Goal: Transaction & Acquisition: Purchase product/service

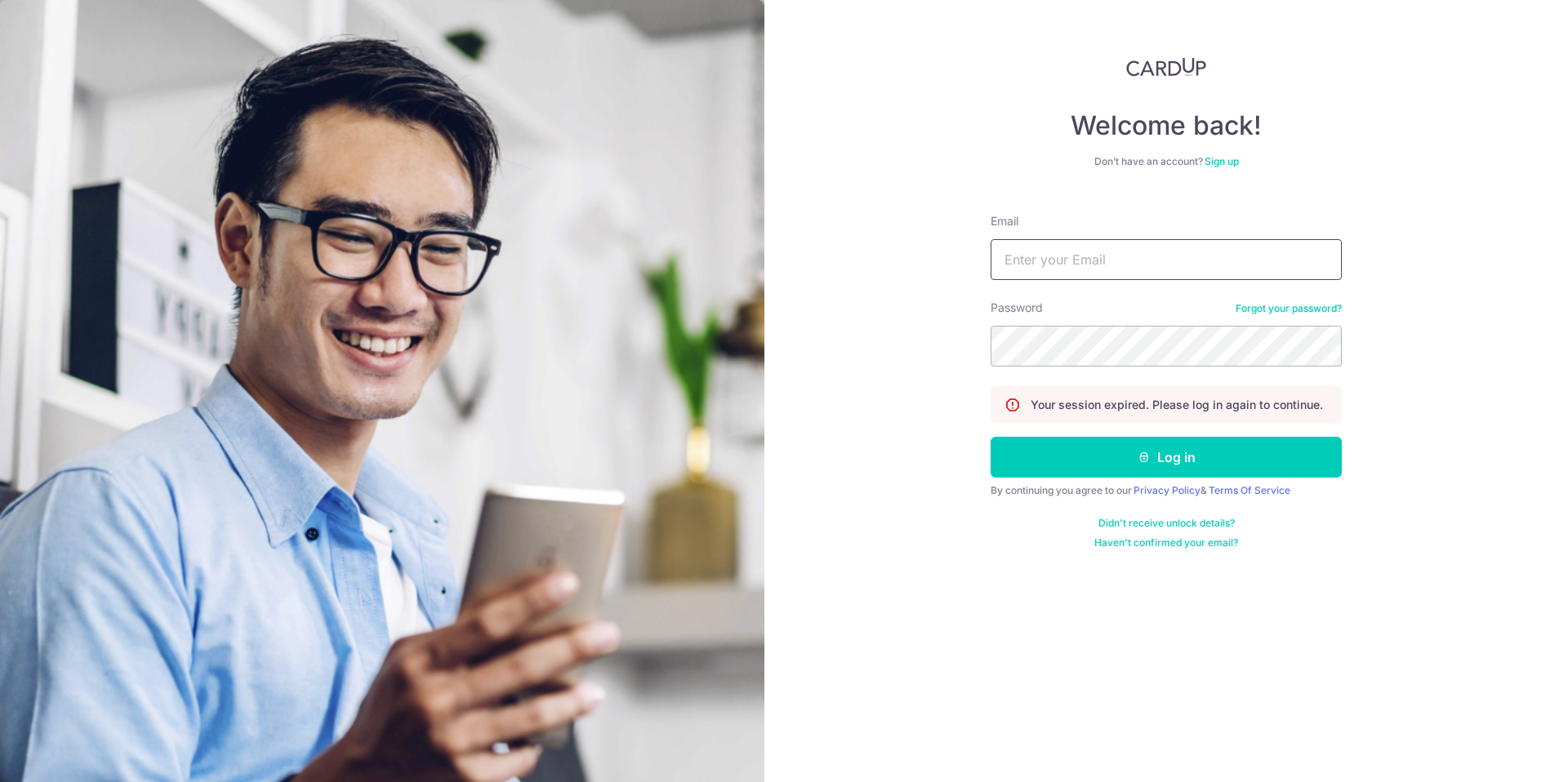
click at [1008, 241] on input "Email" at bounding box center [1166, 260] width 351 height 41
type input "[EMAIL_ADDRESS][DOMAIN_NAME]"
click at [991, 437] on button "Log in" at bounding box center [1166, 457] width 351 height 41
click at [1183, 458] on button "Log in" at bounding box center [1166, 457] width 351 height 41
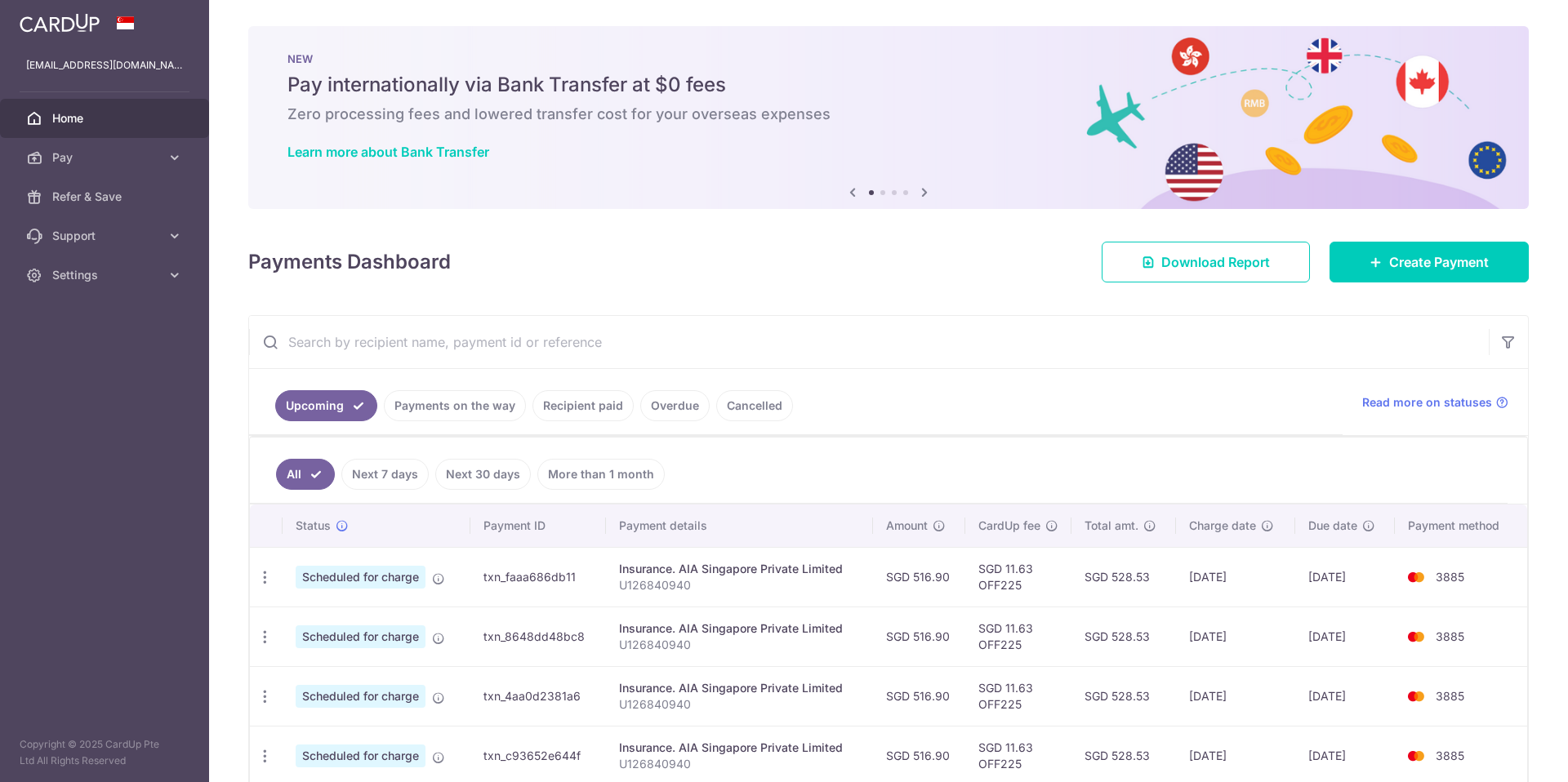
scroll to position [93, 0]
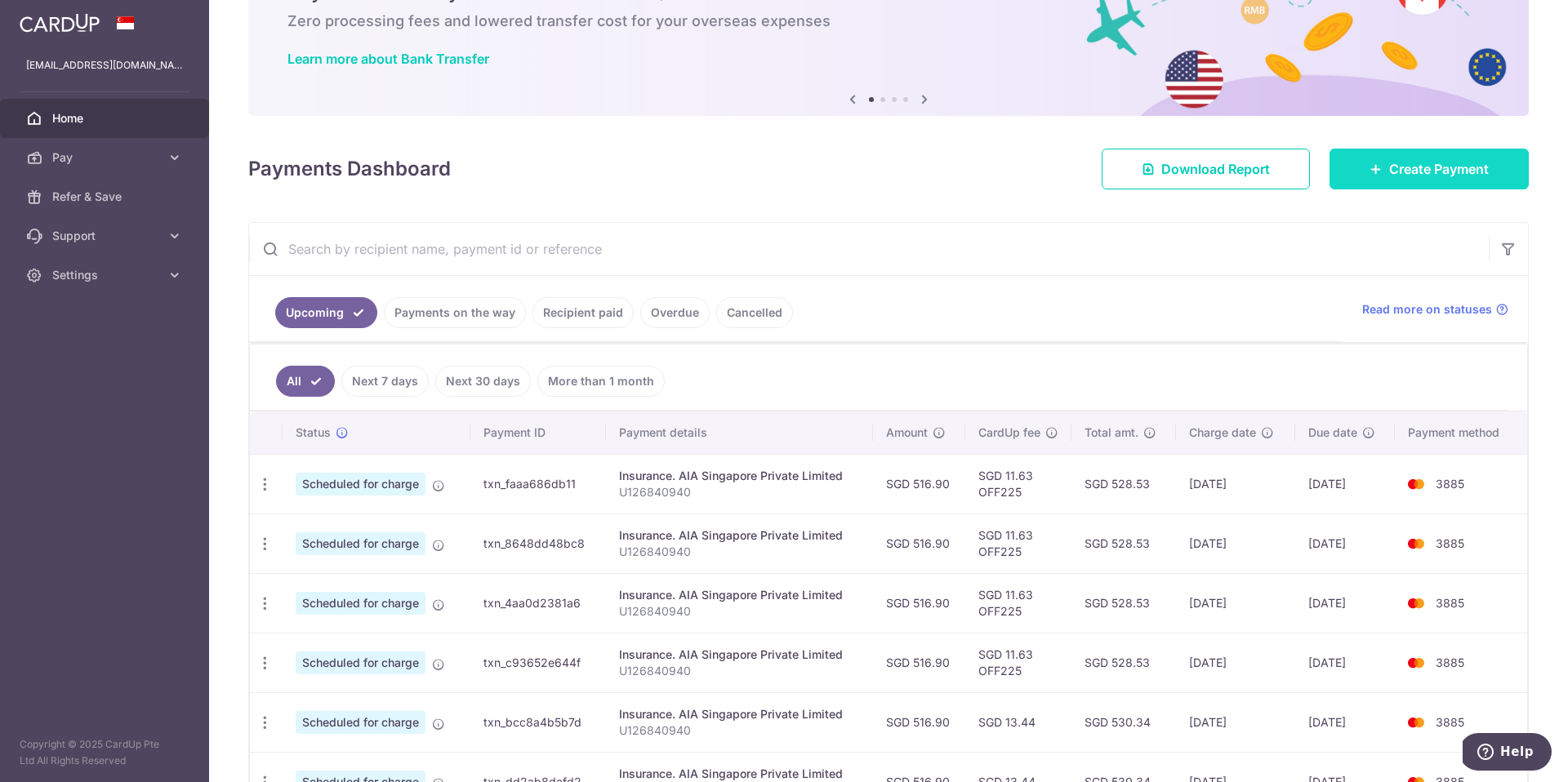
click at [1366, 177] on link "Create Payment" at bounding box center [1429, 168] width 199 height 41
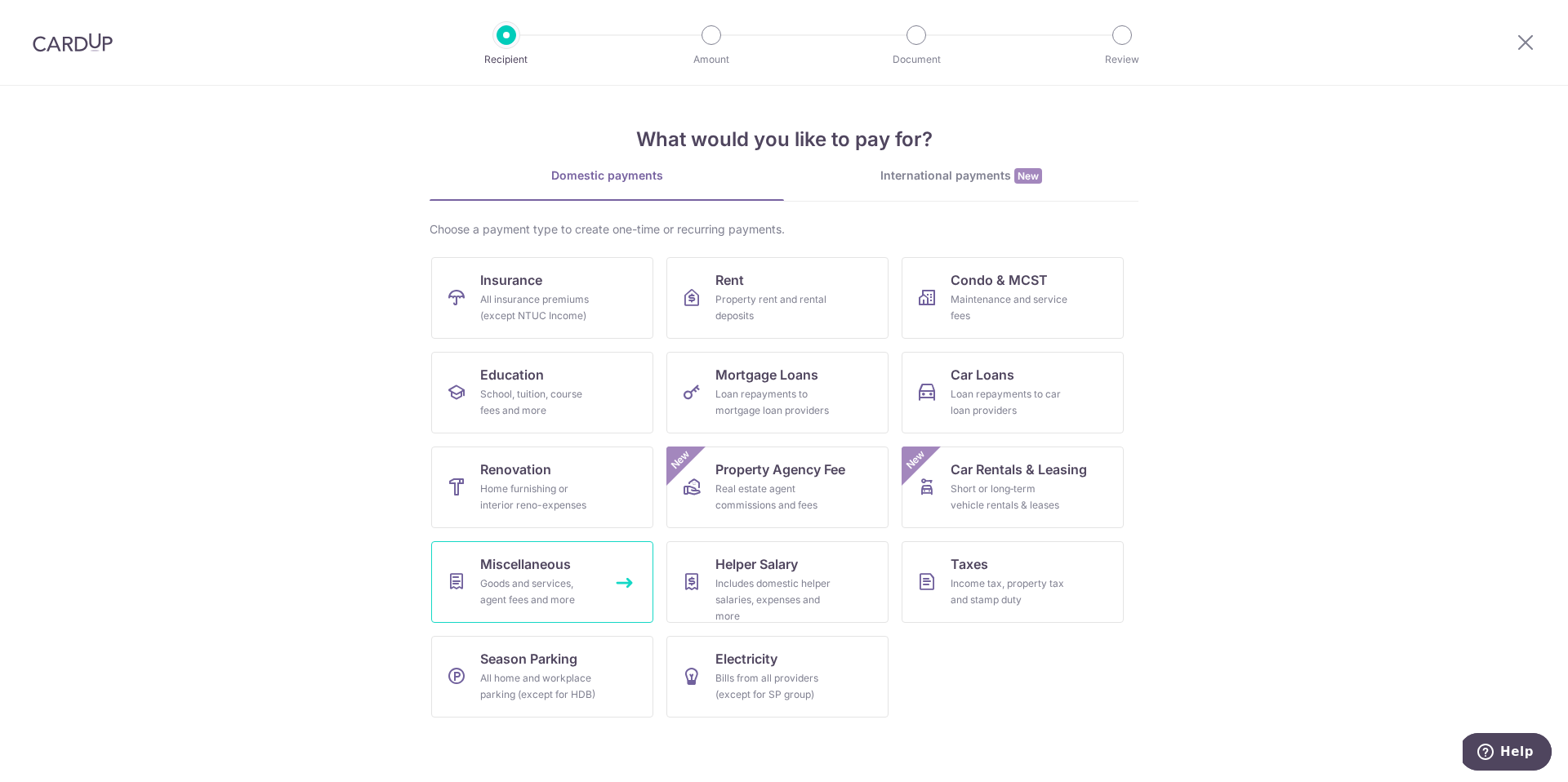
click at [547, 576] on div "Goods and services, agent fees and more" at bounding box center [539, 592] width 118 height 33
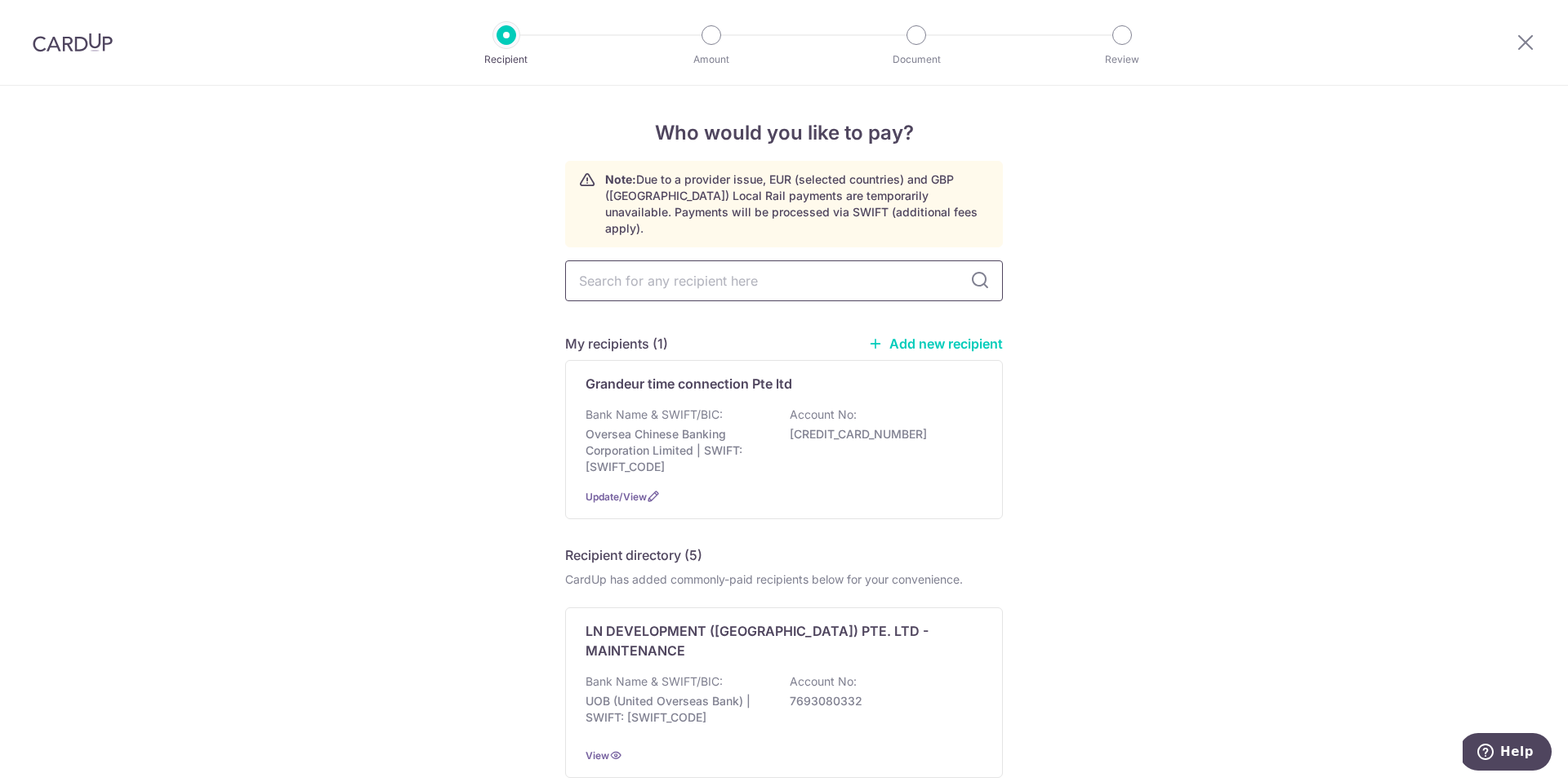
click at [714, 274] on input "text" at bounding box center [784, 281] width 437 height 41
click at [747, 407] on div "Bank Name & SWIFT/BIC: Oversea Chinese Banking Corporation Limited | SWIFT: OCB…" at bounding box center [784, 441] width 397 height 69
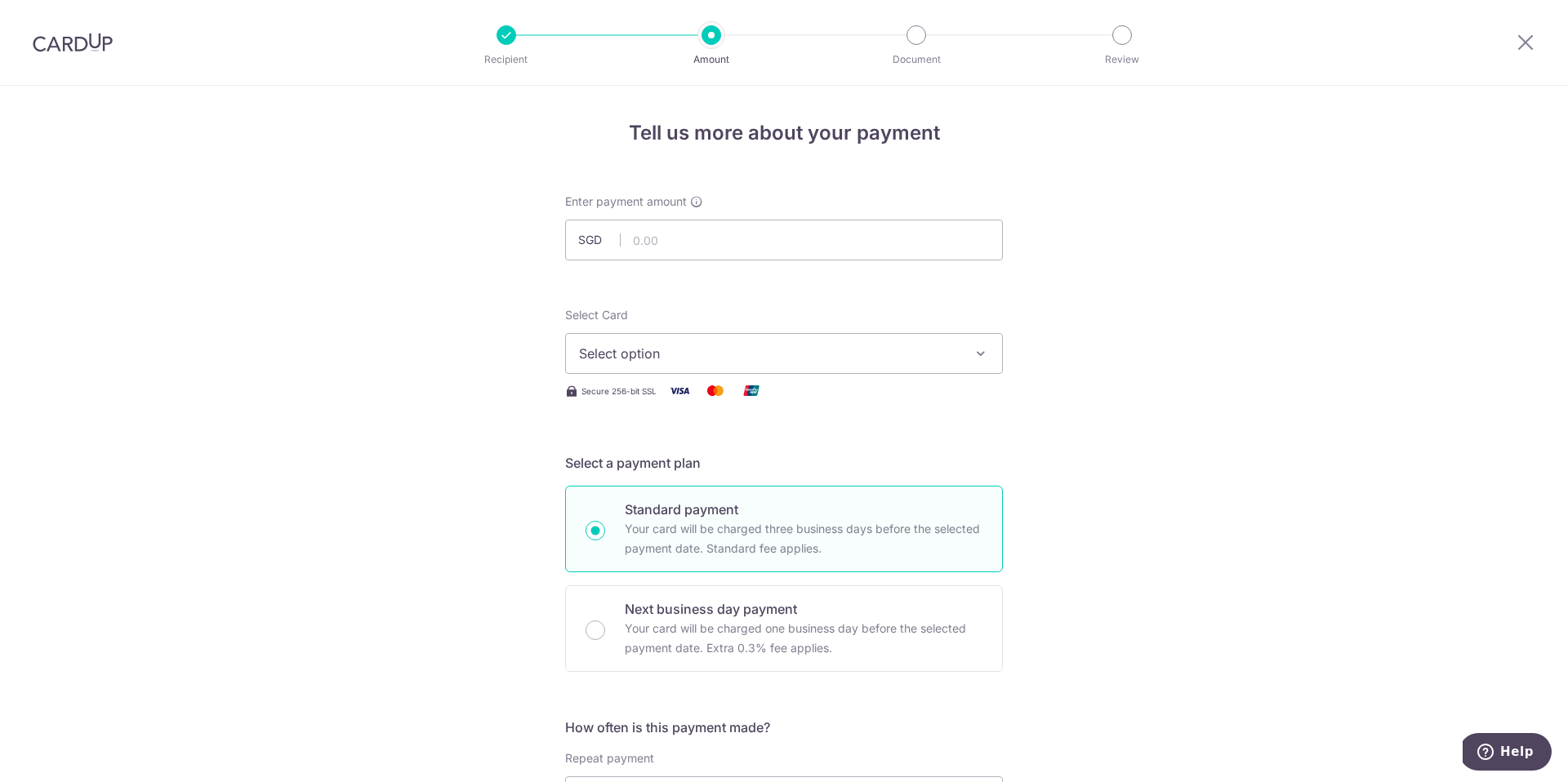
scroll to position [19, 0]
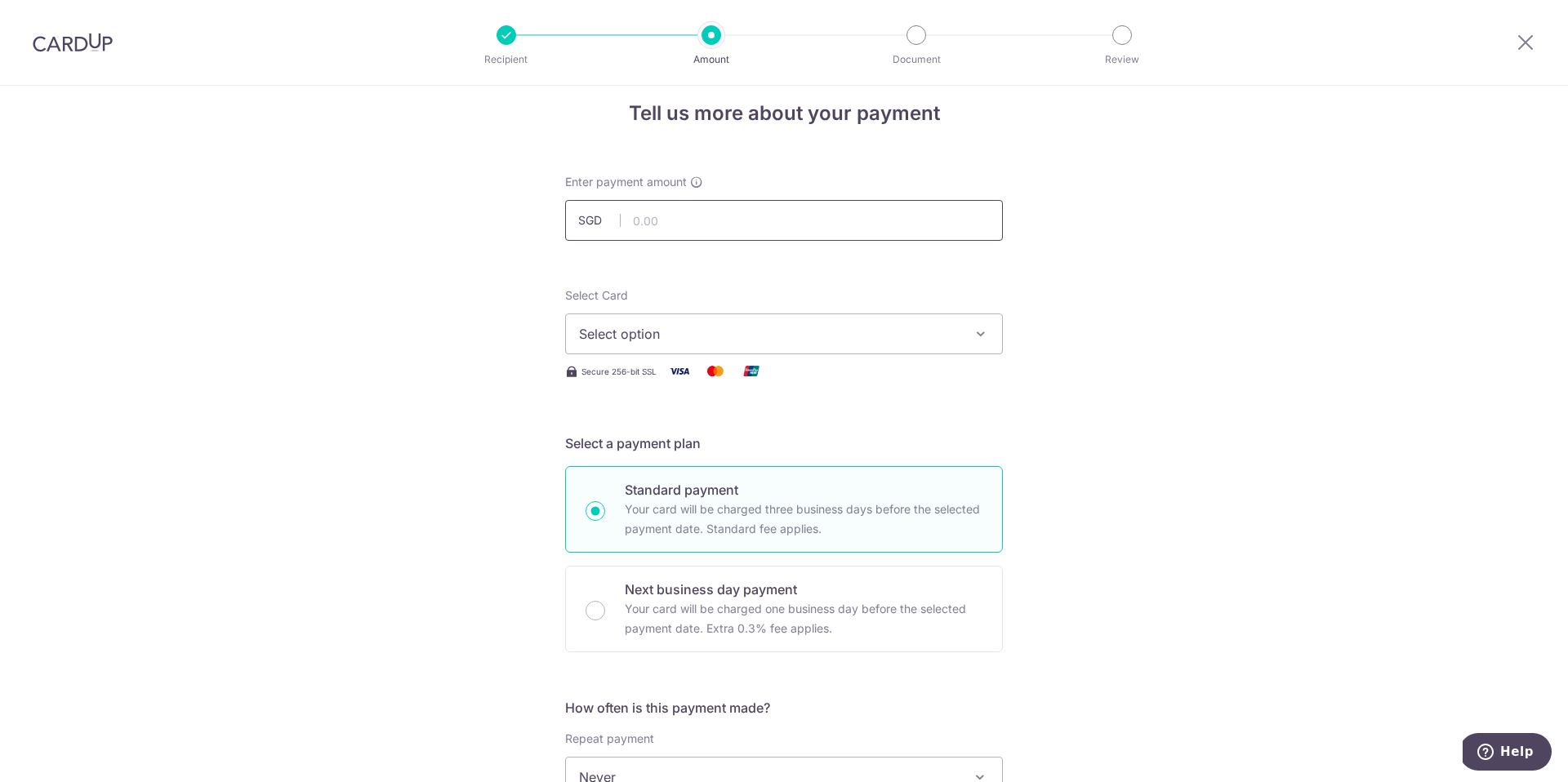
click at [829, 237] on input "text" at bounding box center [784, 220] width 437 height 41
type input "10,000.00"
click at [910, 241] on div at bounding box center [802, 241] width 264 height 1
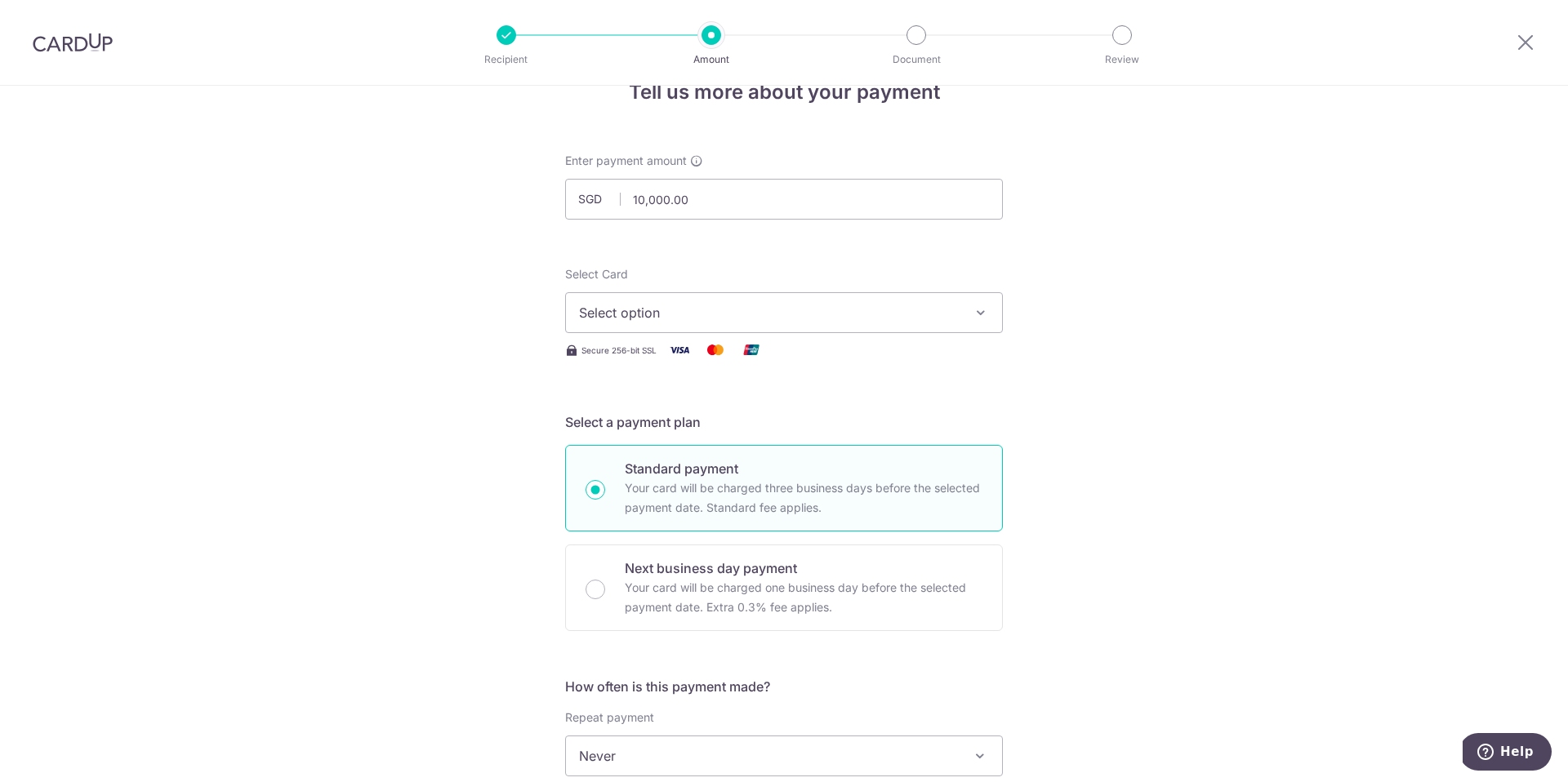
scroll to position [42, 0]
click at [847, 323] on button "Select option" at bounding box center [784, 312] width 437 height 41
click at [811, 419] on span "**** 3885" at bounding box center [784, 428] width 410 height 19
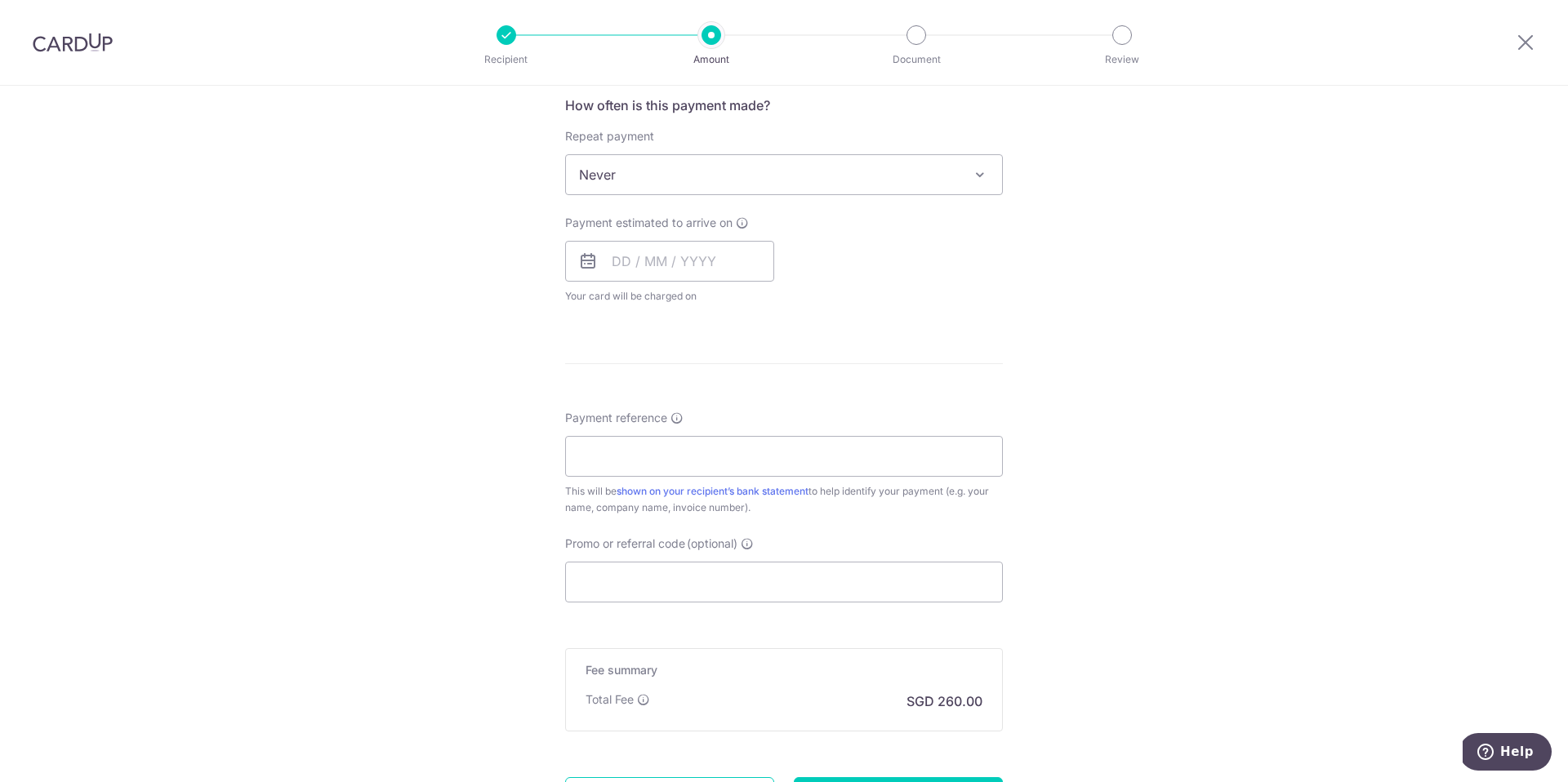
scroll to position [648, 0]
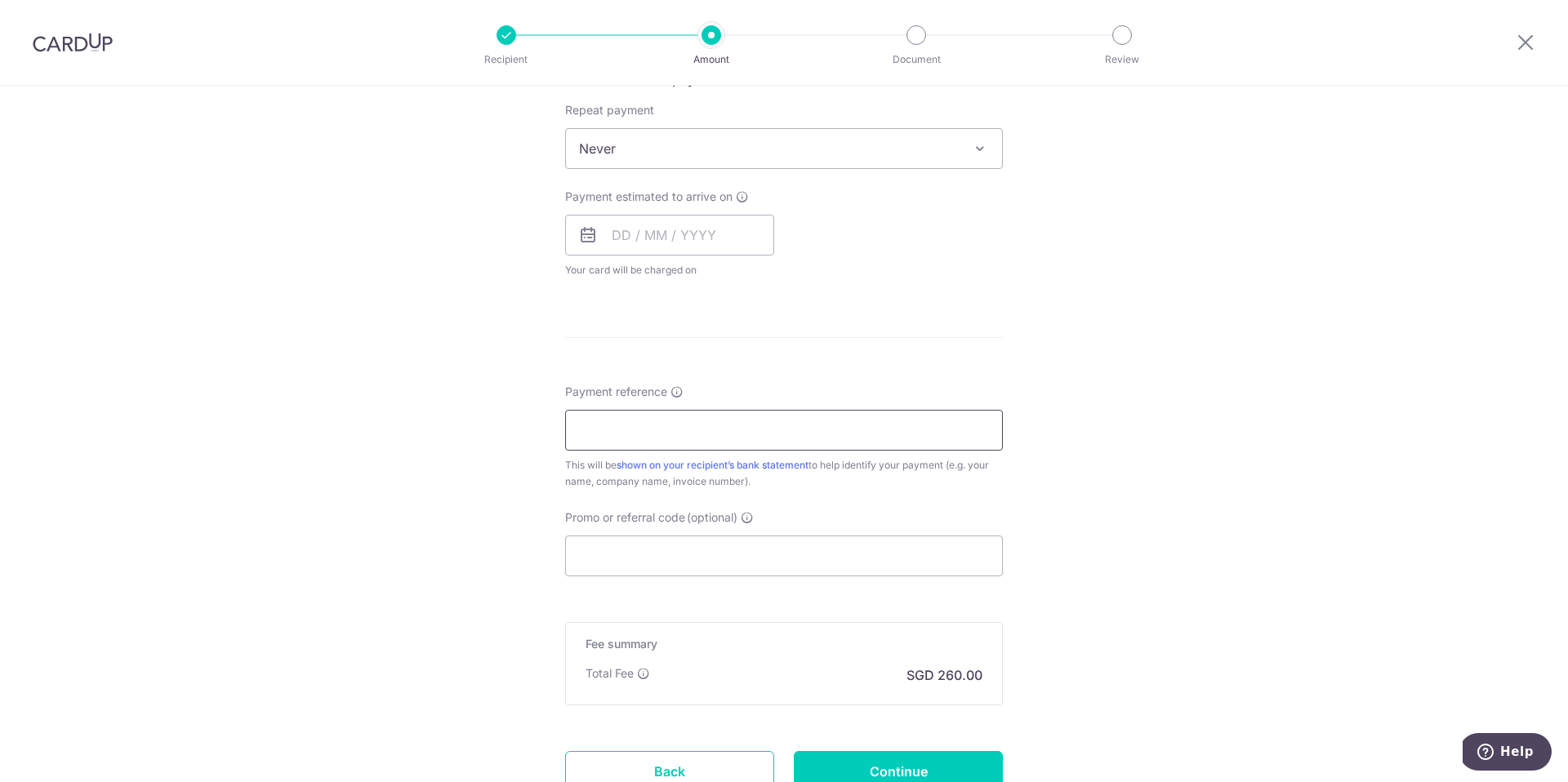
click at [719, 434] on input "Payment reference" at bounding box center [784, 430] width 437 height 41
type input "[PERSON_NAME] - Rolex Submariner"
click at [703, 565] on input "Promo or referral code (optional)" at bounding box center [784, 556] width 437 height 41
paste input "OFF225"
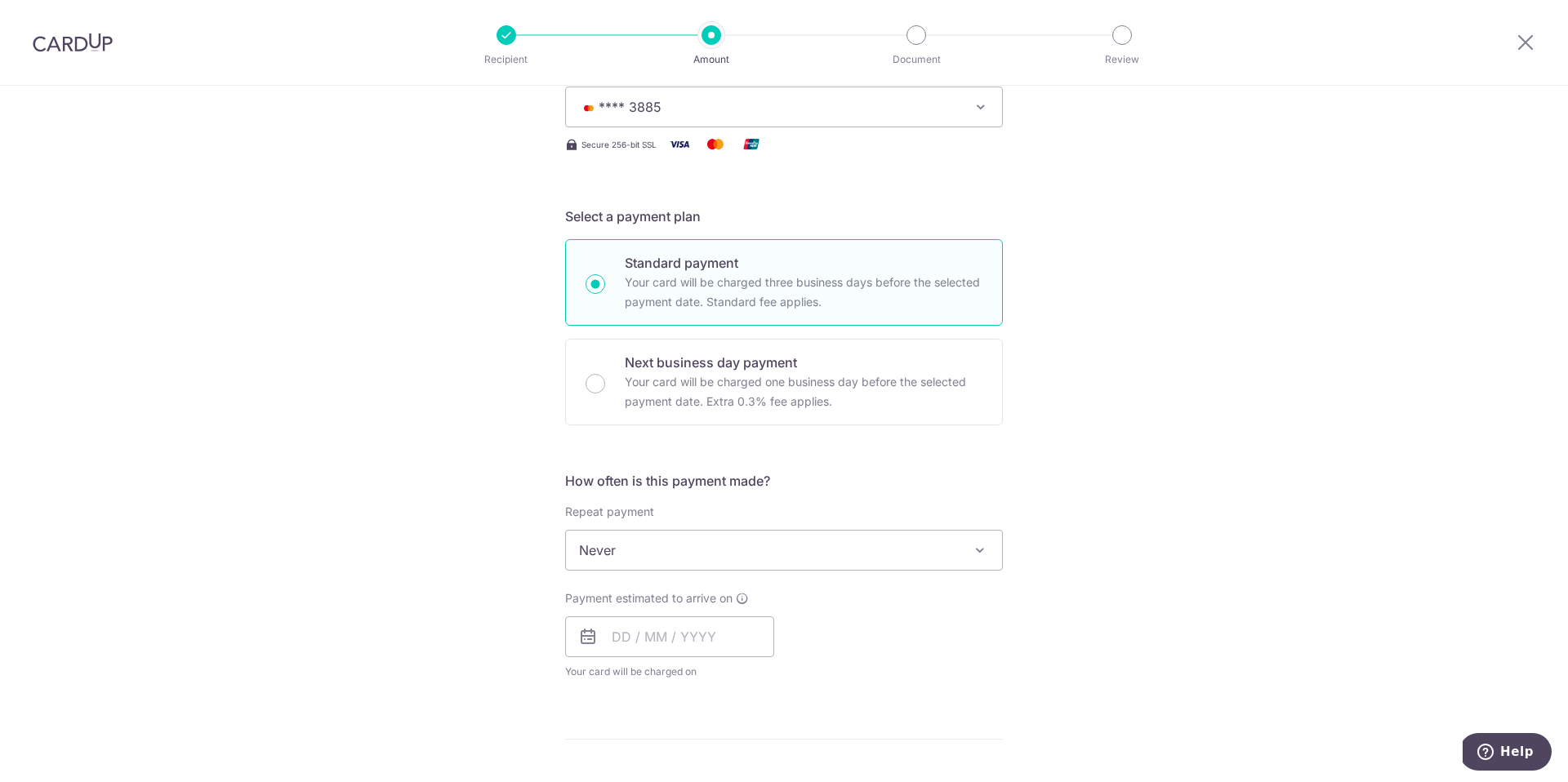
scroll to position [0, 0]
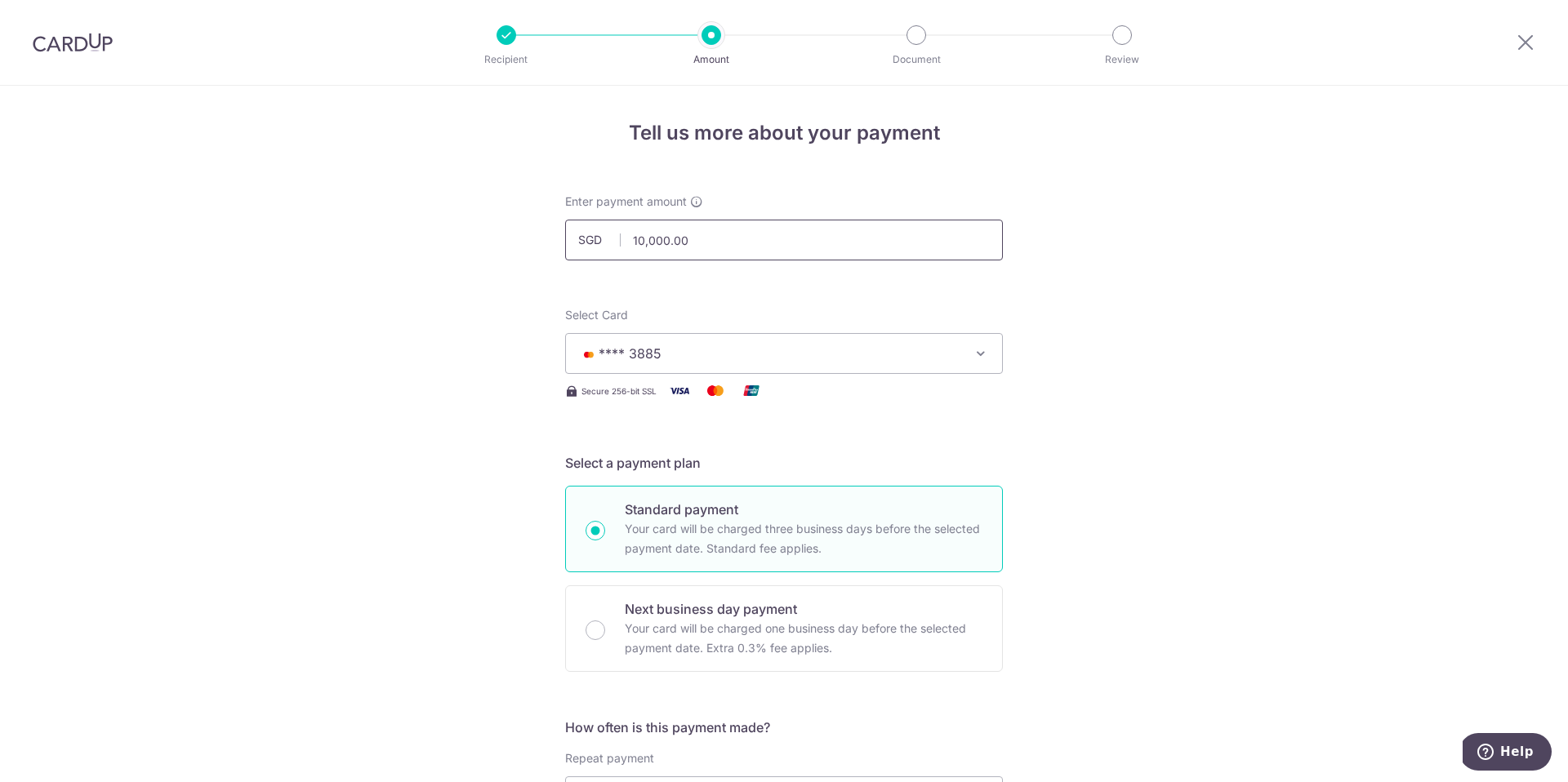
type input "OFF225"
click at [698, 232] on input "10,000.00" at bounding box center [784, 240] width 437 height 41
type input "1"
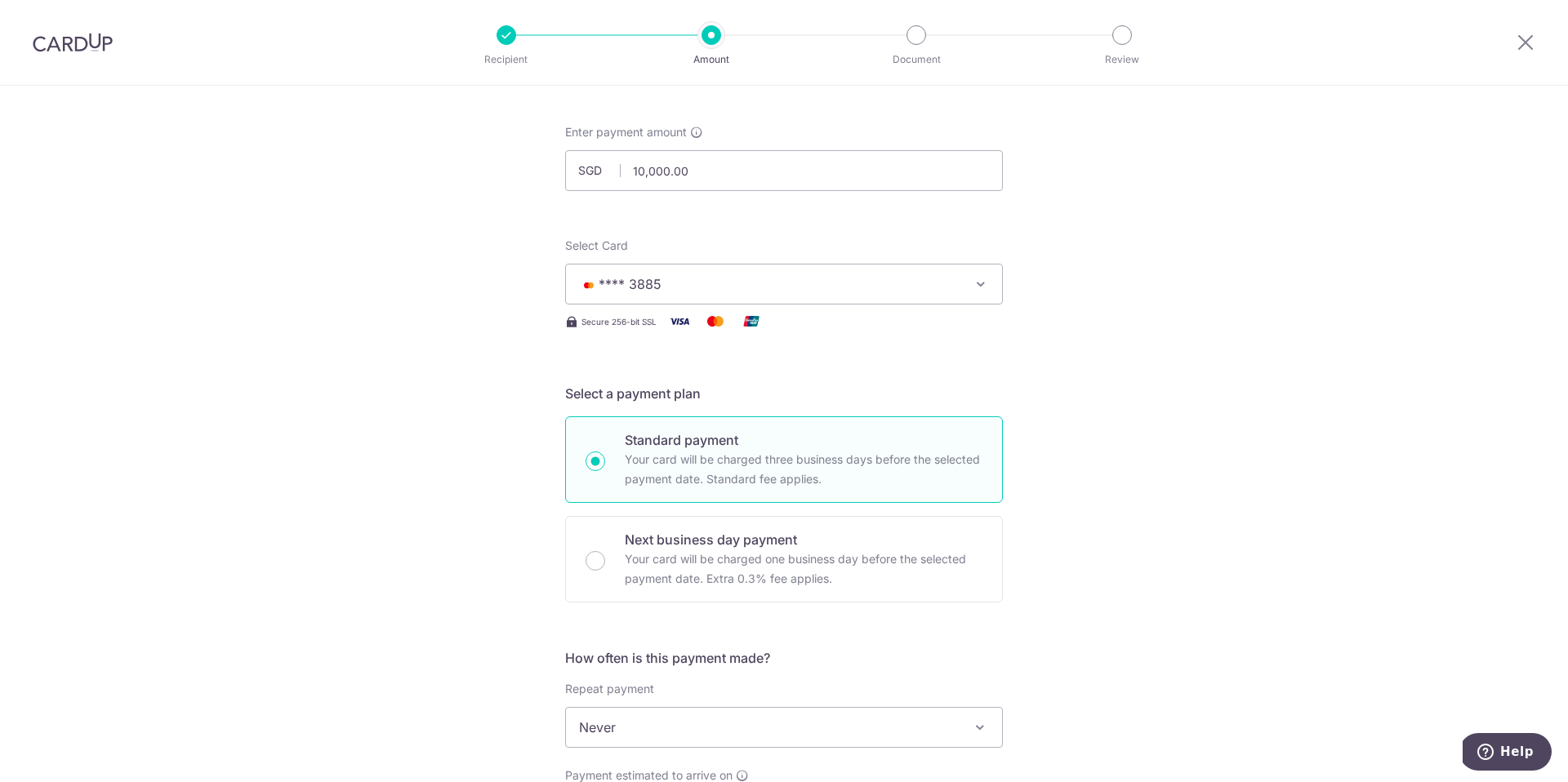
scroll to position [5, 0]
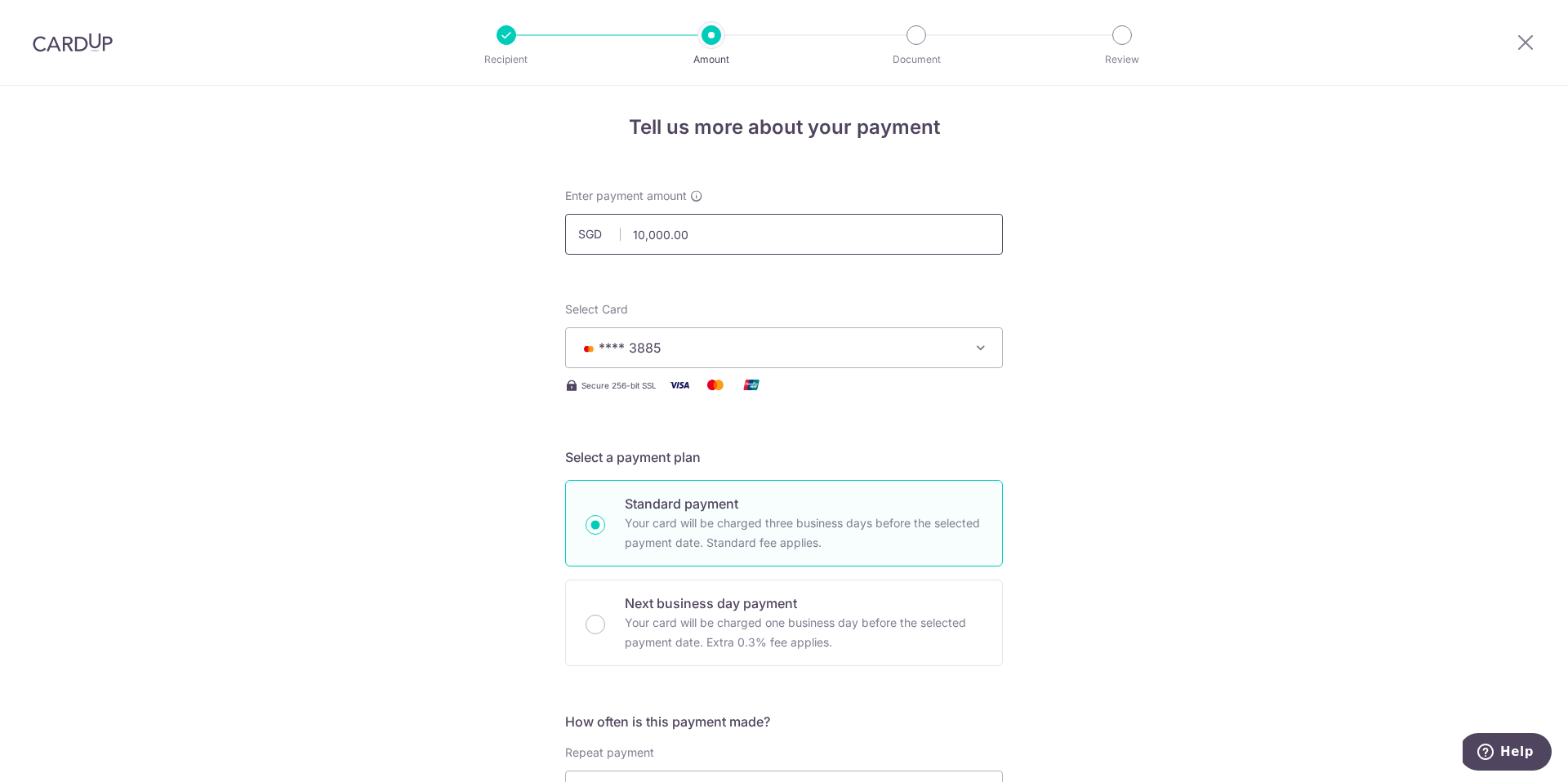
click at [765, 230] on input "10,000.00" at bounding box center [784, 234] width 437 height 41
type input "16,000.00"
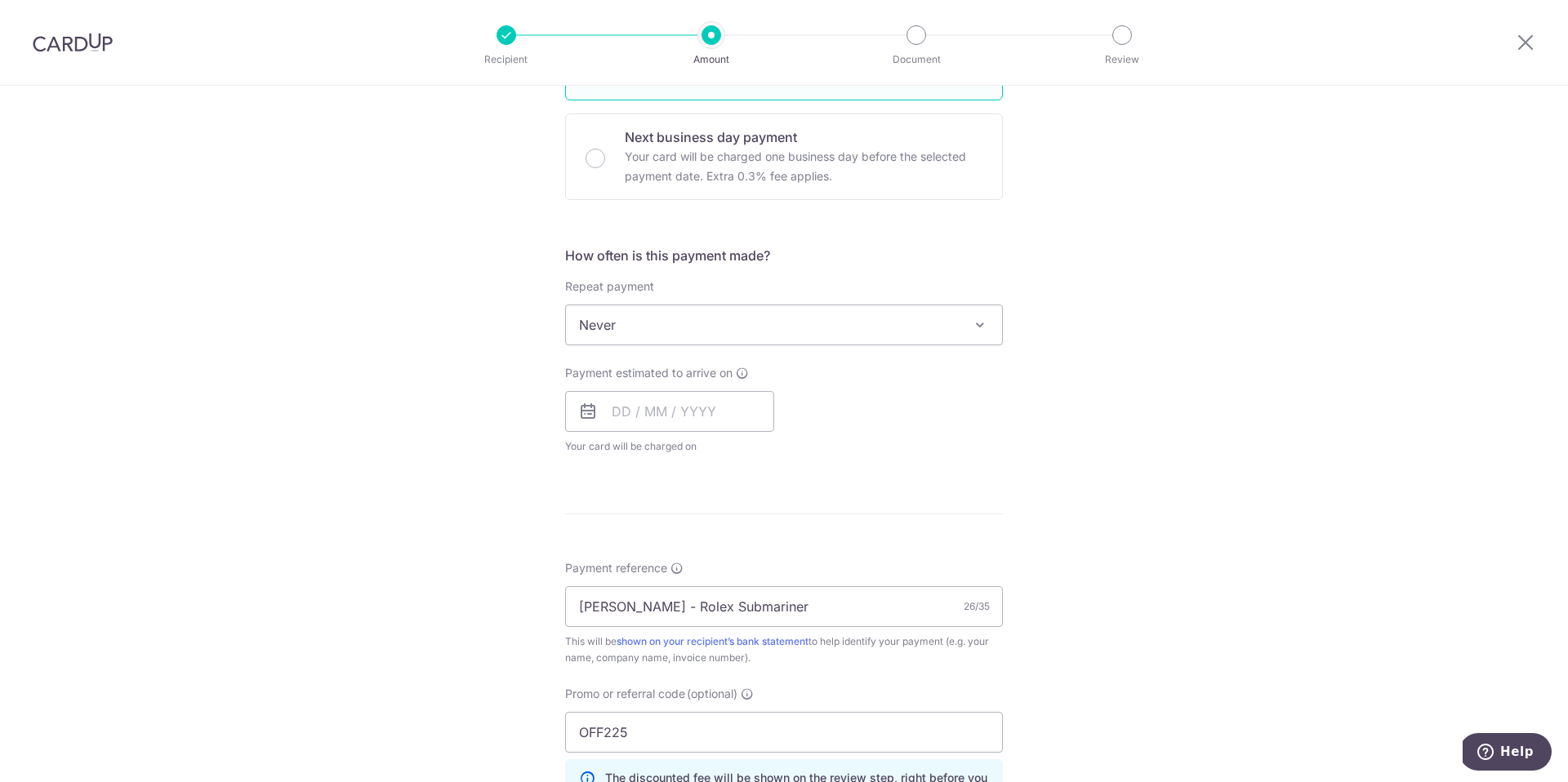
scroll to position [854, 0]
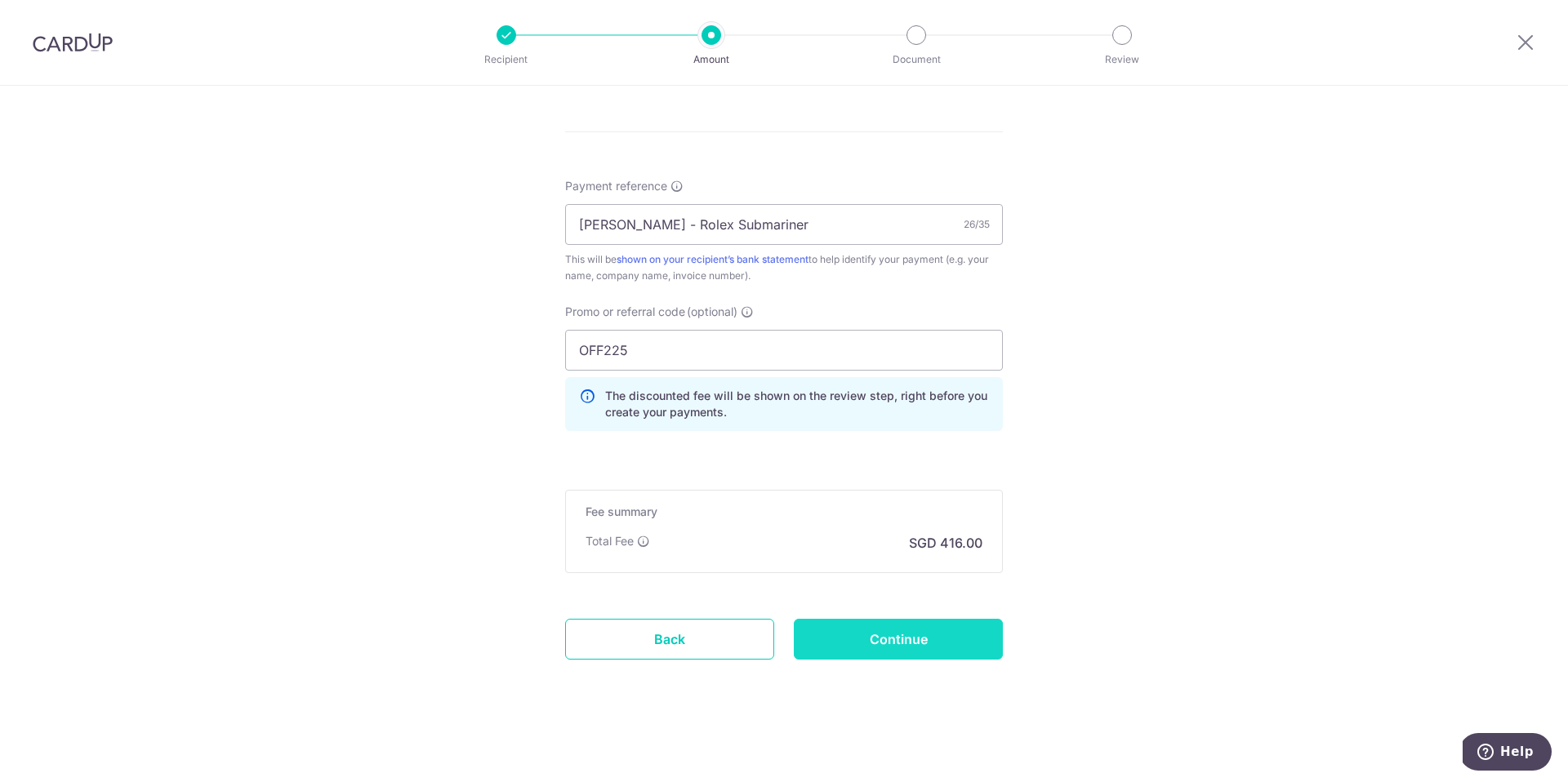
click at [938, 642] on input "Continue" at bounding box center [898, 639] width 209 height 41
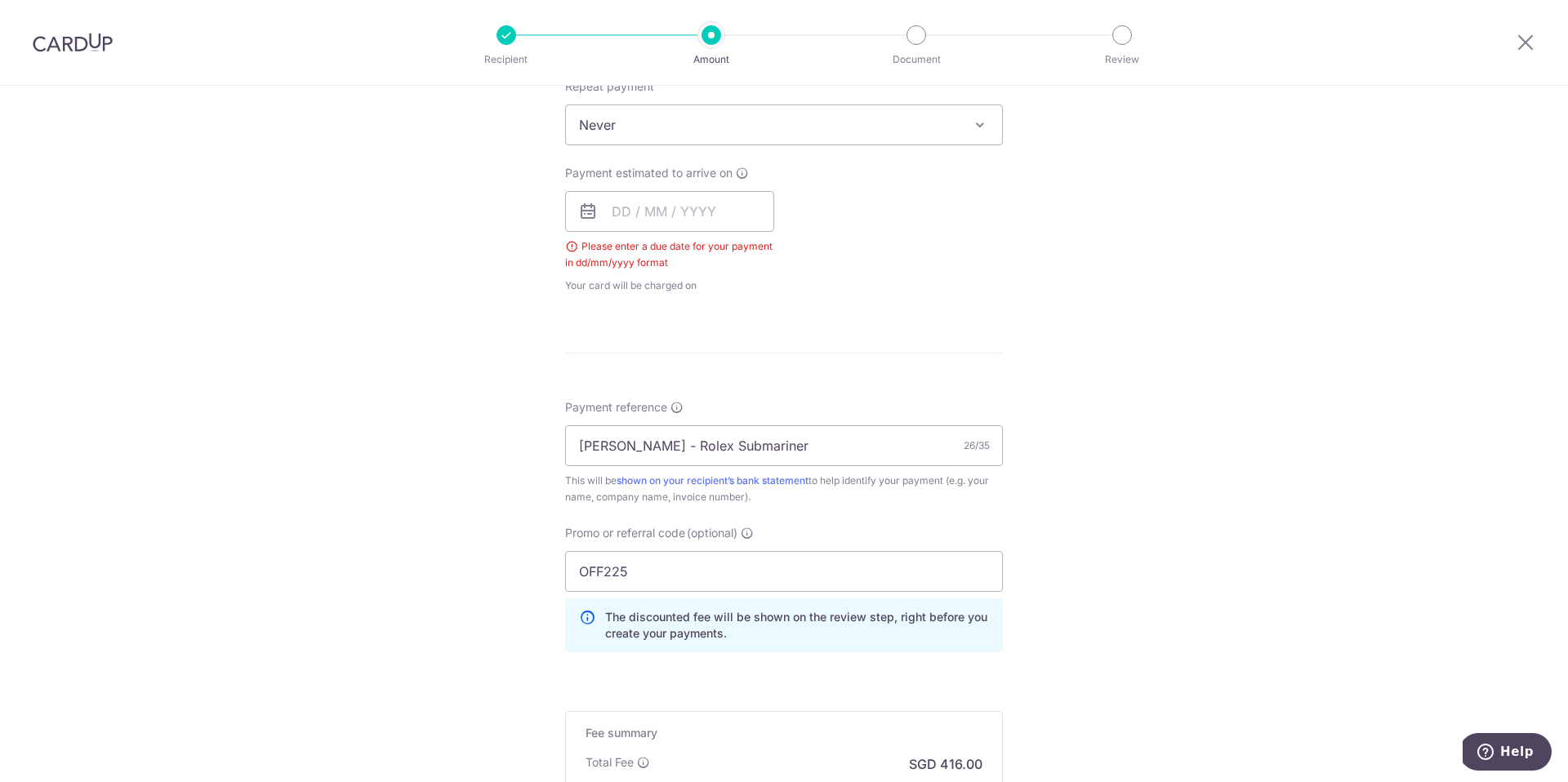
scroll to position [492, 0]
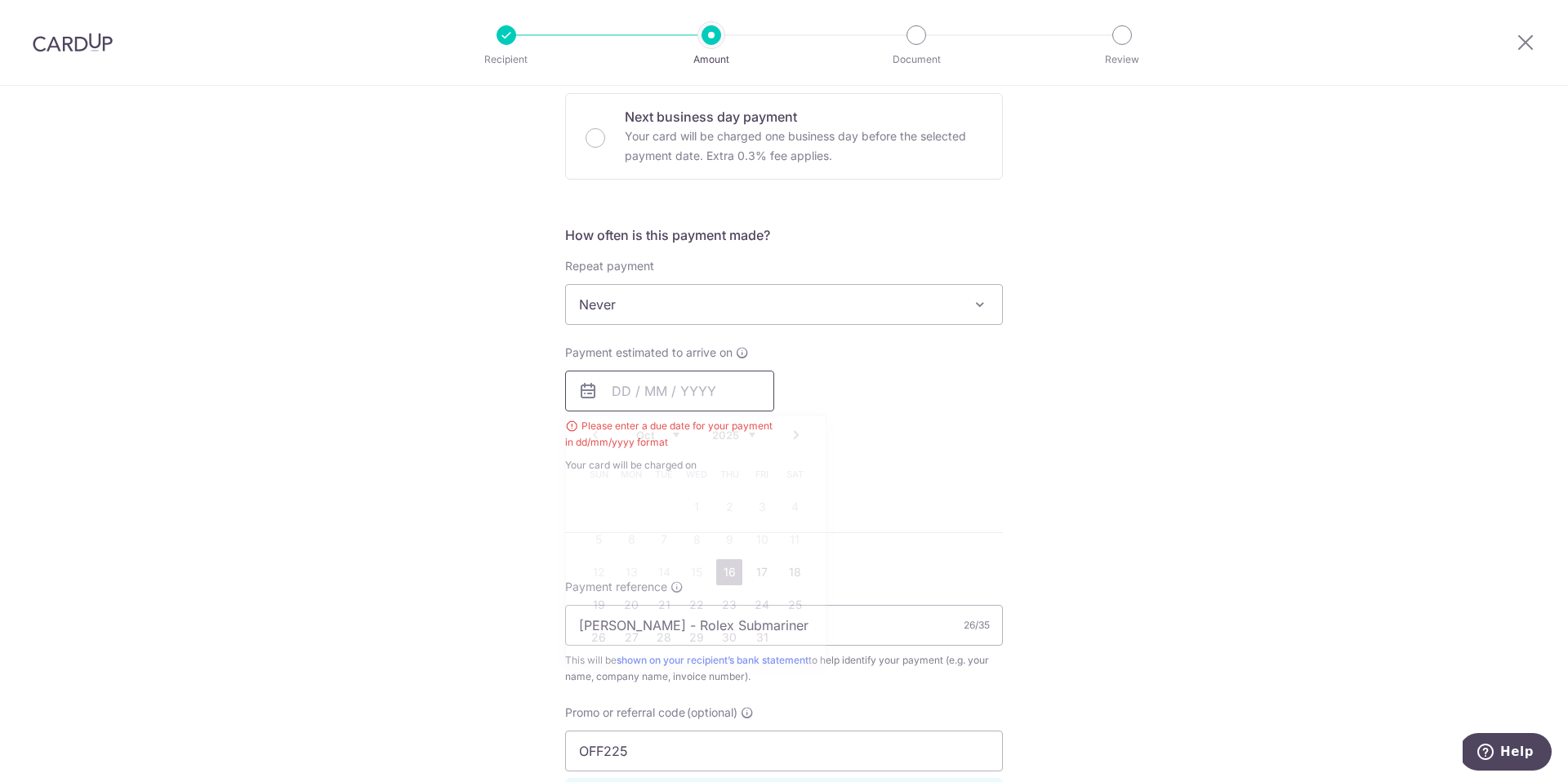
click at [734, 410] on input "text" at bounding box center [670, 391] width 209 height 41
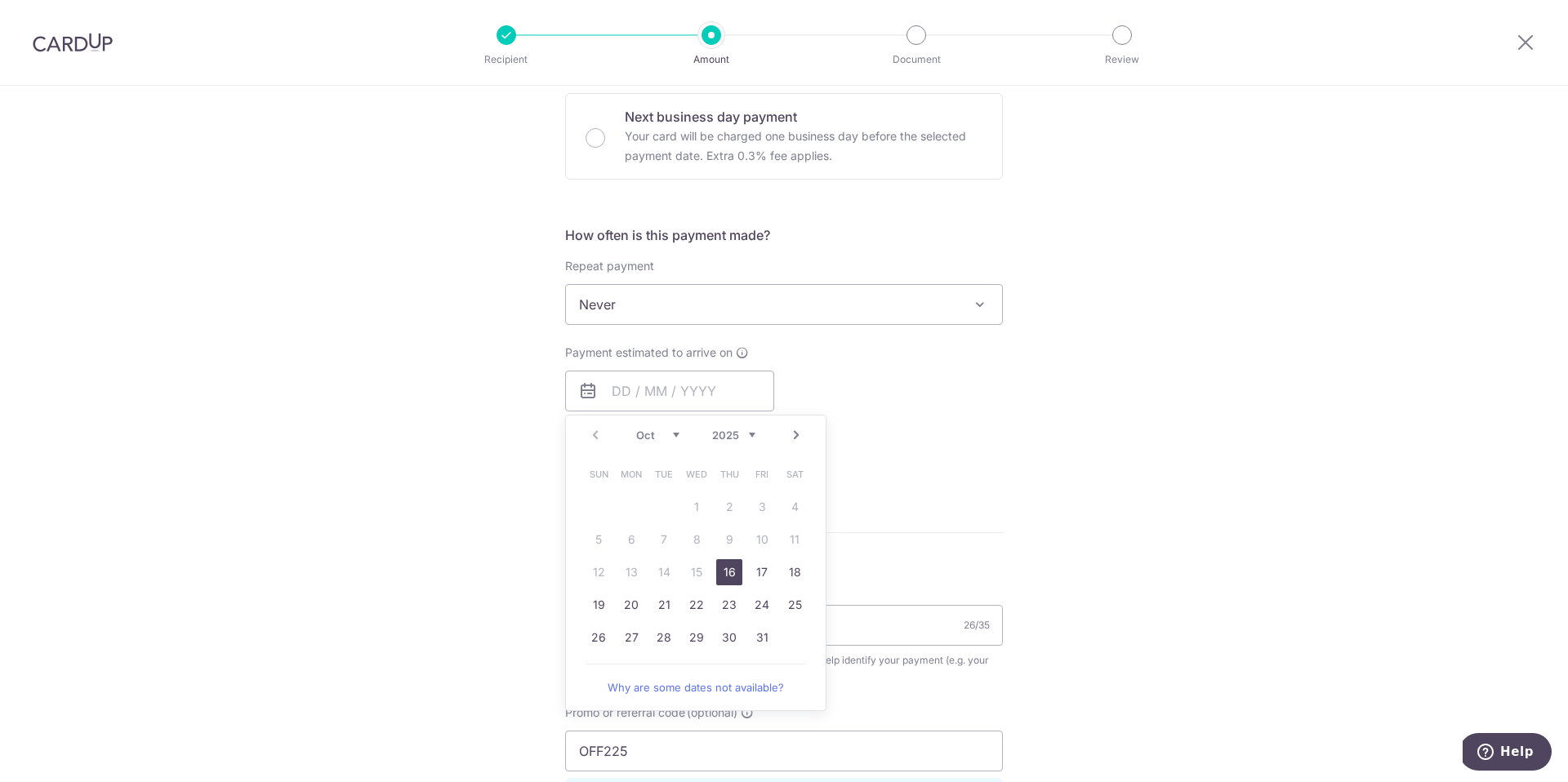
click at [845, 382] on div "Payment estimated to arrive on Prev Next Oct Nov Dec 2025 2026 2027 2028 2029 2…" at bounding box center [784, 409] width 457 height 129
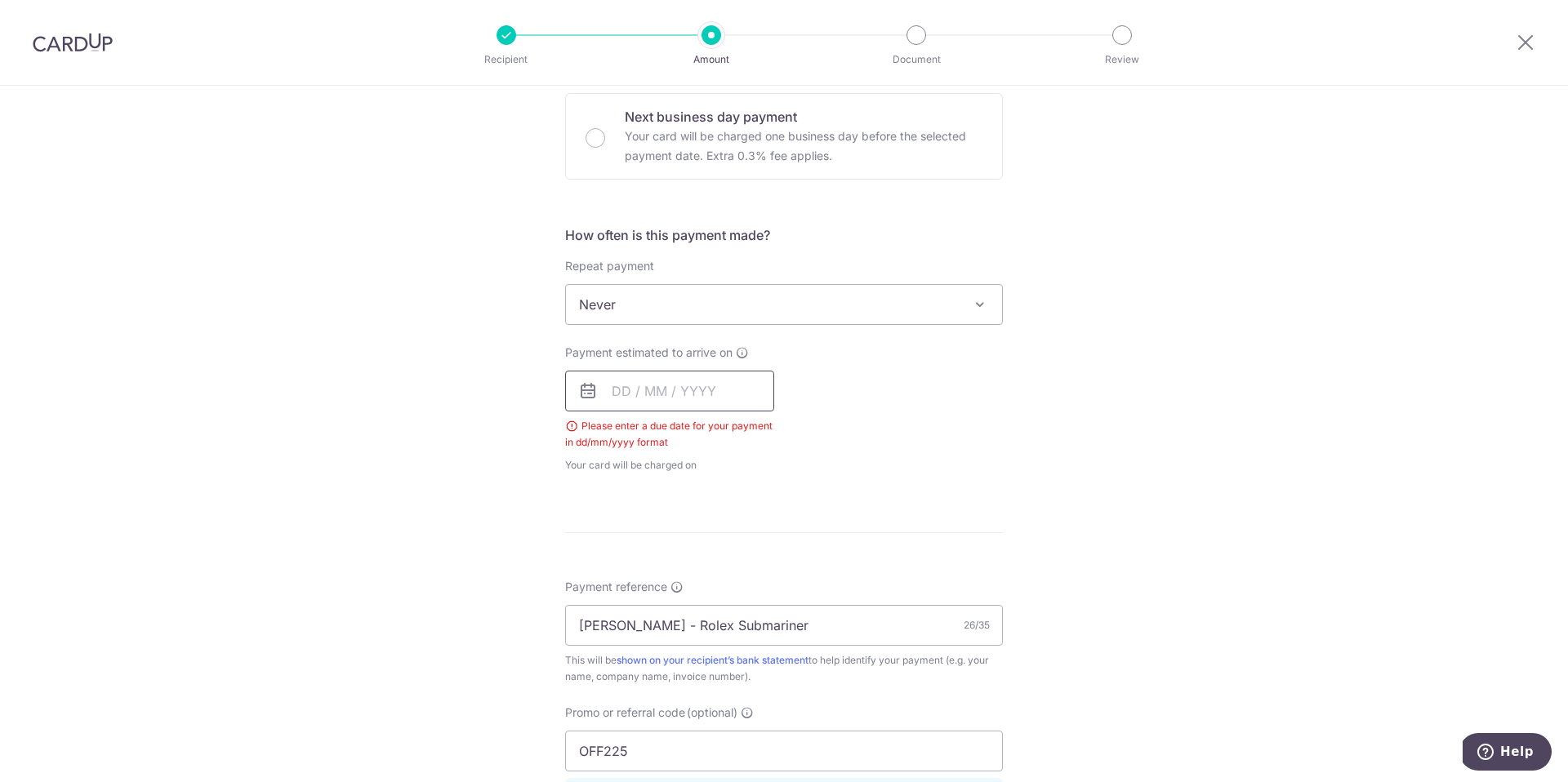
click at [735, 382] on input "text" at bounding box center [670, 391] width 209 height 41
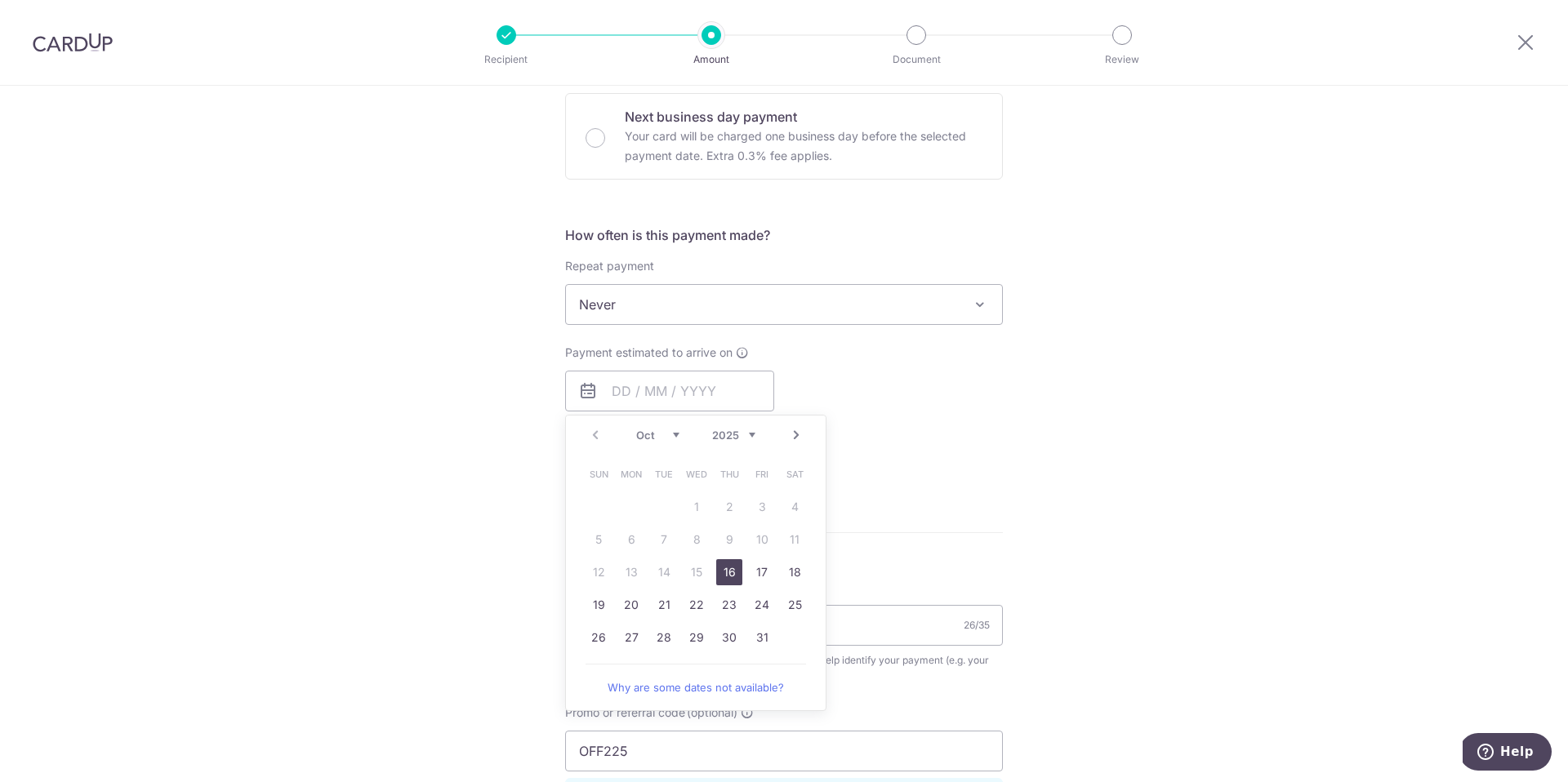
click at [727, 579] on link "16" at bounding box center [729, 572] width 27 height 27
type input "[DATE]"
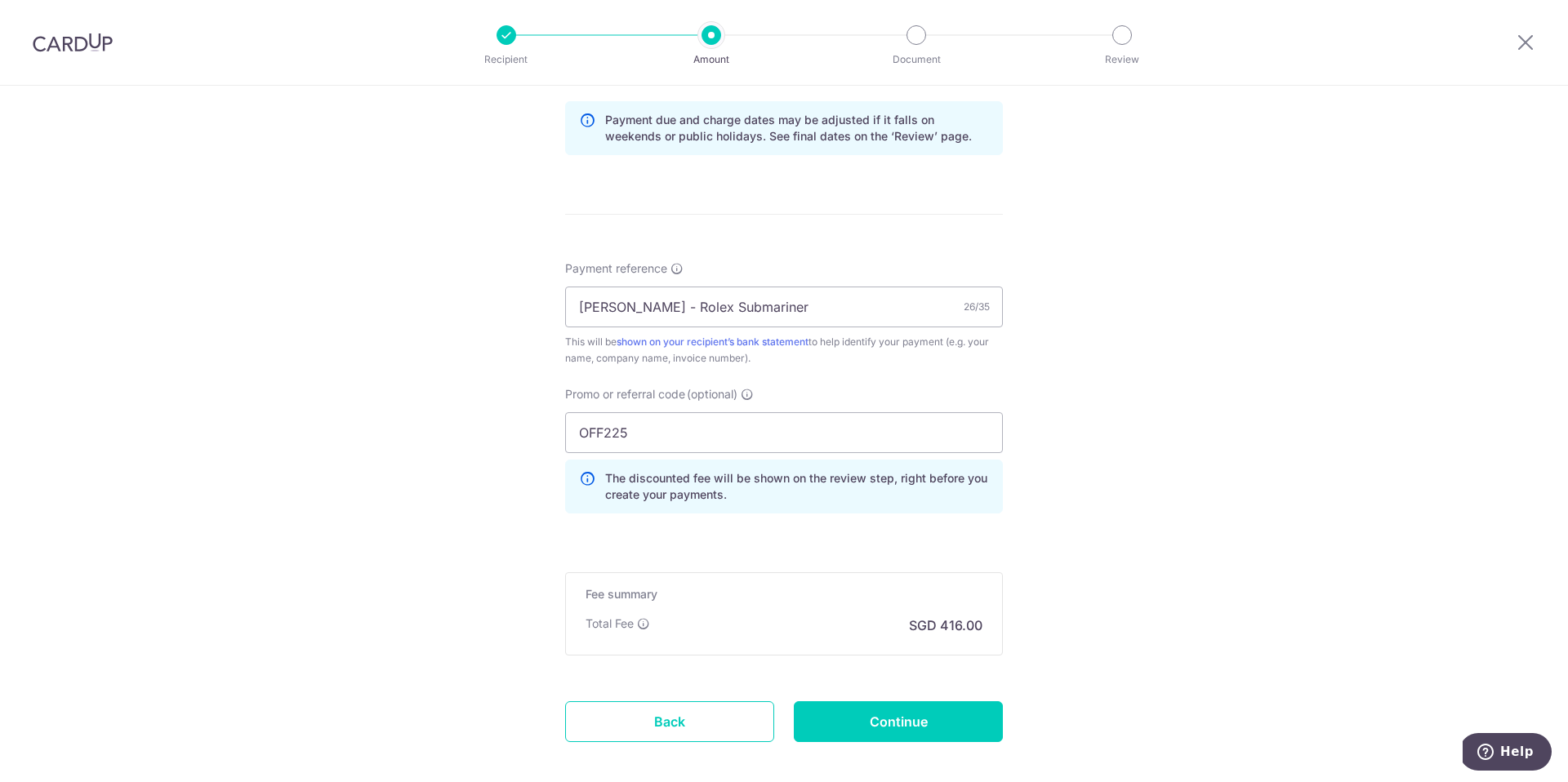
scroll to position [838, 0]
click at [854, 723] on input "Continue" at bounding box center [898, 723] width 209 height 41
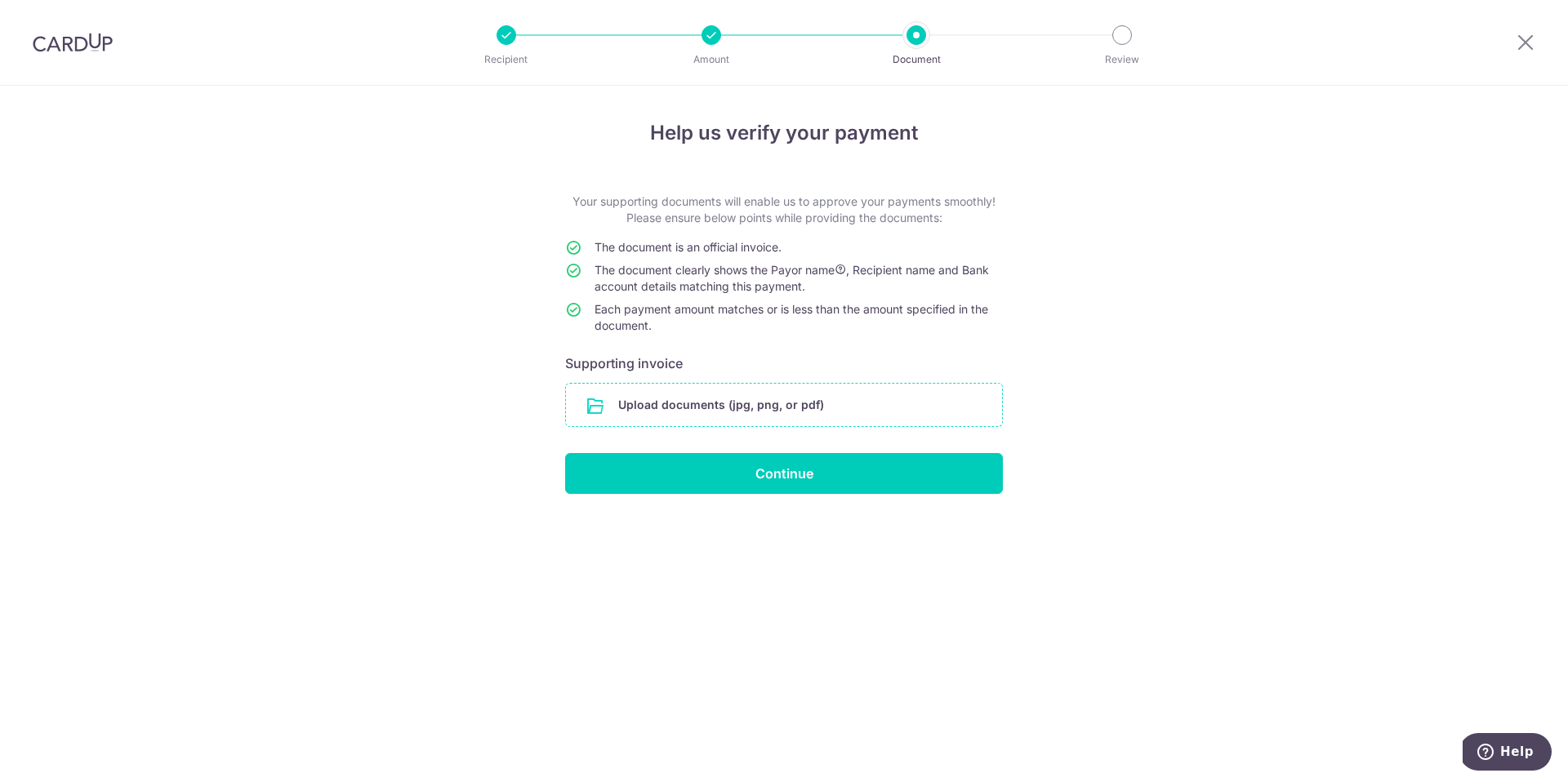
click at [834, 398] on input "file" at bounding box center [784, 405] width 436 height 42
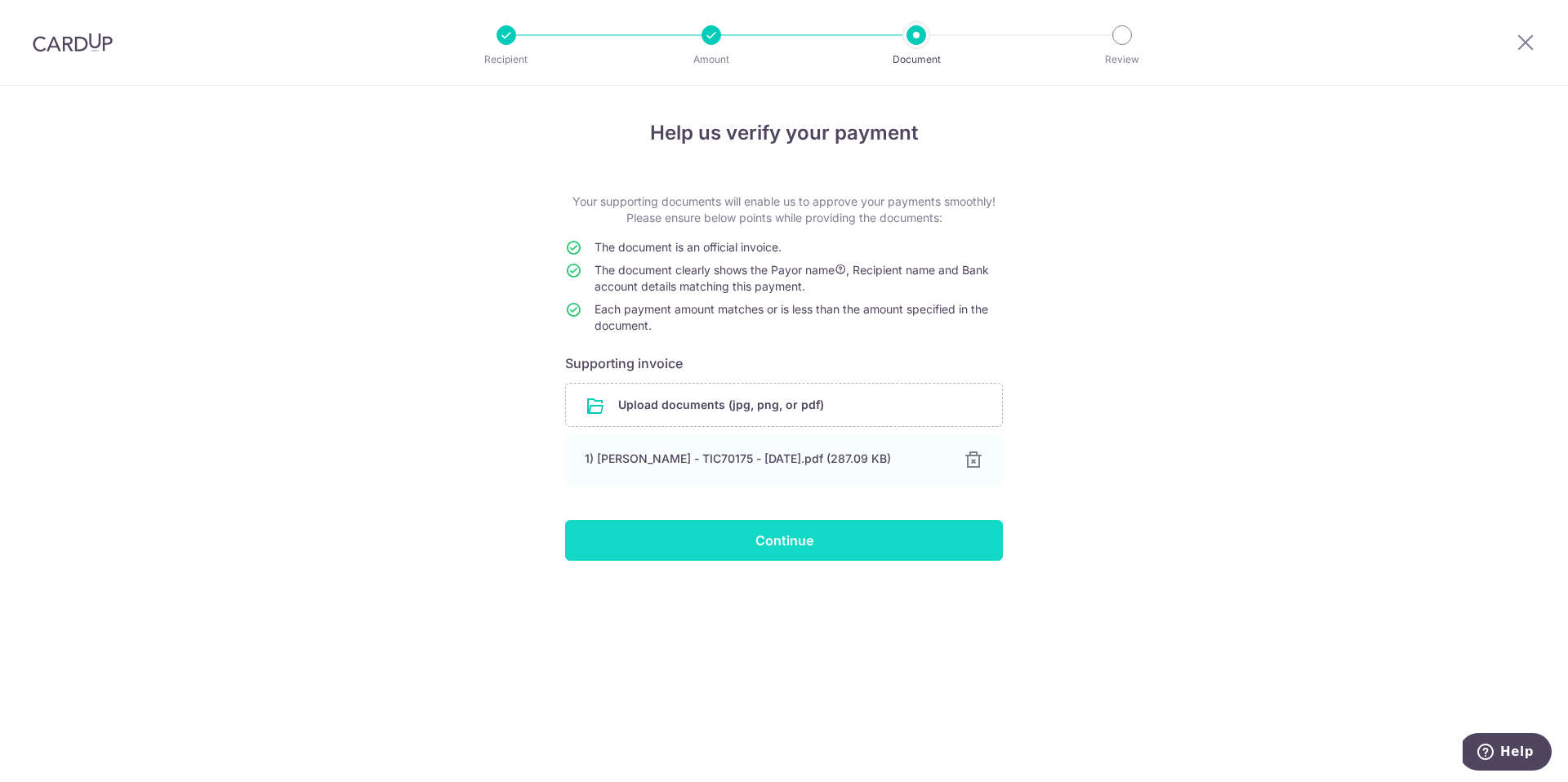
click at [832, 550] on input "Continue" at bounding box center [784, 541] width 437 height 41
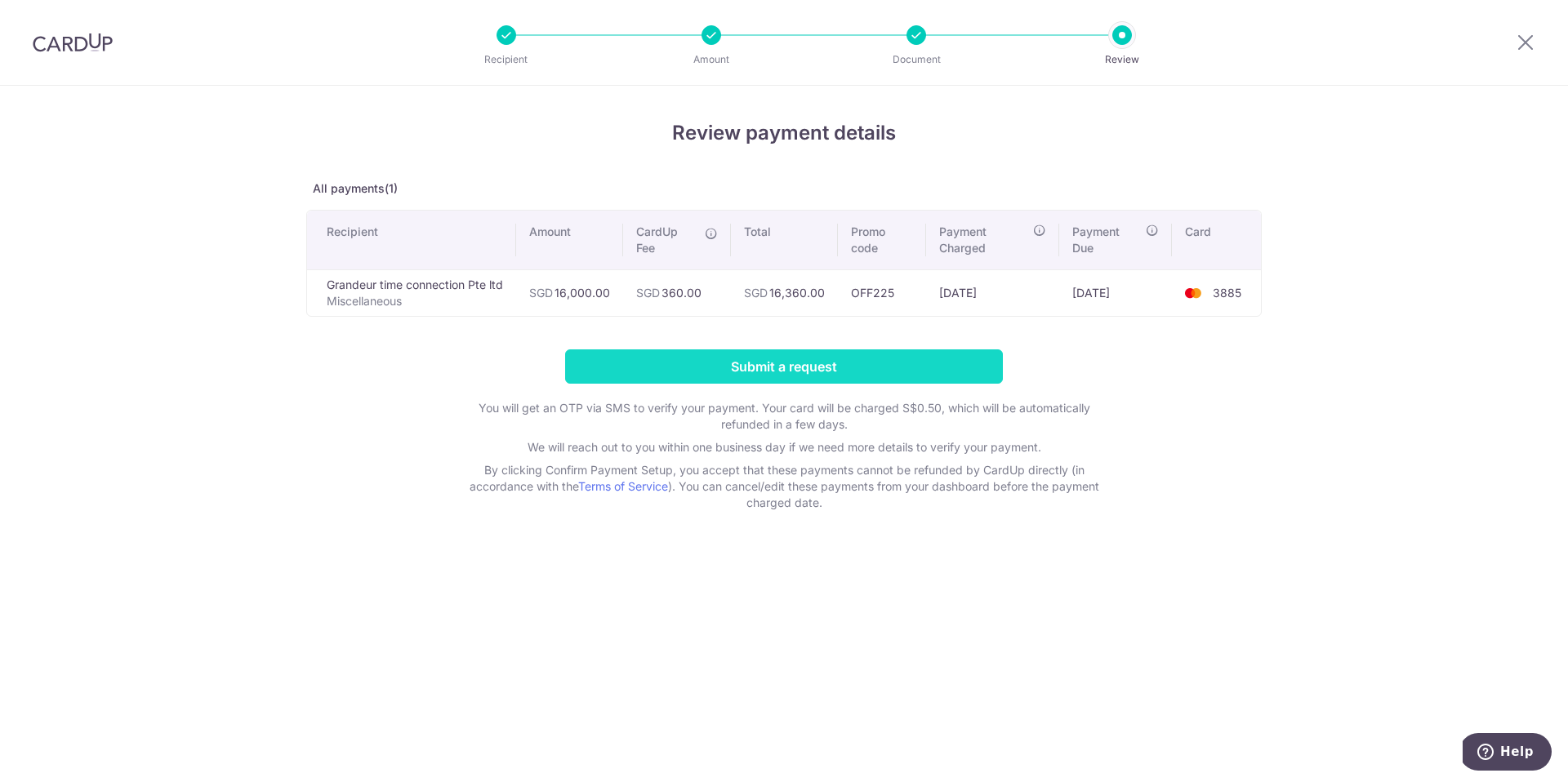
click at [767, 375] on input "Submit a request" at bounding box center [784, 366] width 437 height 34
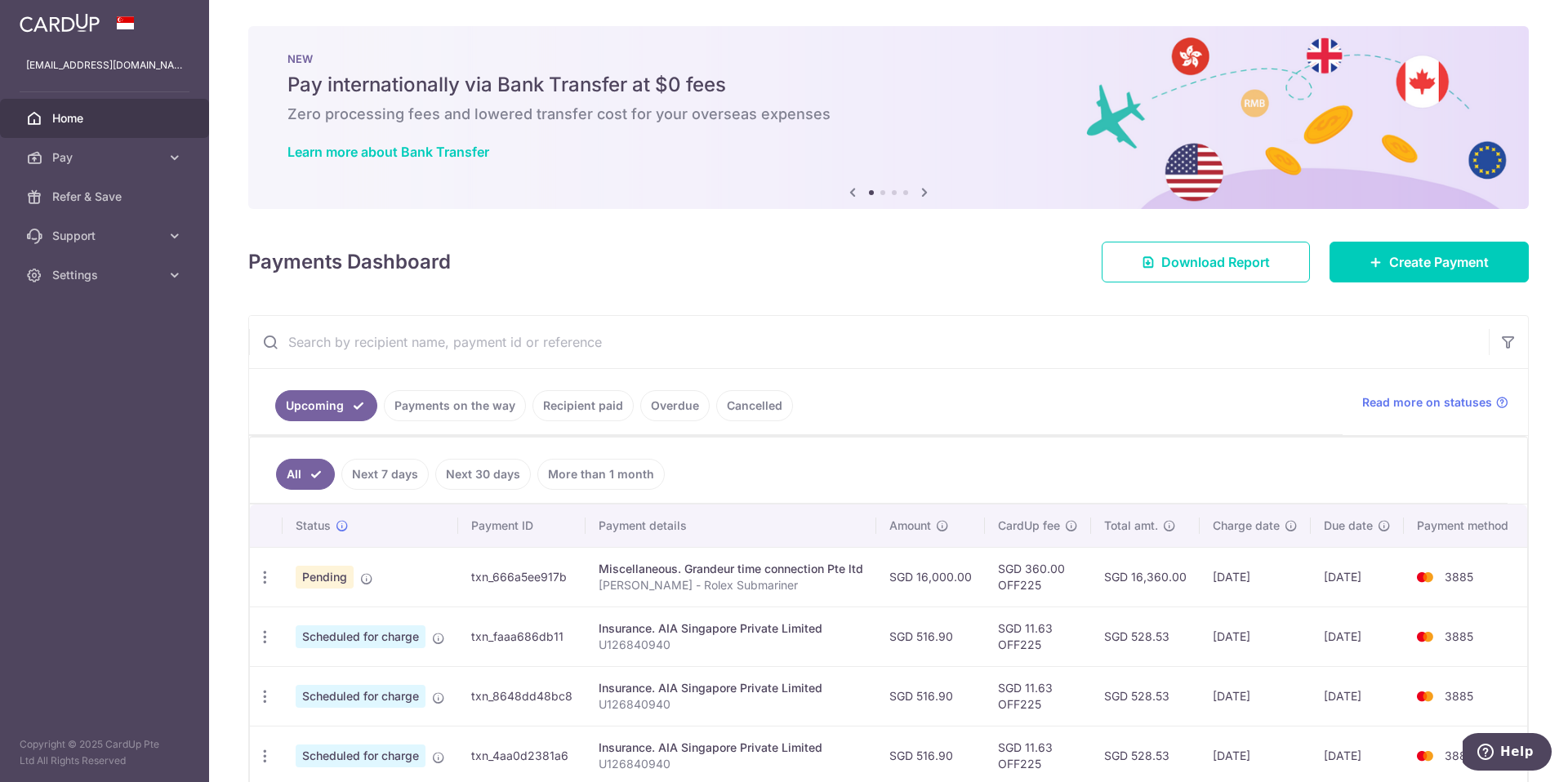
click at [1166, 579] on td "SGD 16,360.00" at bounding box center [1145, 576] width 109 height 59
click at [1112, 579] on td "SGD 16,360.00" at bounding box center [1145, 576] width 109 height 59
click at [1070, 527] on icon at bounding box center [1071, 526] width 13 height 13
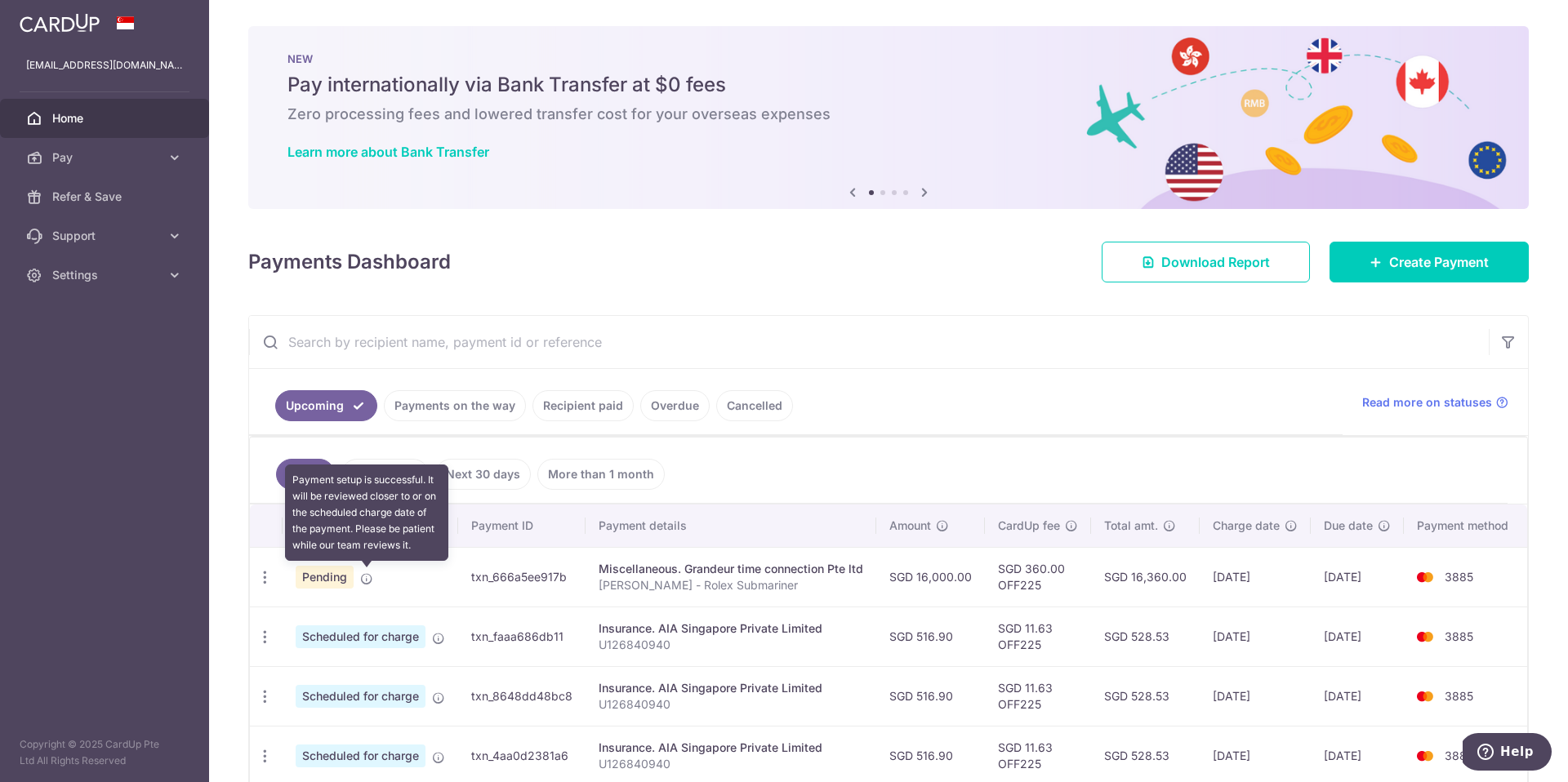
click at [370, 579] on icon at bounding box center [367, 579] width 13 height 13
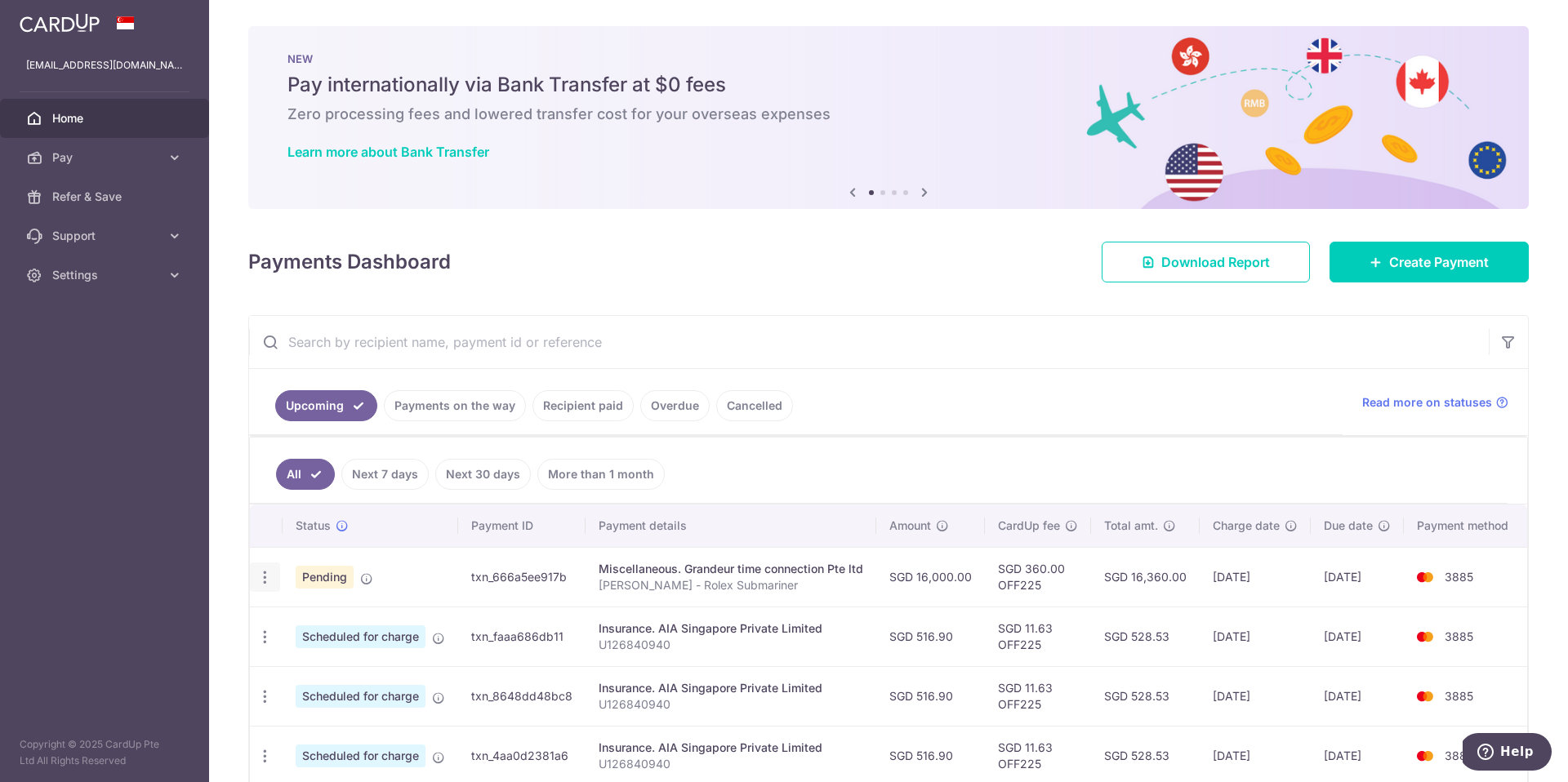
click at [272, 574] on icon "button" at bounding box center [264, 577] width 17 height 17
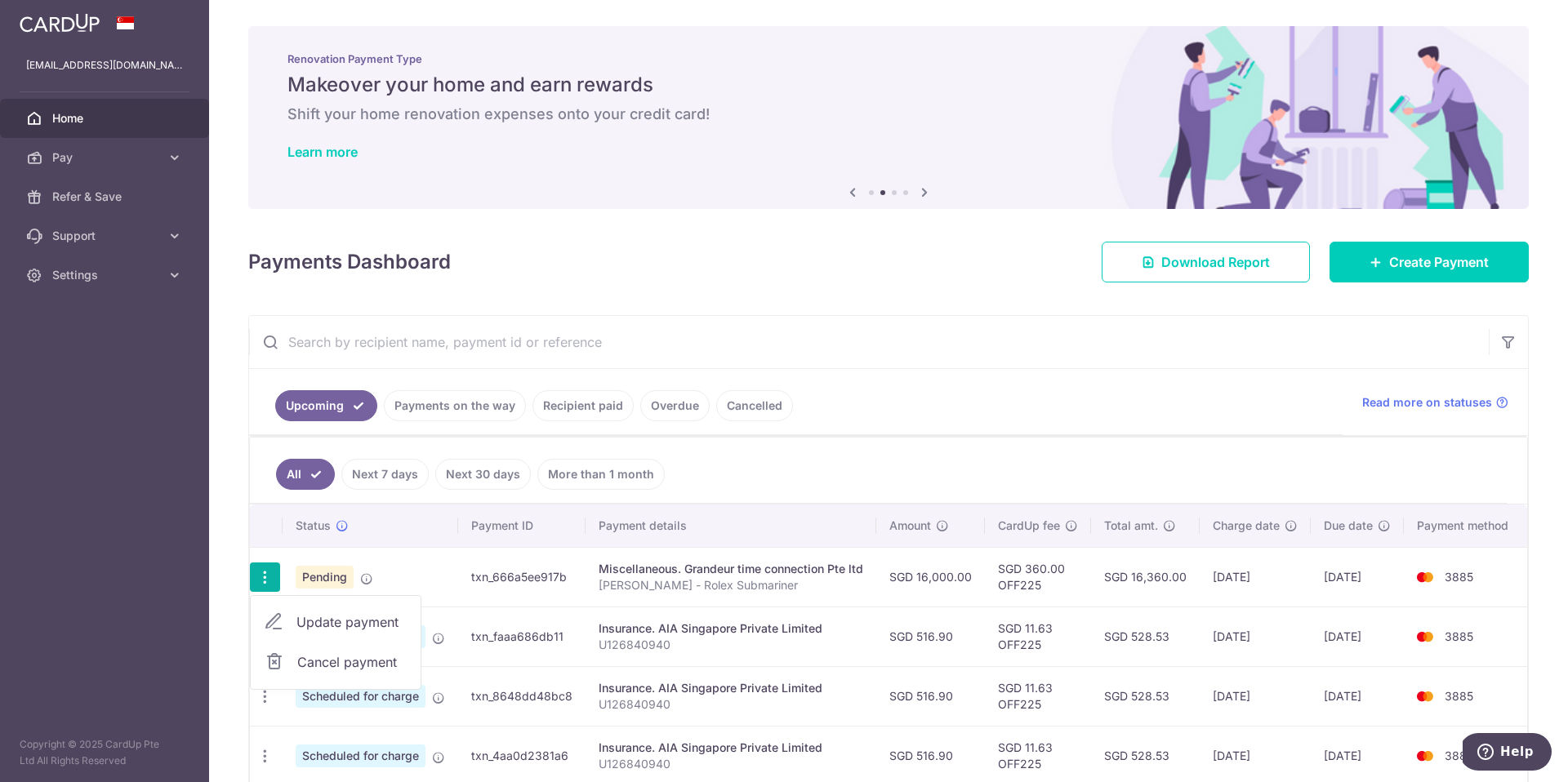
click at [313, 625] on span "Update payment" at bounding box center [351, 622] width 111 height 19
radio input "true"
type input "16,000.00"
type input "[DATE]"
type input "[PERSON_NAME] - Rolex Submariner"
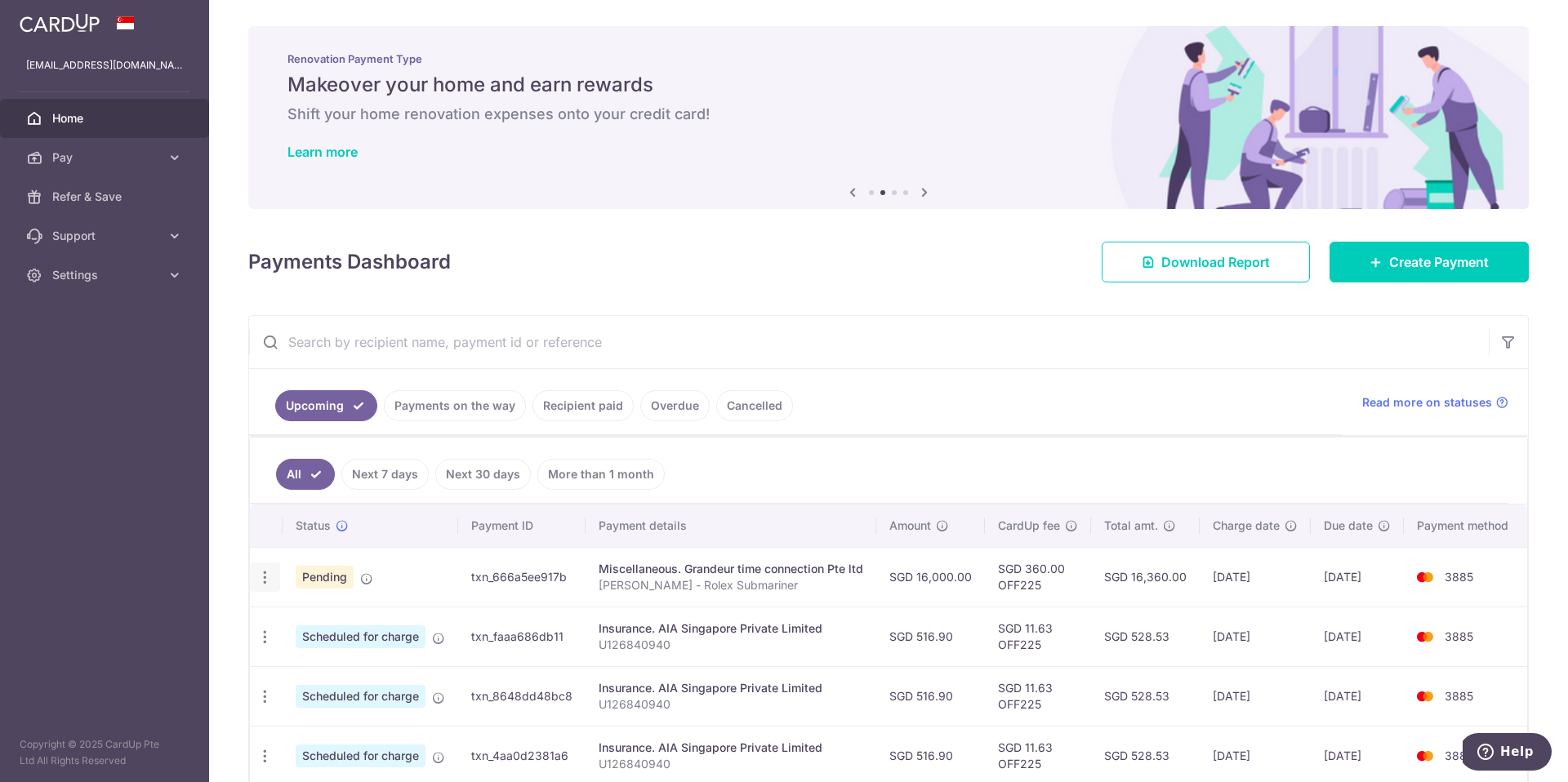
type input "OFF225"
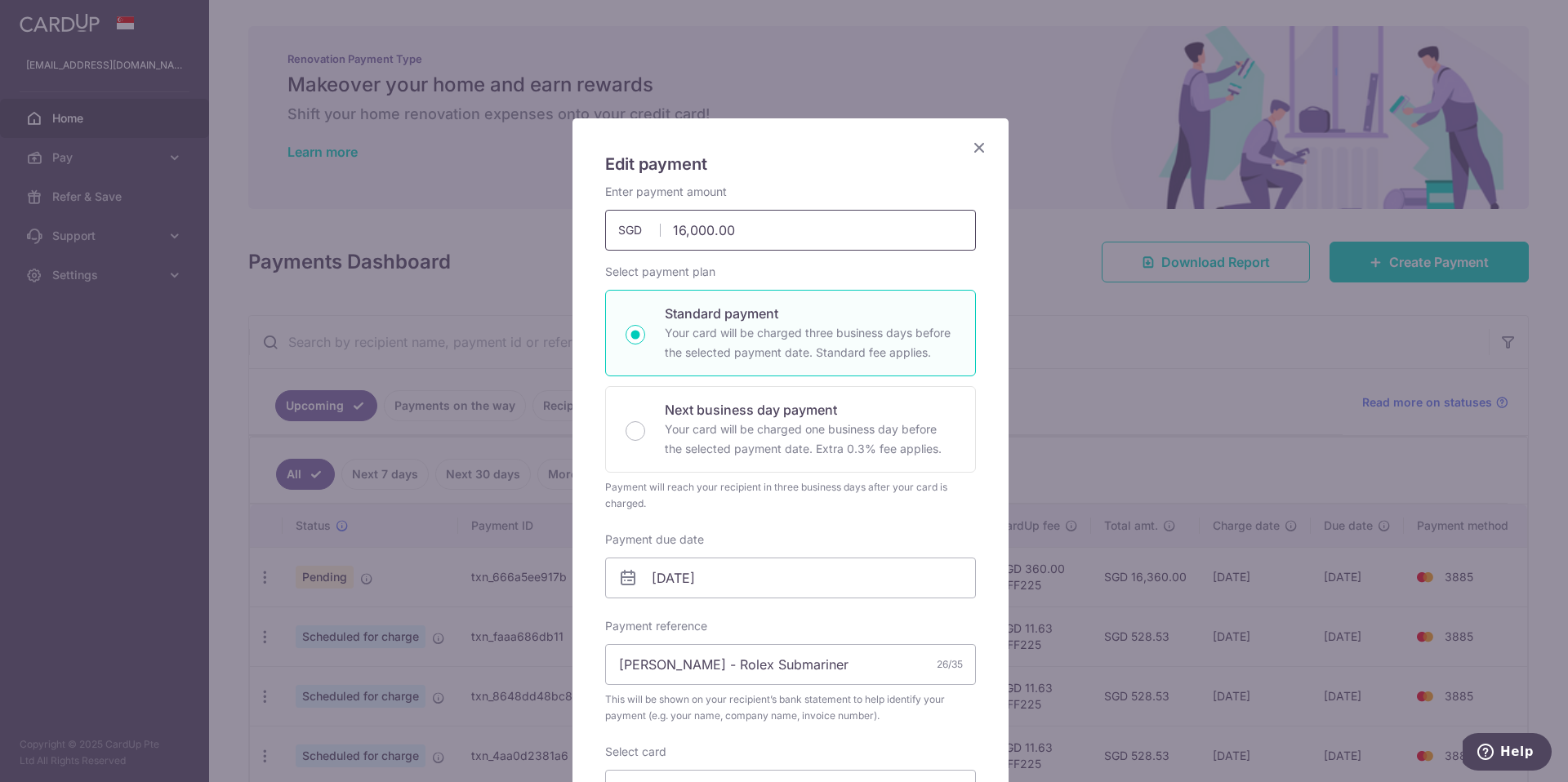
click at [774, 240] on input "16,000.00" at bounding box center [789, 230] width 371 height 41
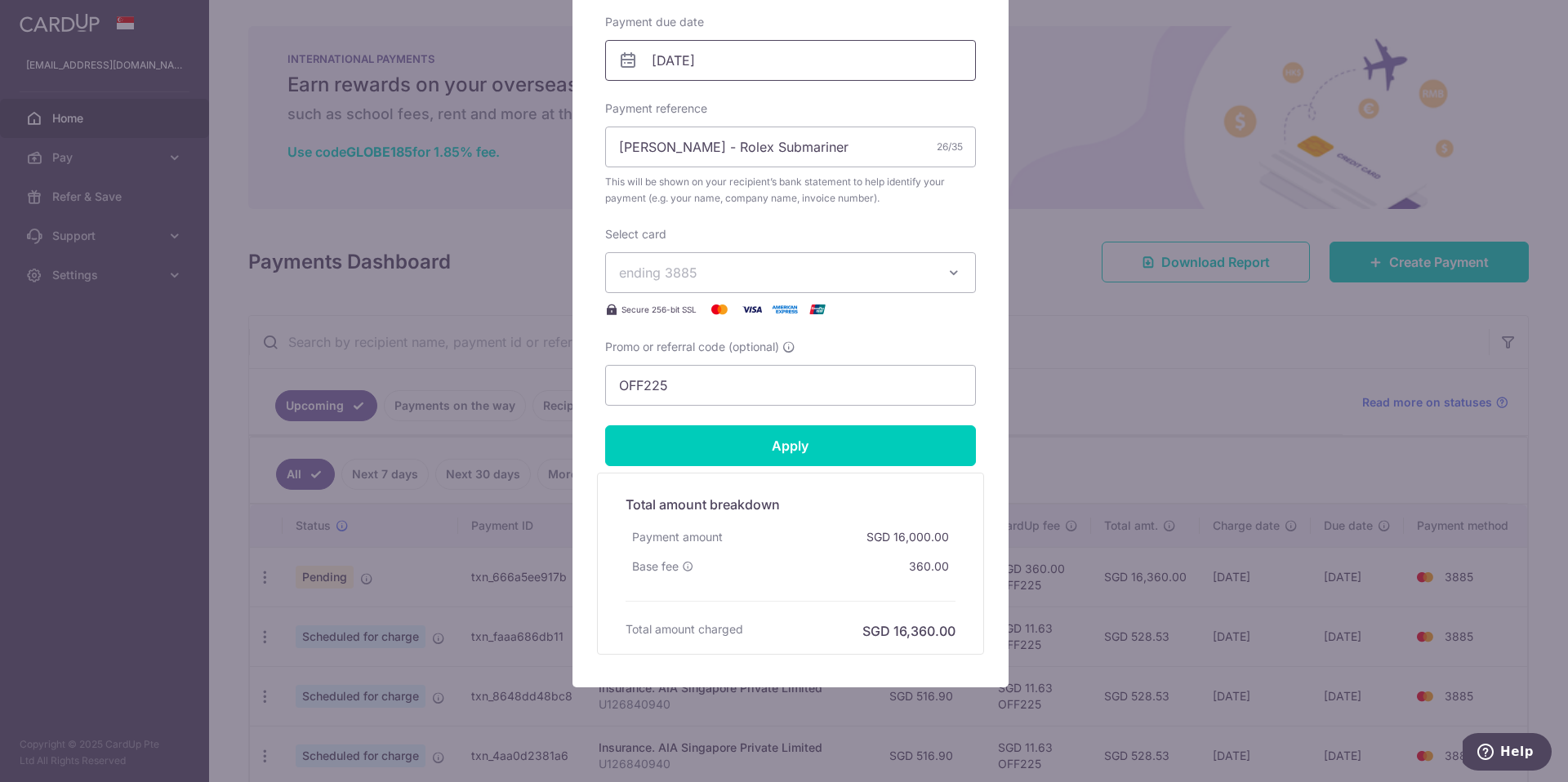
scroll to position [541, 0]
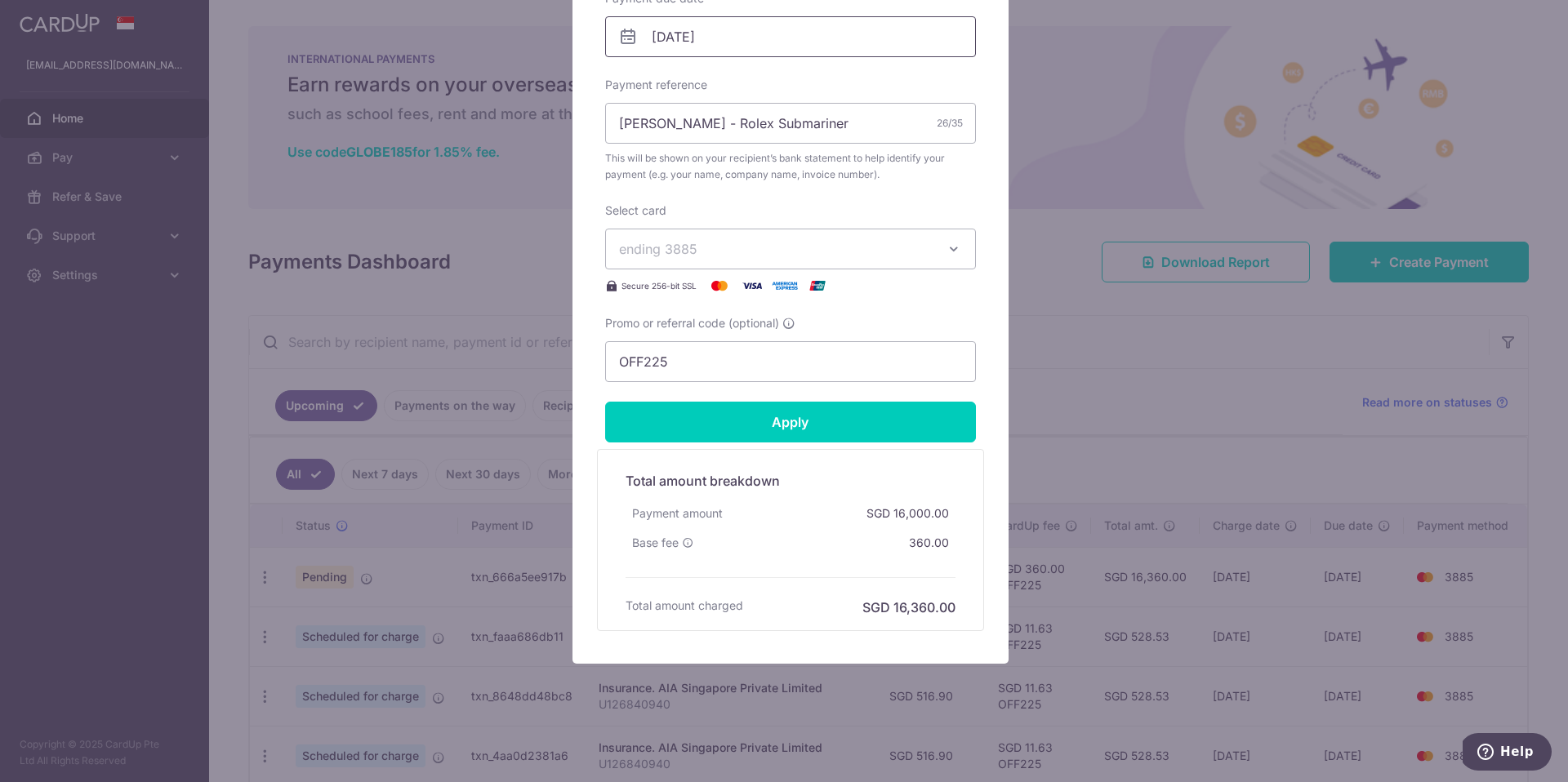
type input "8,000.00"
click at [842, 591] on div "Total amount breakdown Payment amount SGD 16,000.00 Base fee 360.00 Processing …" at bounding box center [790, 540] width 347 height 155
click at [839, 323] on div "Promo or referral code (optional) OFF225" at bounding box center [789, 348] width 371 height 67
click at [818, 437] on input "Apply" at bounding box center [789, 422] width 371 height 41
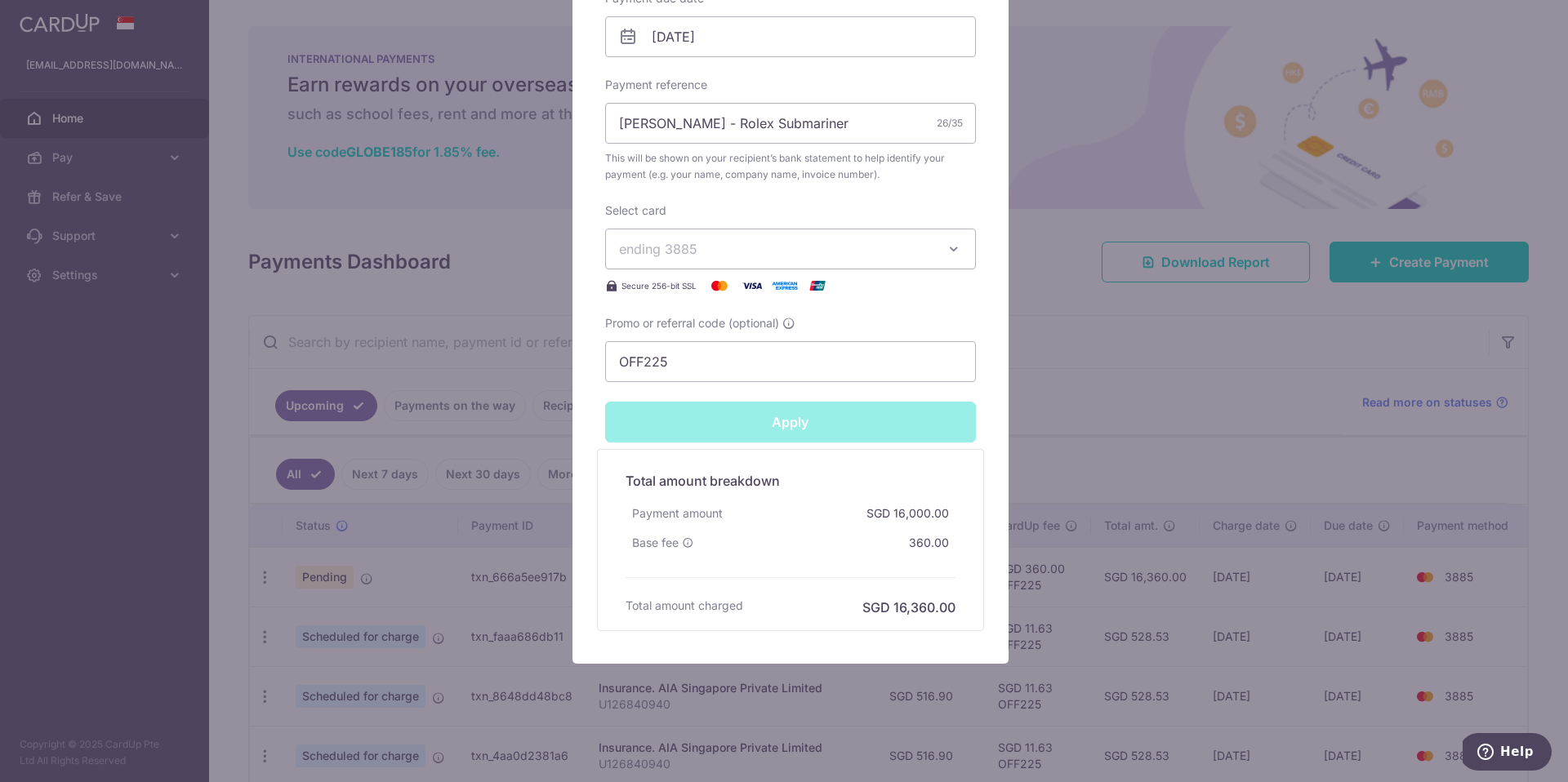
type input "Successfully Applied"
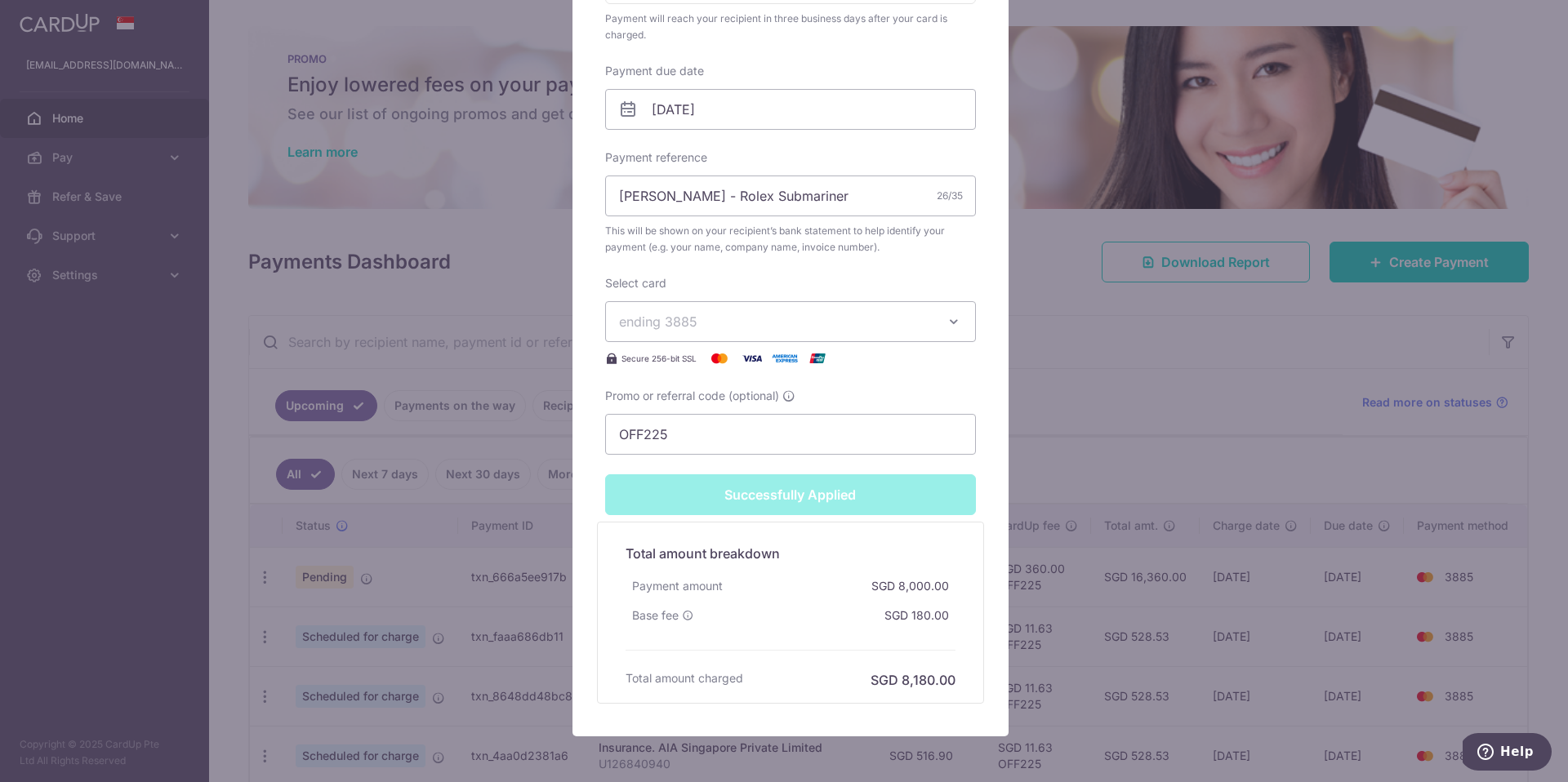
scroll to position [0, 0]
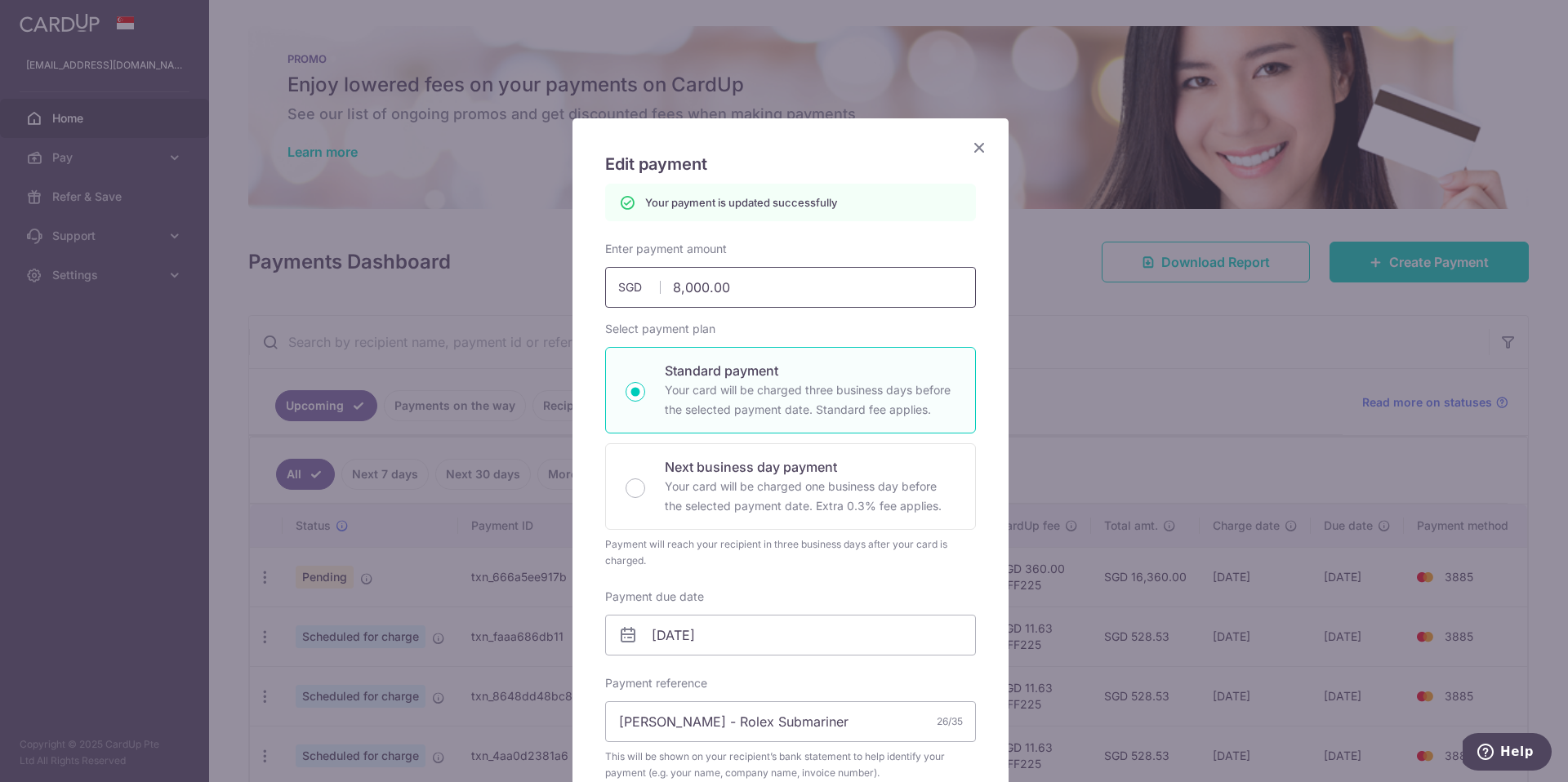
click at [836, 288] on input "8,000.00" at bounding box center [789, 287] width 371 height 41
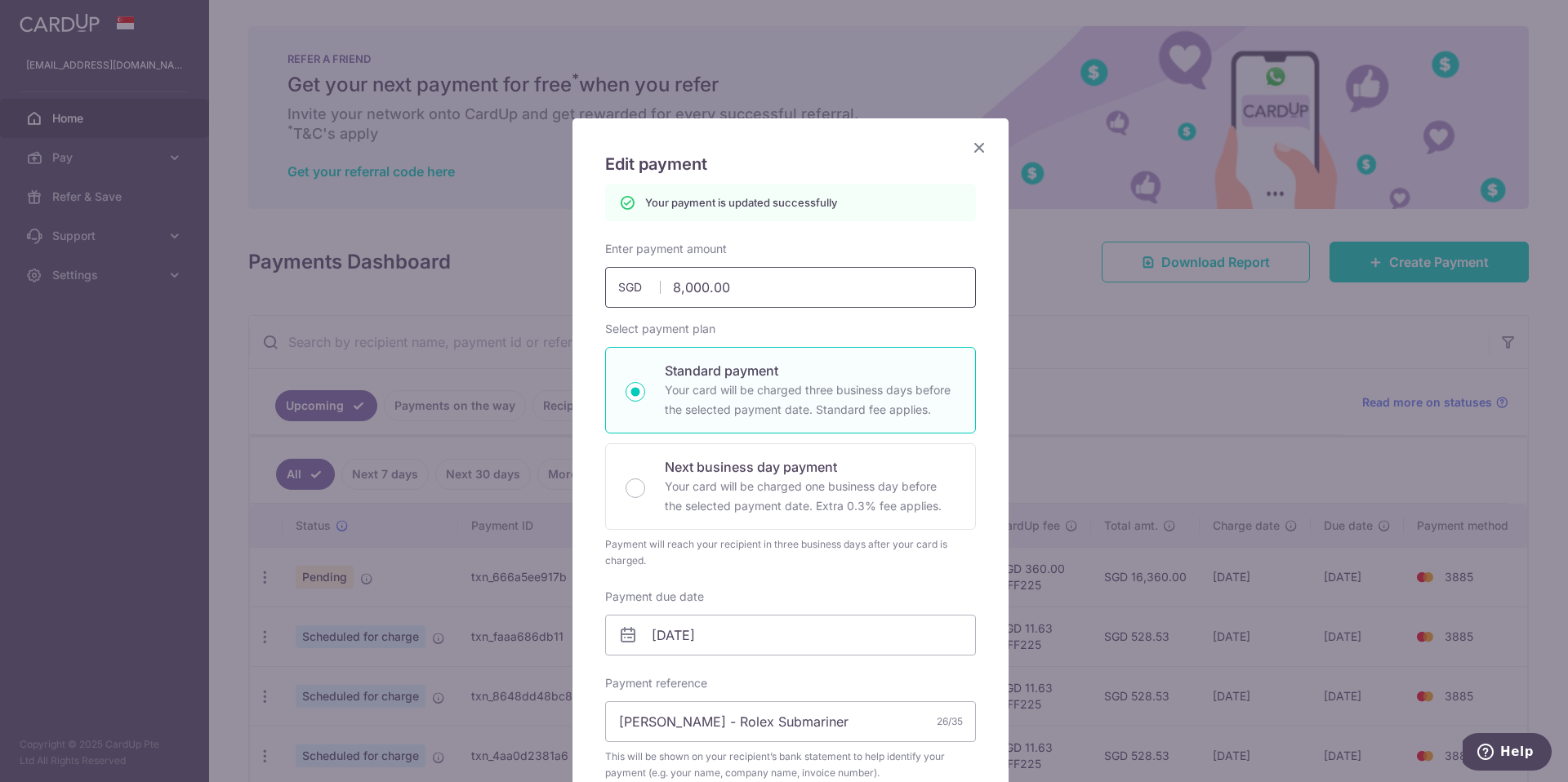
click at [836, 288] on input "8,000.00" at bounding box center [789, 287] width 371 height 41
type input "1"
type input "Apply"
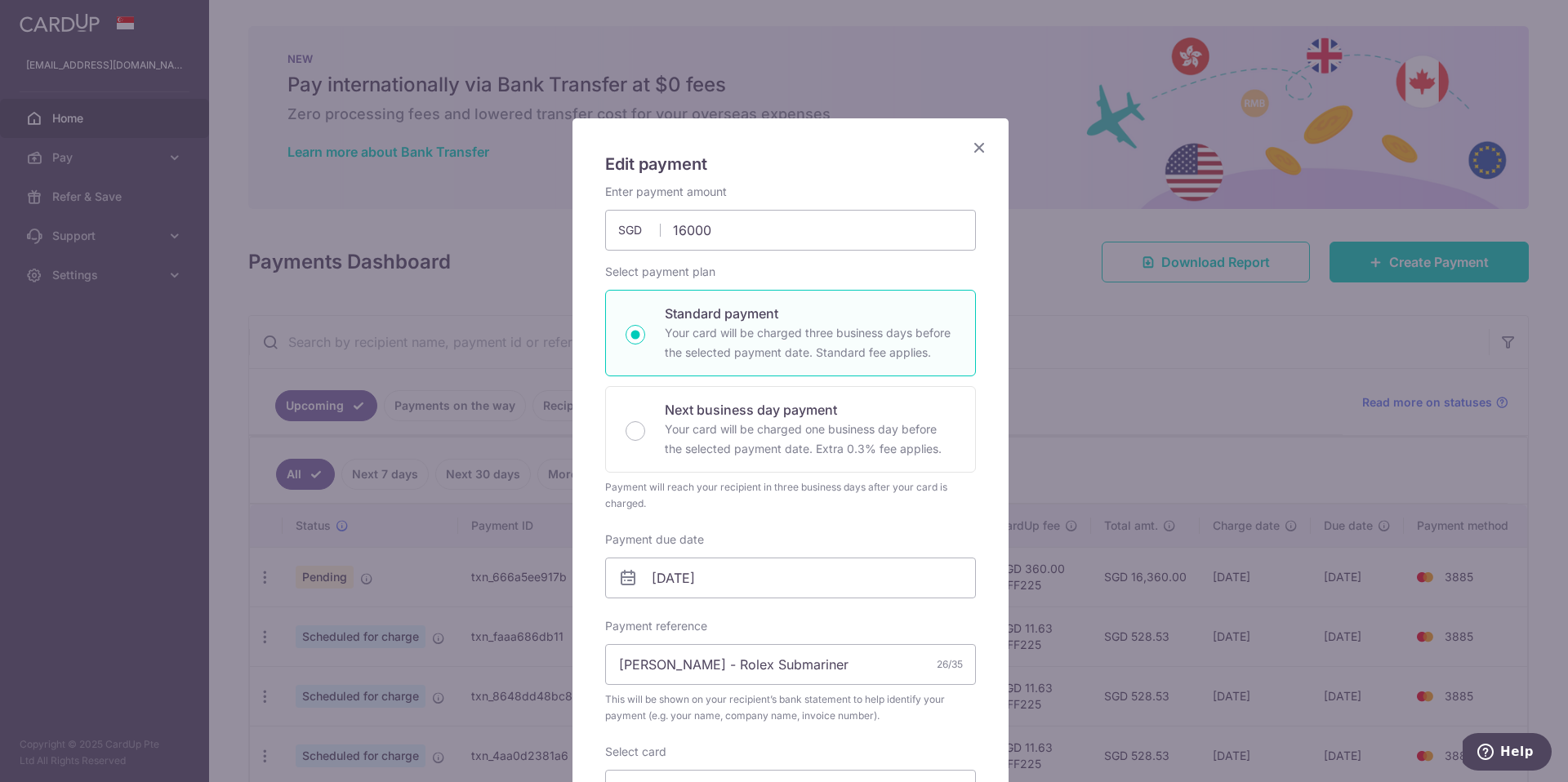
type input "16,000.00"
click at [970, 145] on icon "Close" at bounding box center [979, 147] width 19 height 20
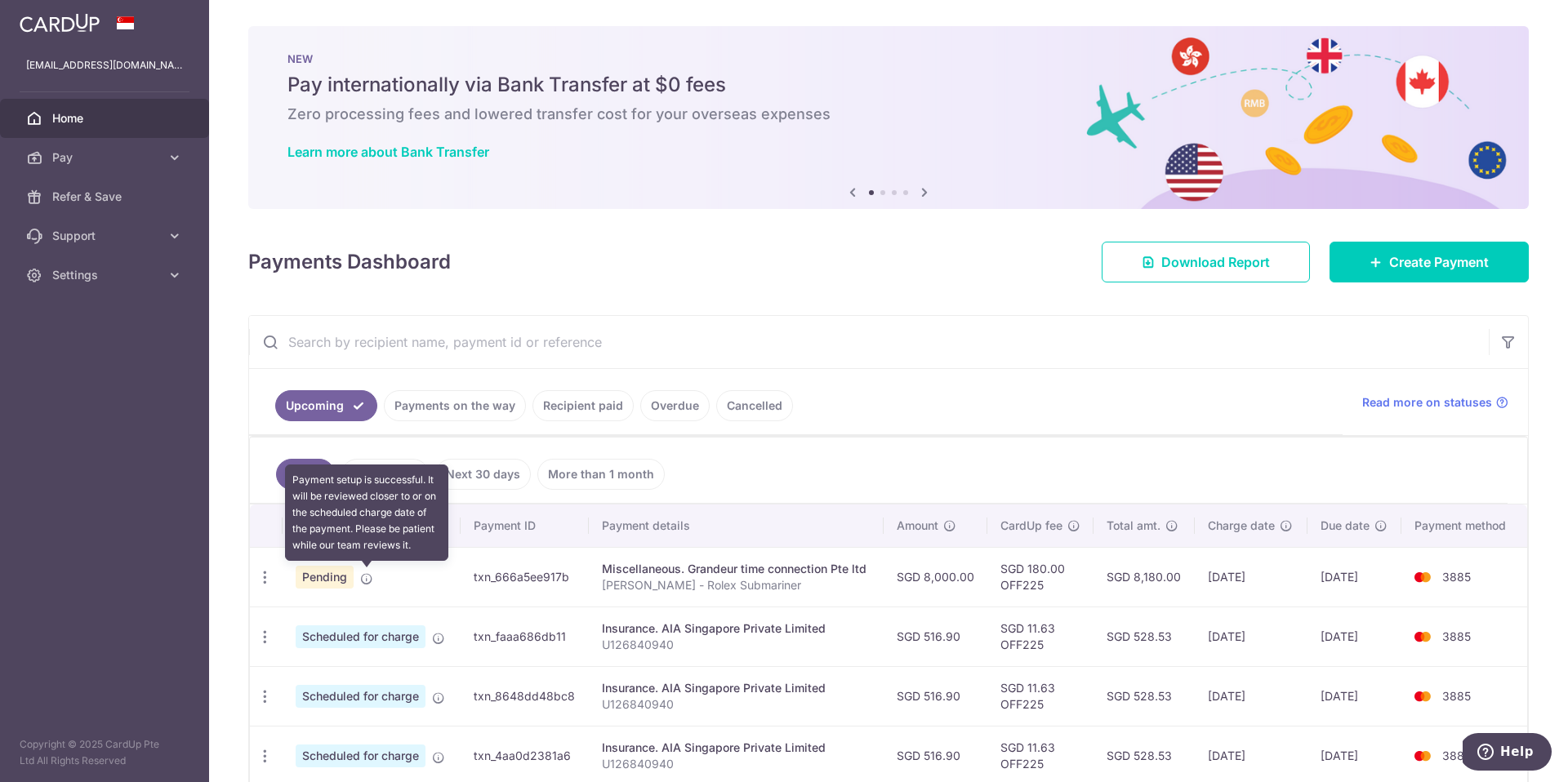
click at [364, 574] on icon at bounding box center [367, 579] width 13 height 13
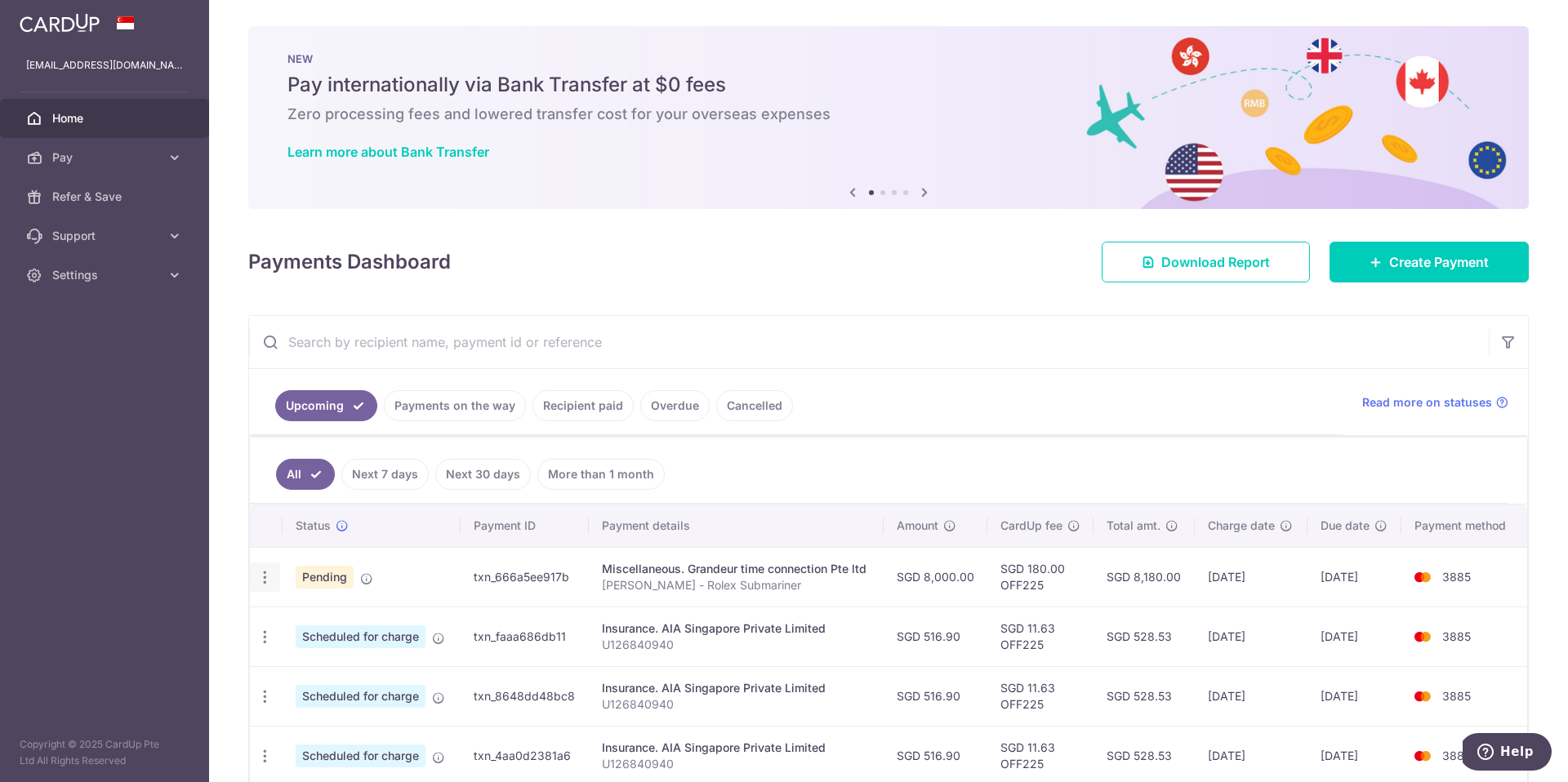
click at [270, 582] on icon "button" at bounding box center [264, 577] width 17 height 17
click at [334, 613] on span "Update payment" at bounding box center [351, 622] width 111 height 19
radio input "true"
type input "8,000.00"
type input "[DATE]"
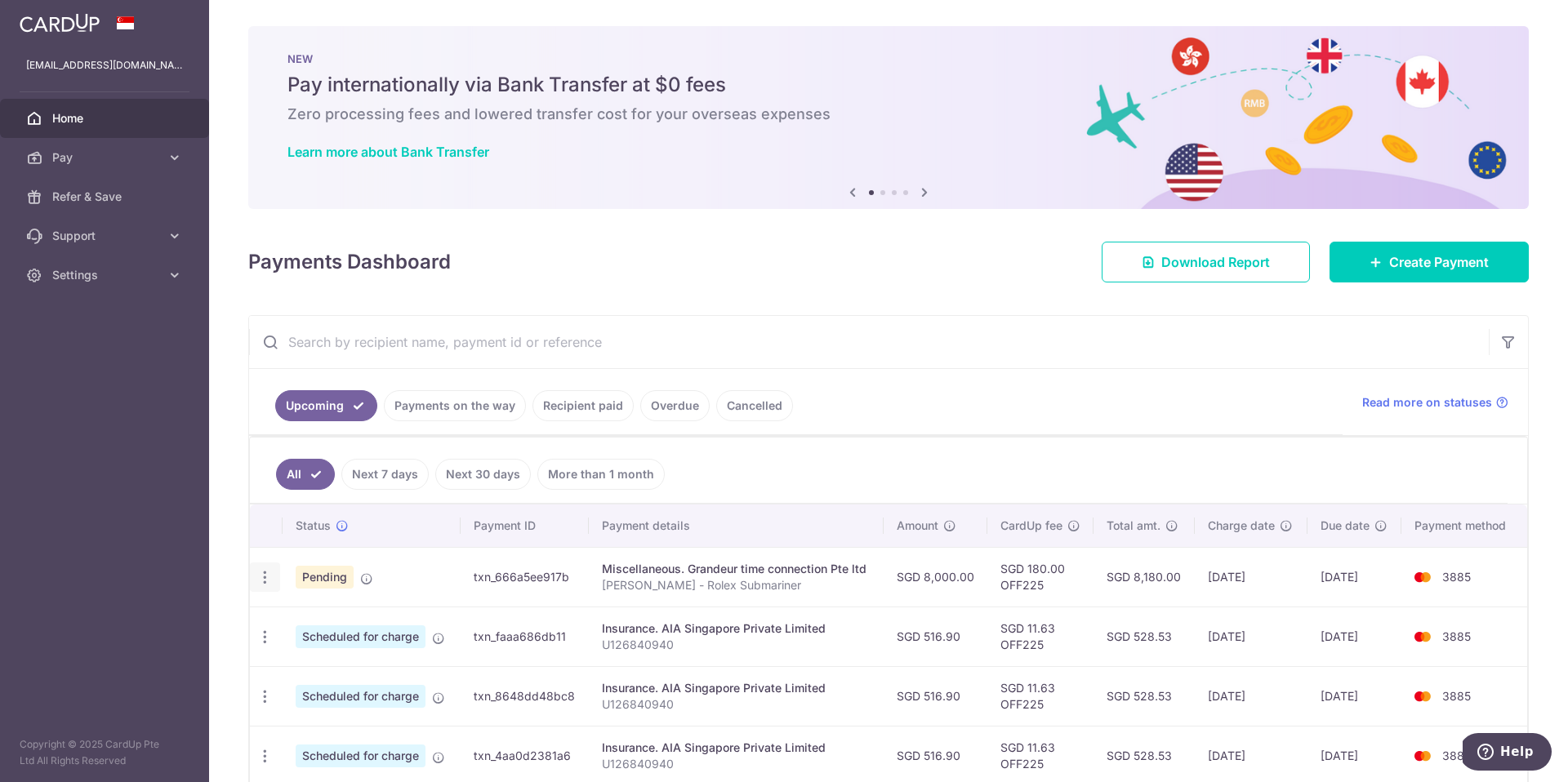
type input "[PERSON_NAME] - Rolex Submariner"
type input "OFF225"
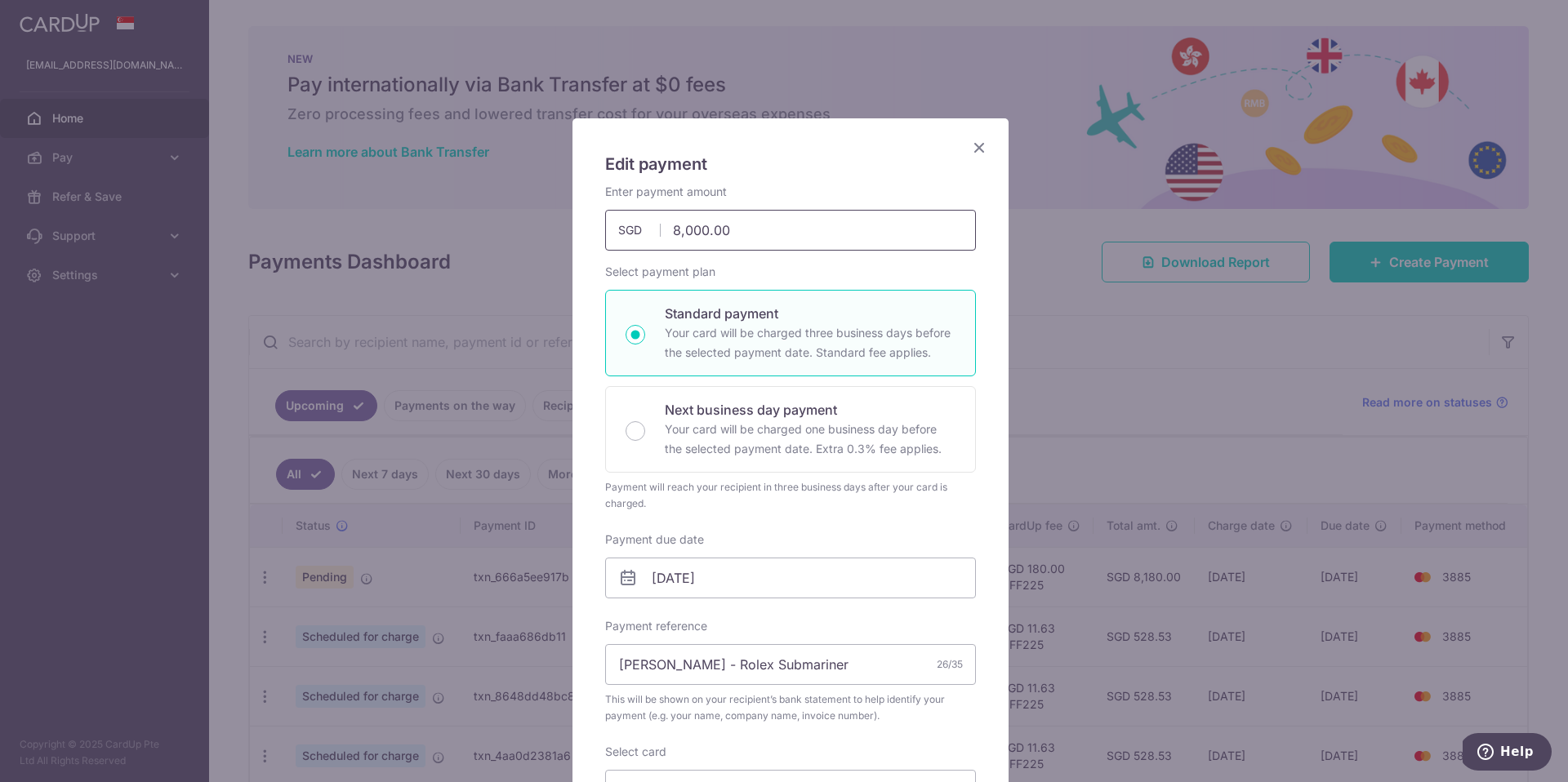
click at [704, 250] on input "8,000.00" at bounding box center [789, 230] width 371 height 41
click at [704, 248] on input "8,000.00" at bounding box center [789, 230] width 371 height 41
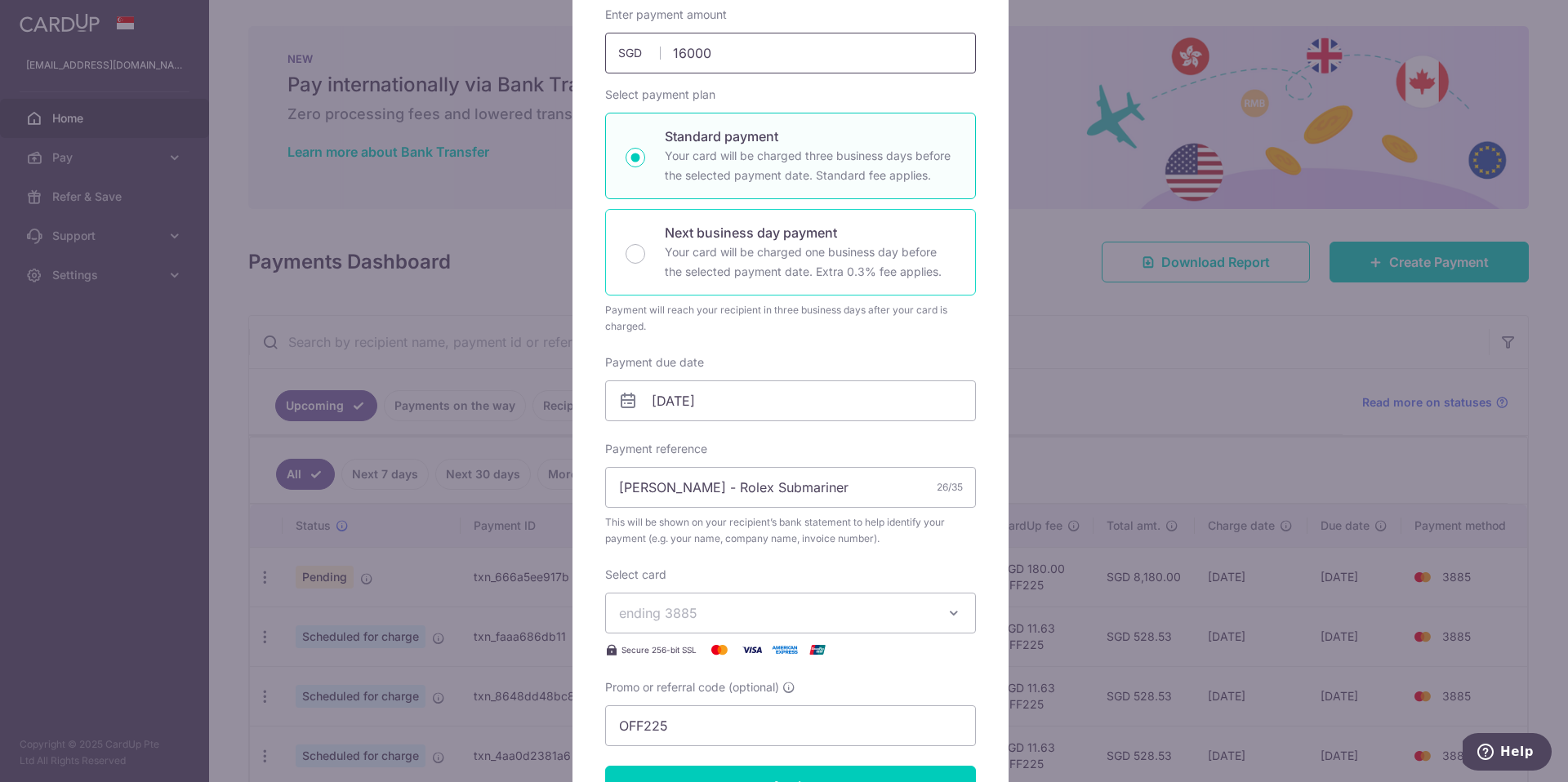
scroll to position [541, 0]
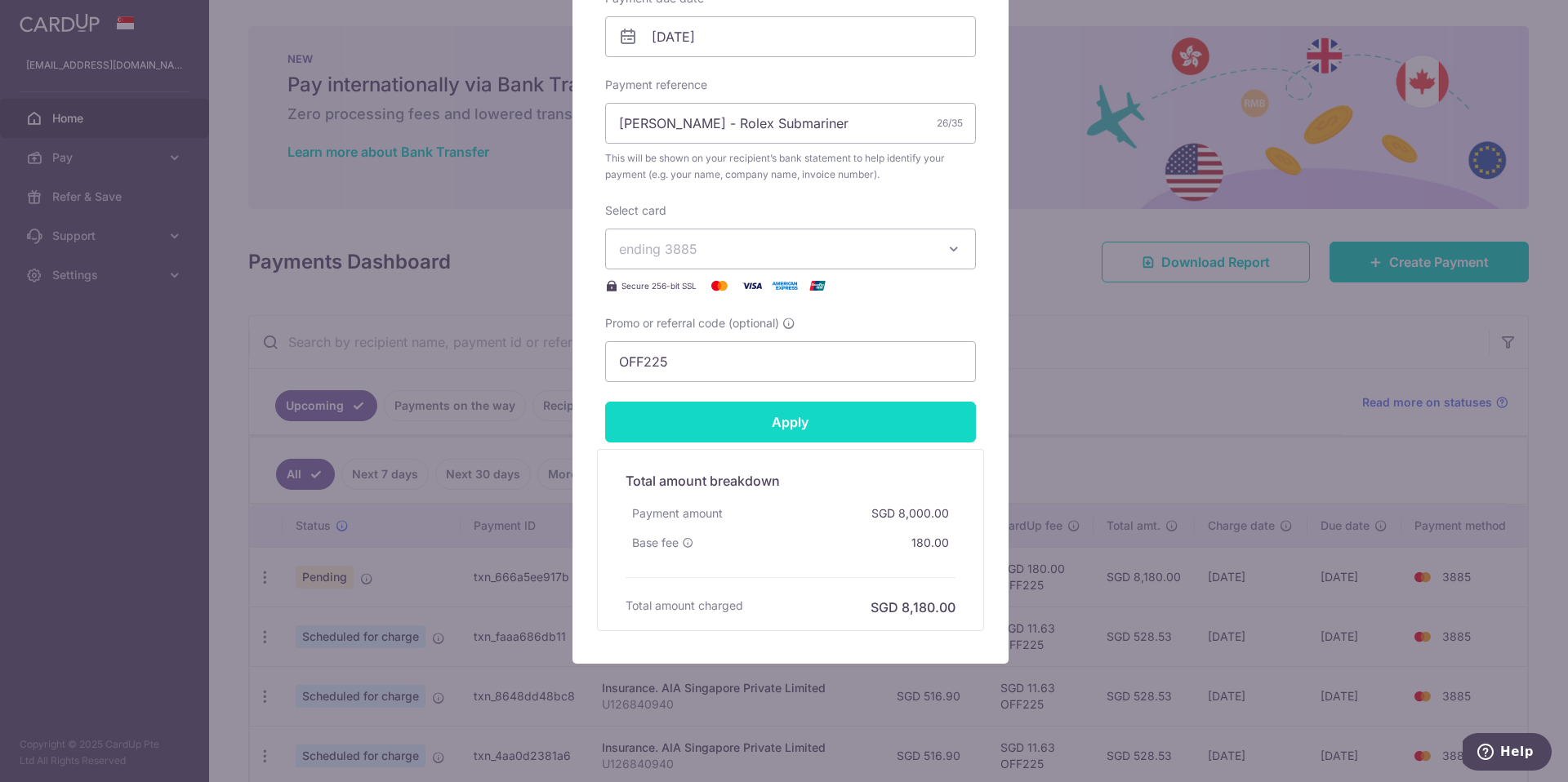
type input "16,000.00"
click at [833, 423] on form "By clicking apply, you will make changes to all payments to Grandeur time conne…" at bounding box center [789, 136] width 371 height 989
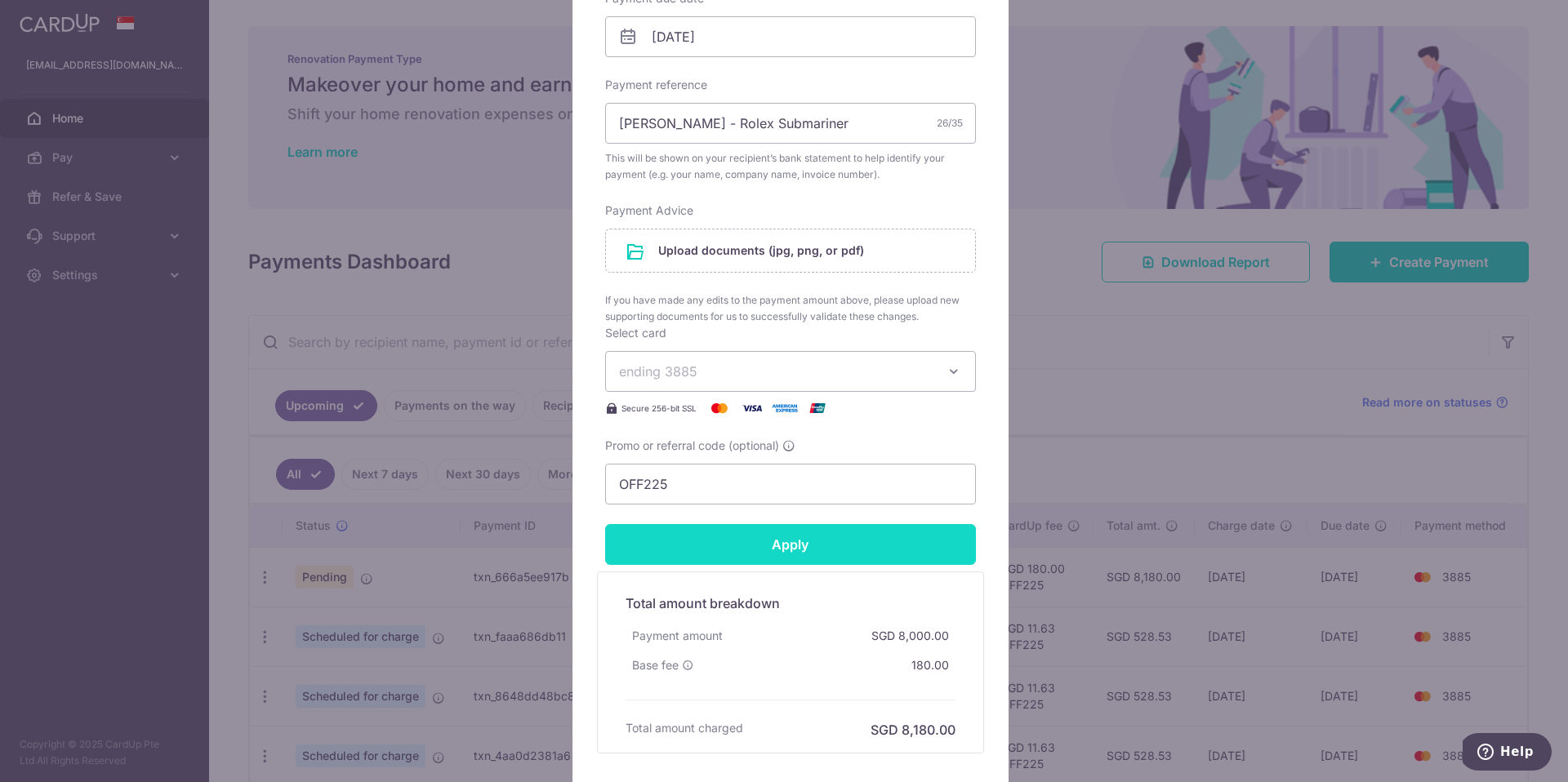
click at [835, 544] on input "Apply" at bounding box center [789, 544] width 371 height 41
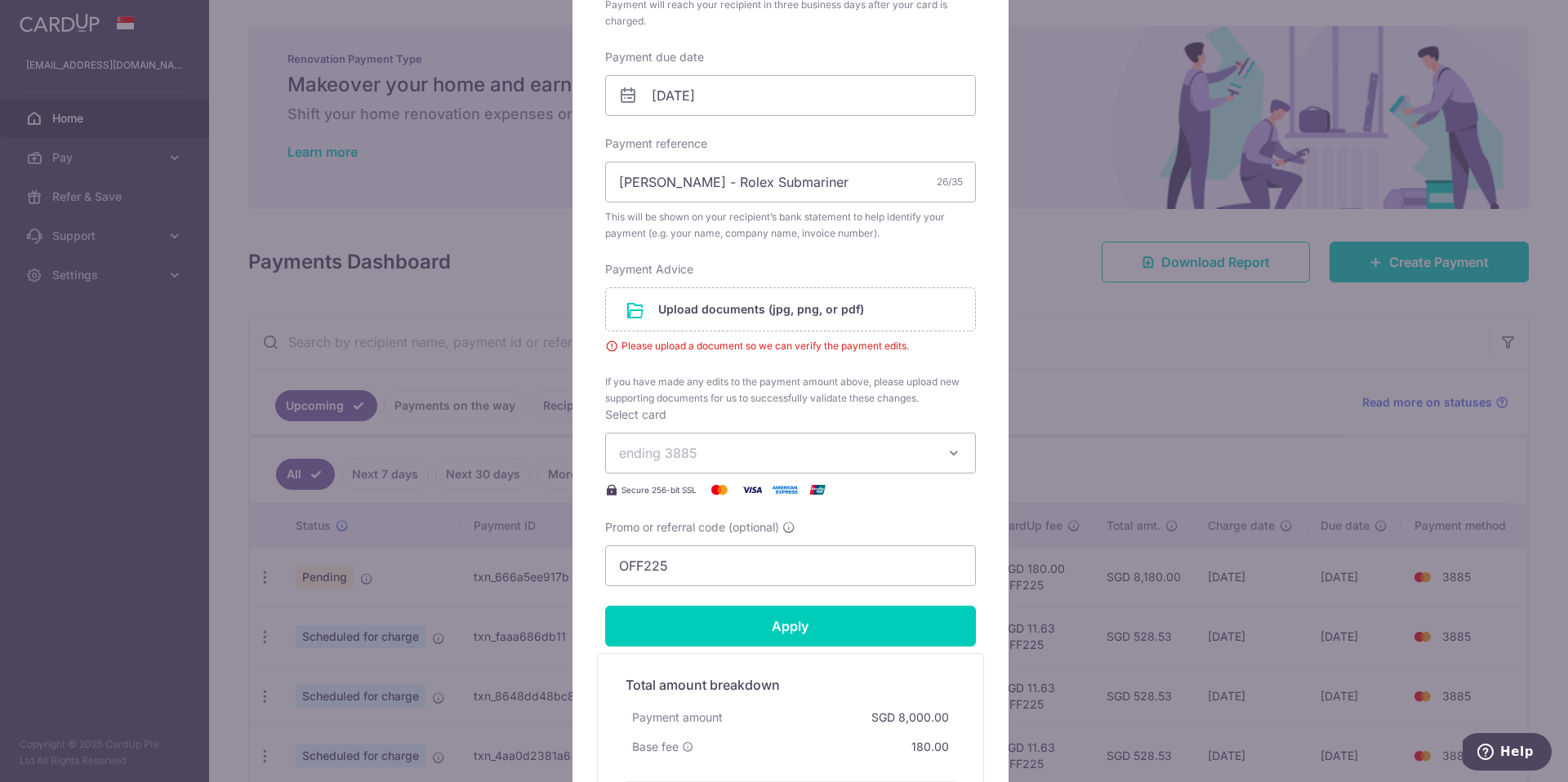
scroll to position [477, 0]
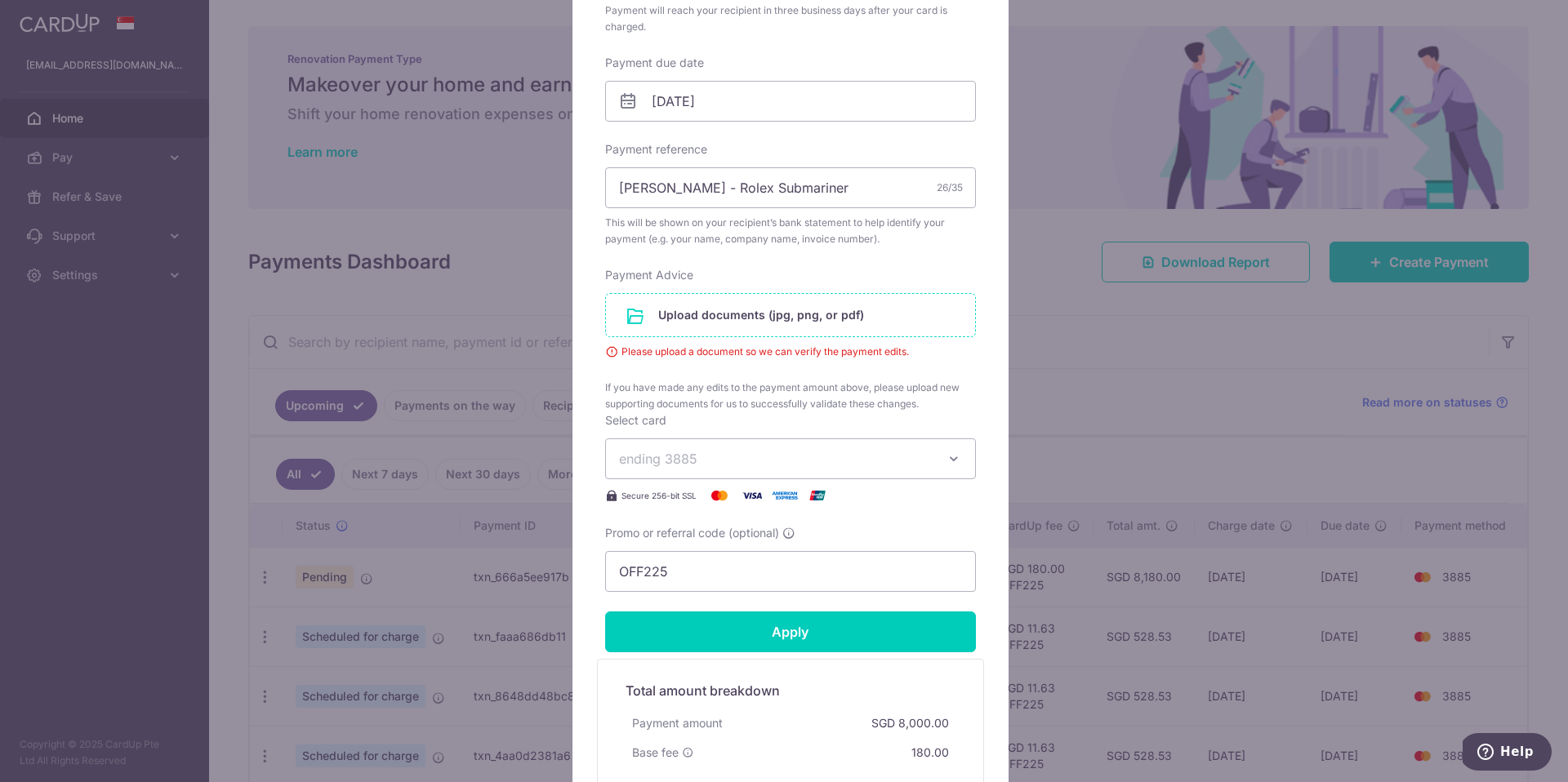
click at [915, 314] on input "file" at bounding box center [790, 315] width 370 height 42
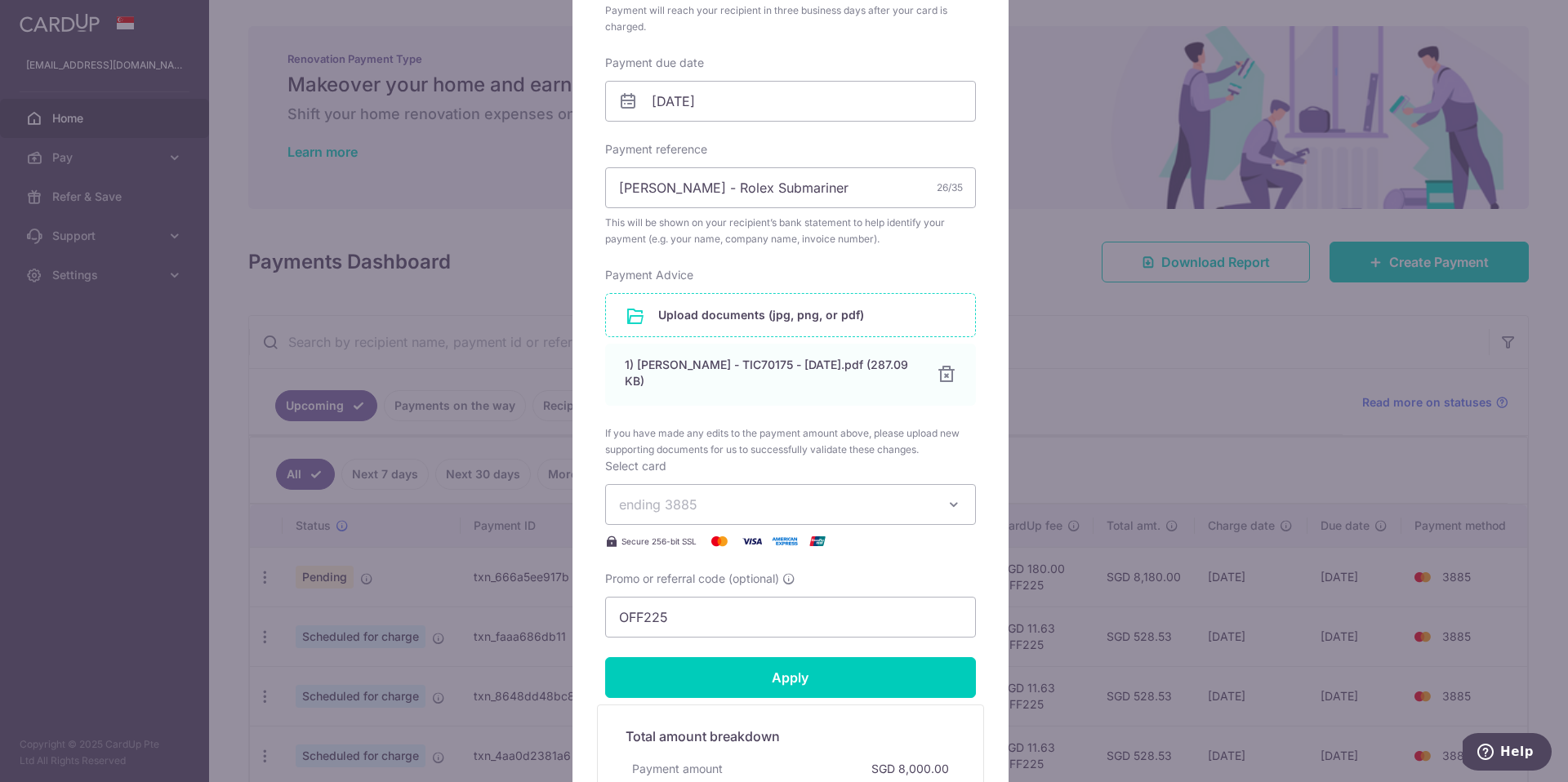
scroll to position [724, 0]
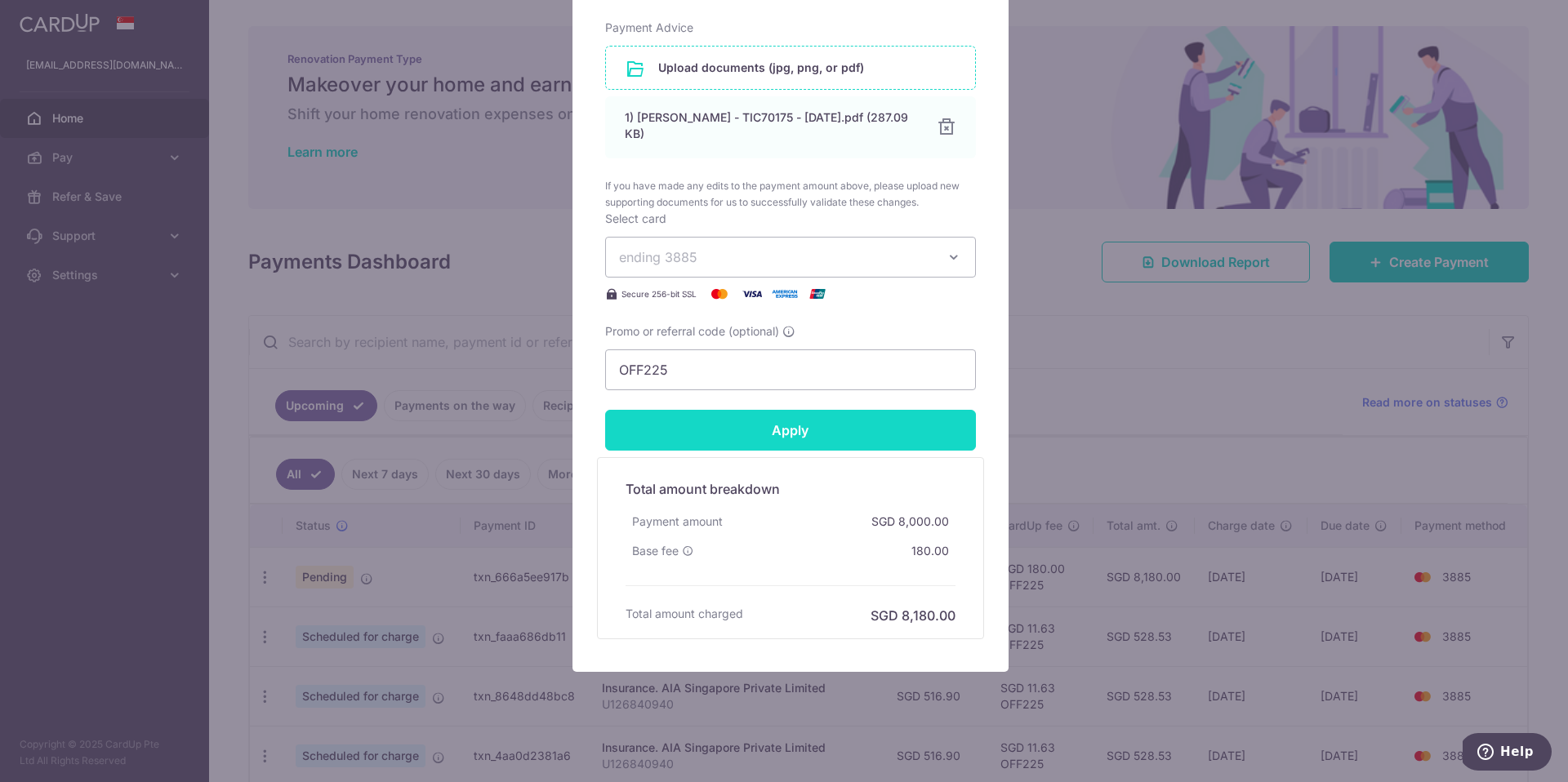
click at [867, 423] on input "Apply" at bounding box center [789, 430] width 371 height 41
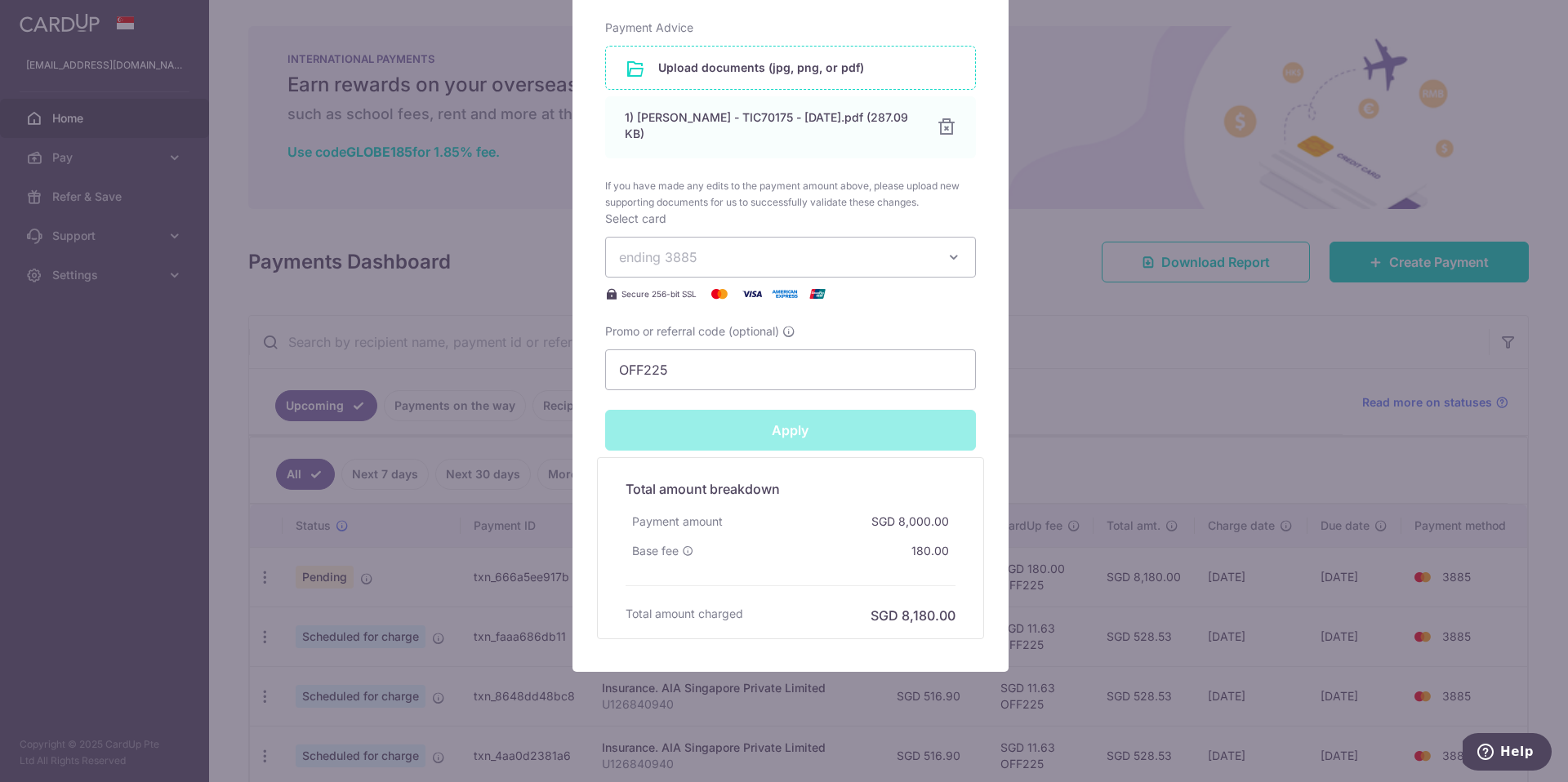
type input "Successfully Applied"
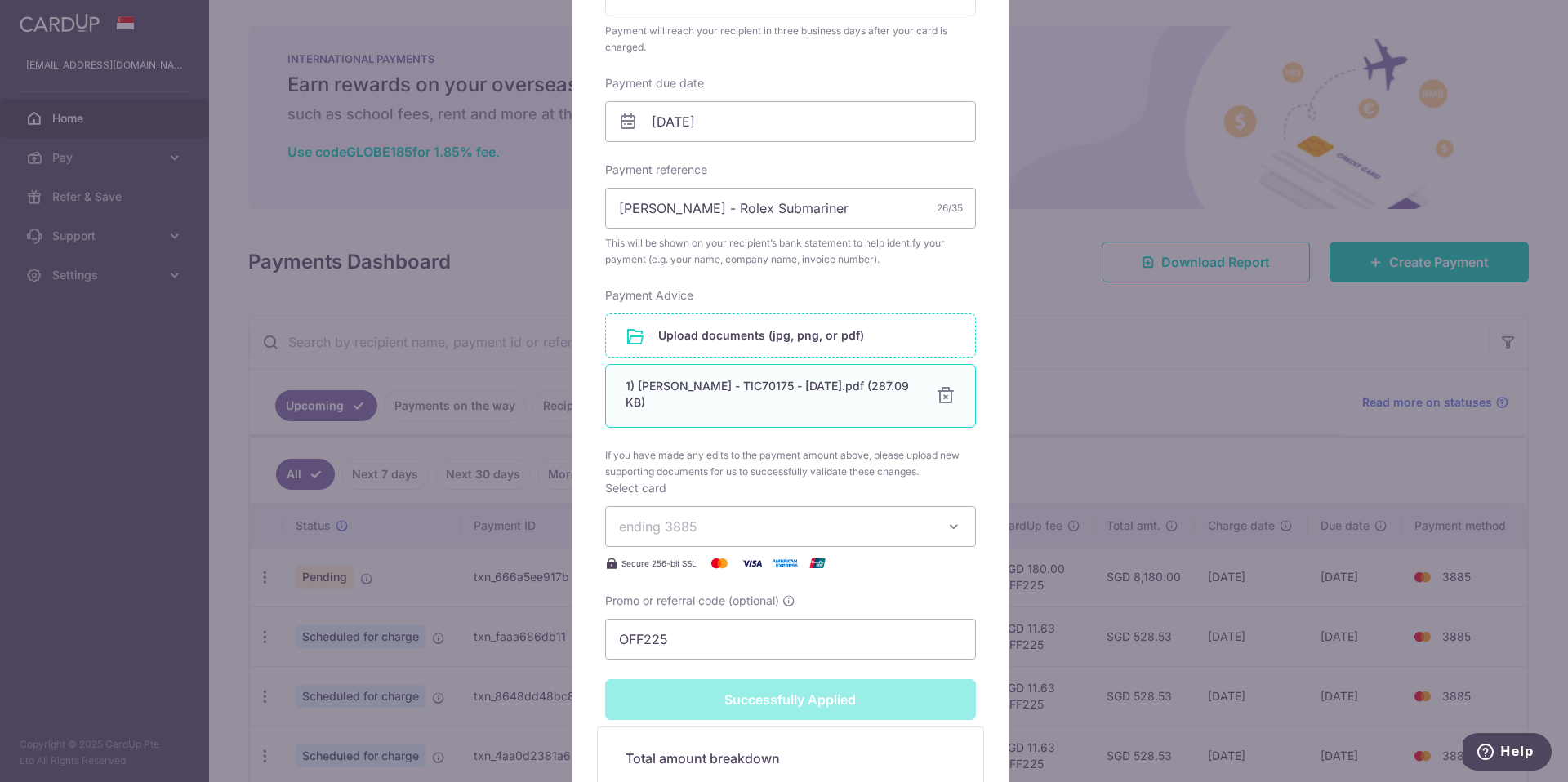
scroll to position [0, 0]
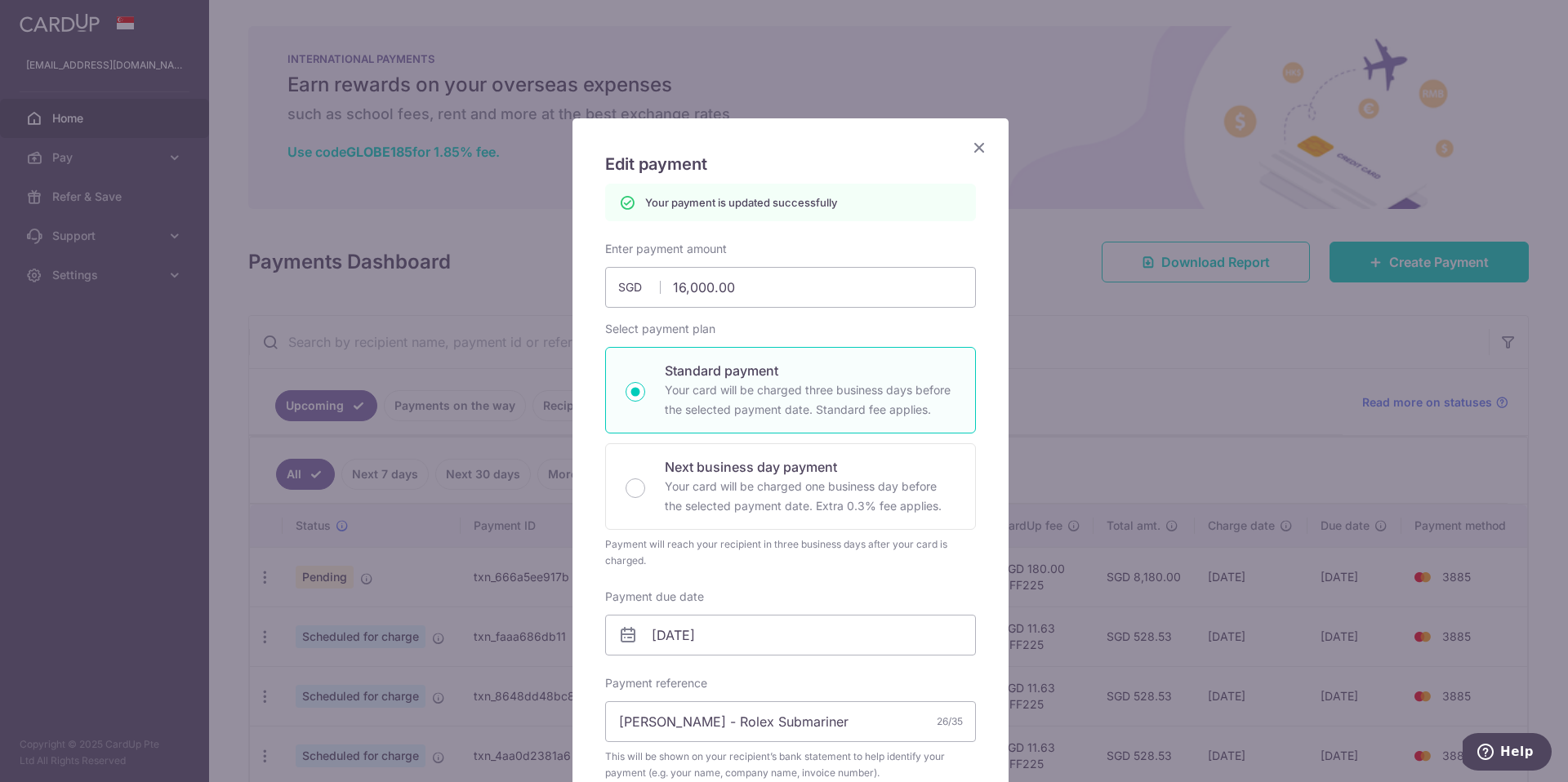
click at [978, 145] on icon "Close" at bounding box center [979, 147] width 19 height 20
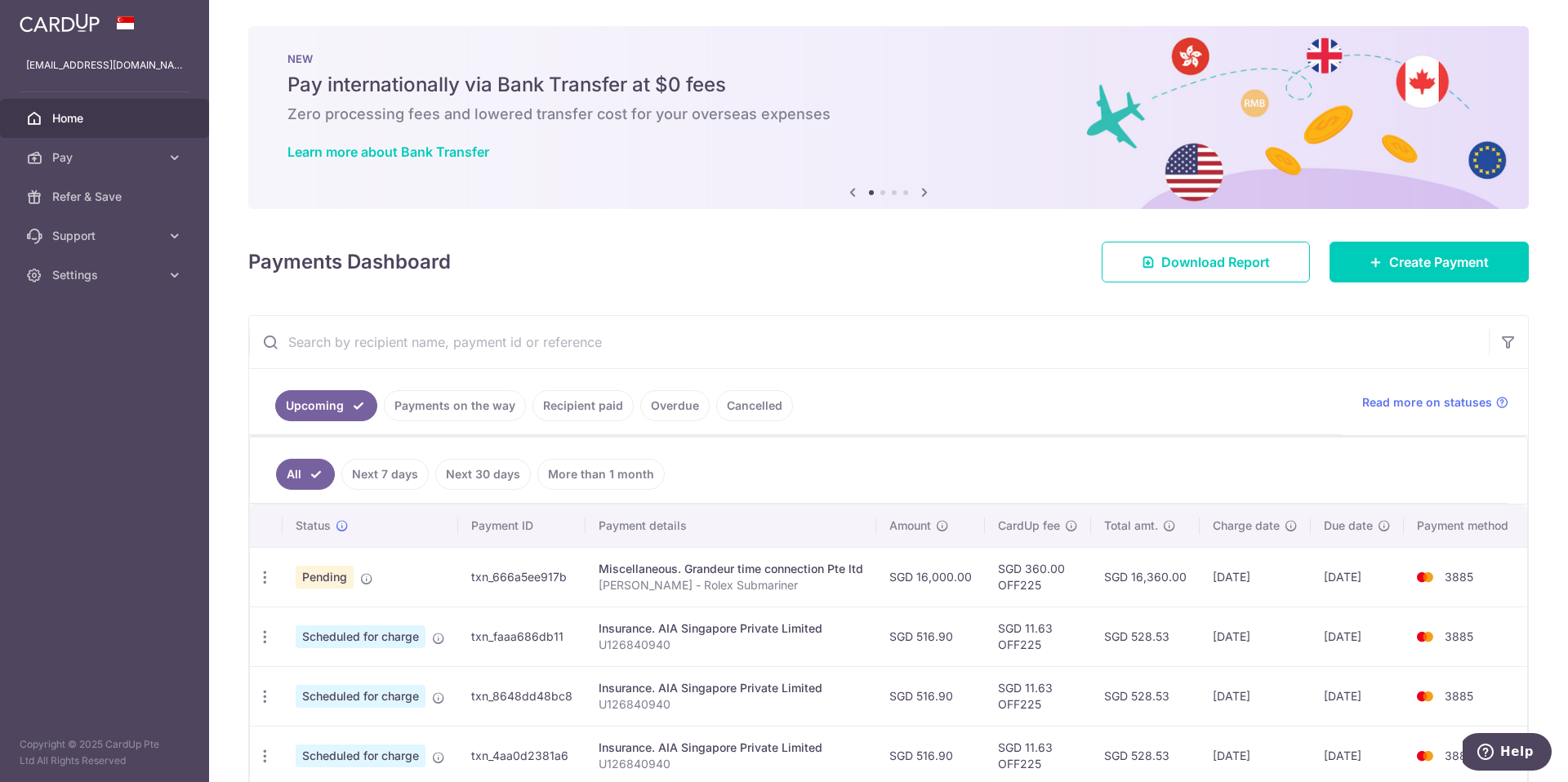
click at [931, 552] on td "SGD 16,000.00" at bounding box center [930, 576] width 109 height 59
click at [933, 558] on td "SGD 16,000.00" at bounding box center [930, 576] width 109 height 59
click at [709, 580] on p "[PERSON_NAME] - Rolex Submariner" at bounding box center [730, 585] width 264 height 16
click at [713, 581] on p "[PERSON_NAME] - Rolex Submariner" at bounding box center [730, 585] width 264 height 16
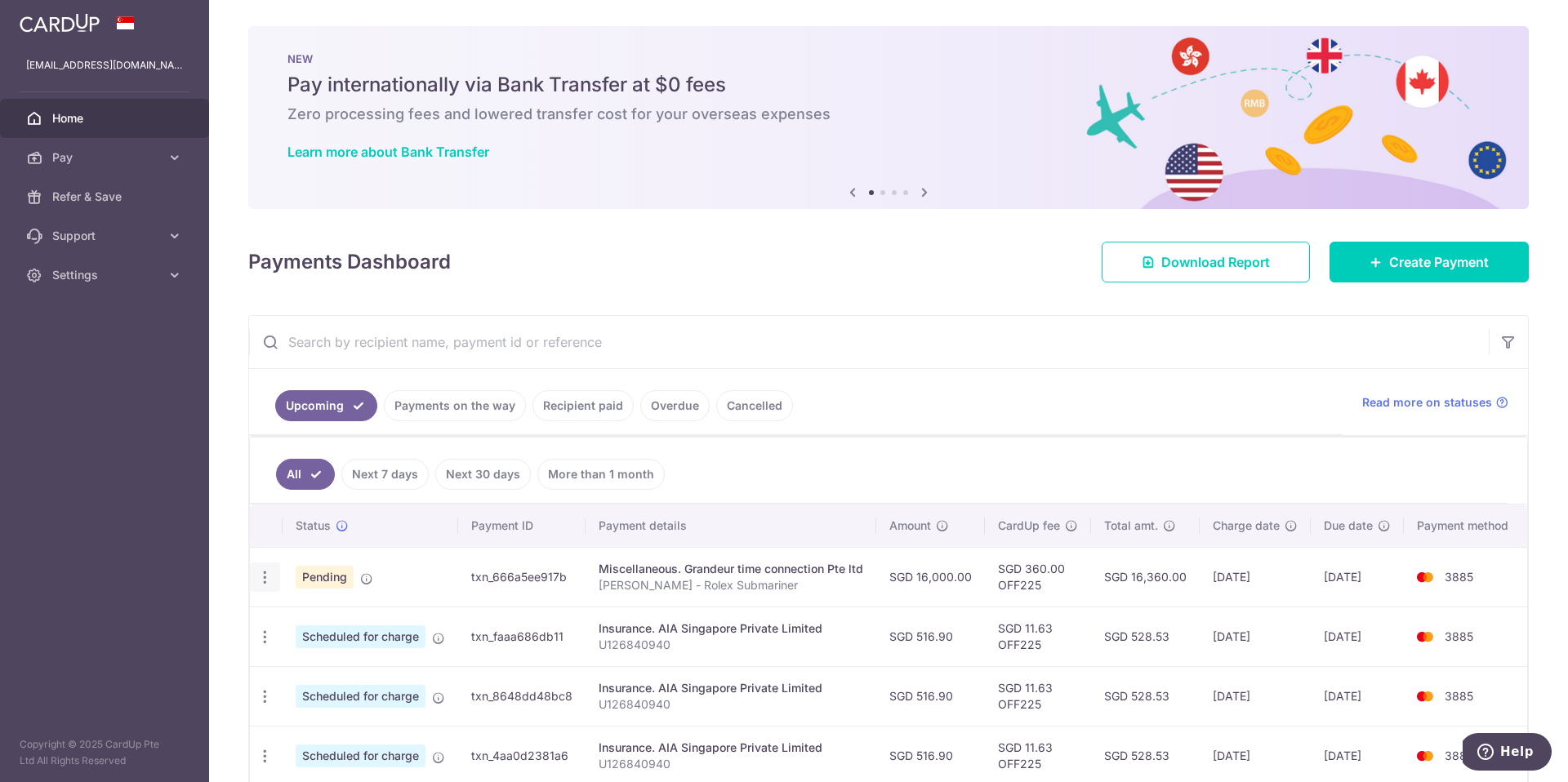
click at [266, 574] on icon "button" at bounding box center [264, 577] width 17 height 17
click at [555, 574] on td "txn_666a5ee917b" at bounding box center [521, 576] width 127 height 59
click at [1399, 262] on span "Create Payment" at bounding box center [1438, 262] width 100 height 19
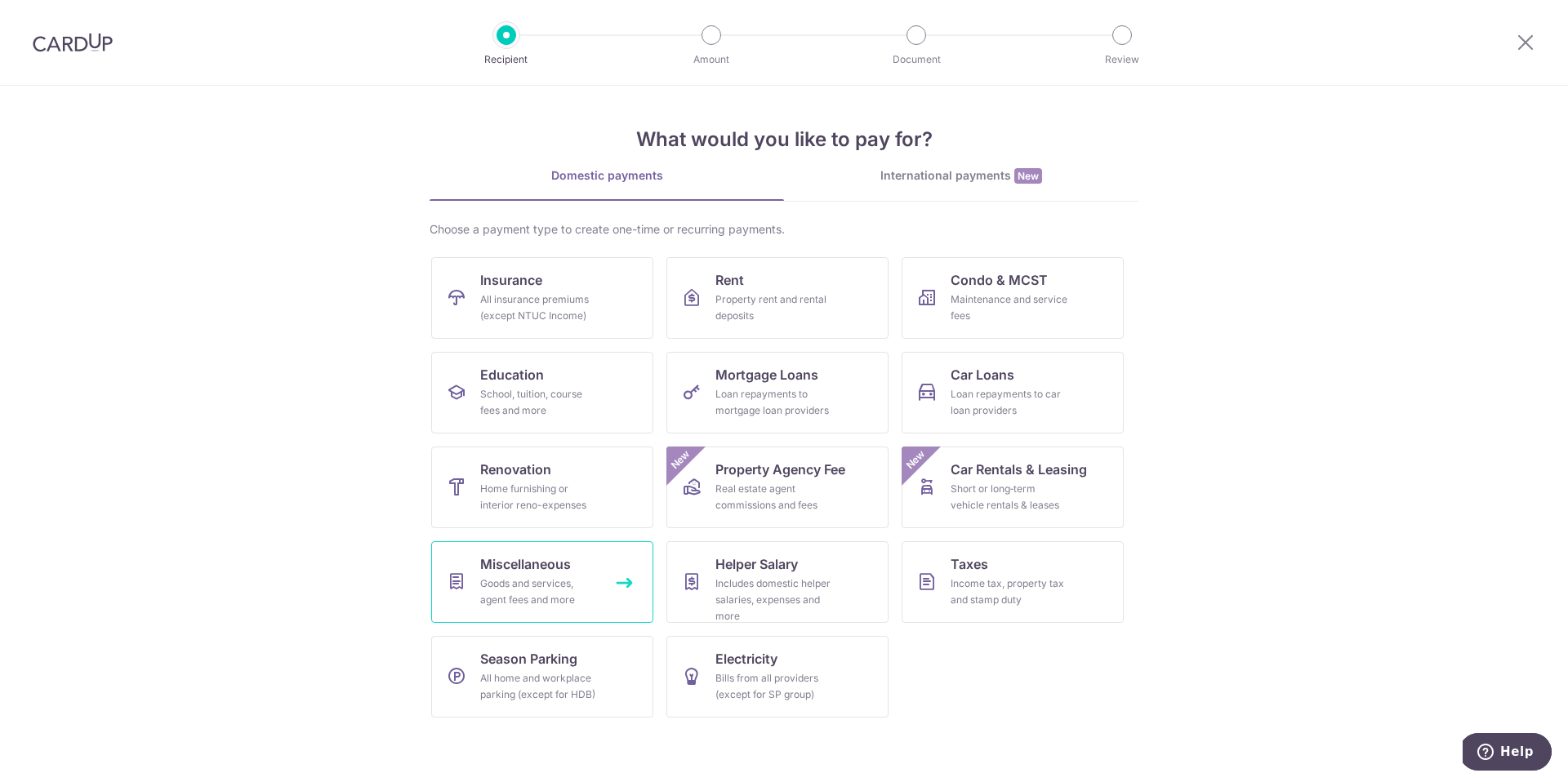
click at [519, 588] on div "Goods and services, agent fees and more" at bounding box center [539, 592] width 118 height 33
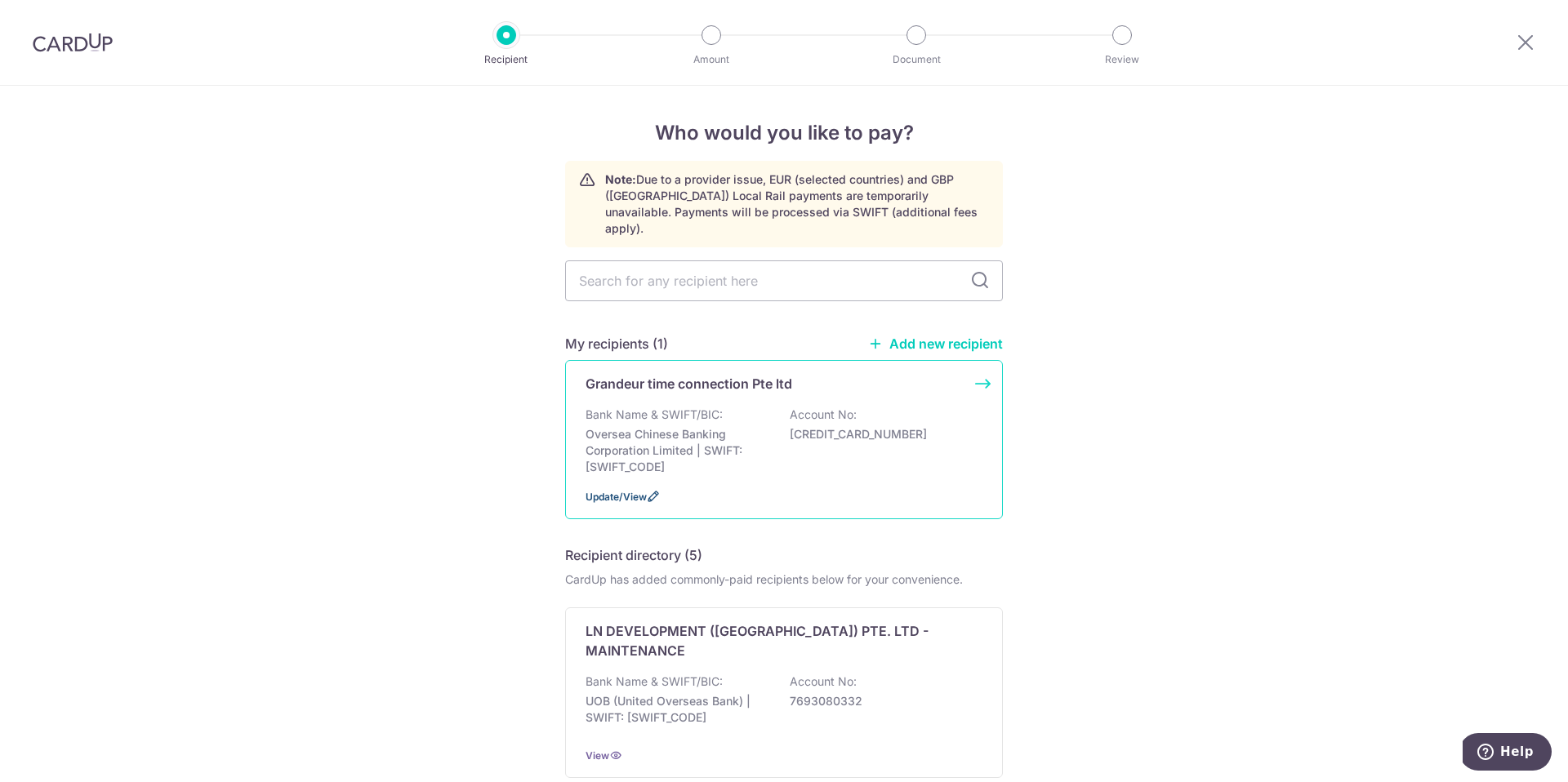
click at [647, 490] on icon at bounding box center [653, 497] width 13 height 13
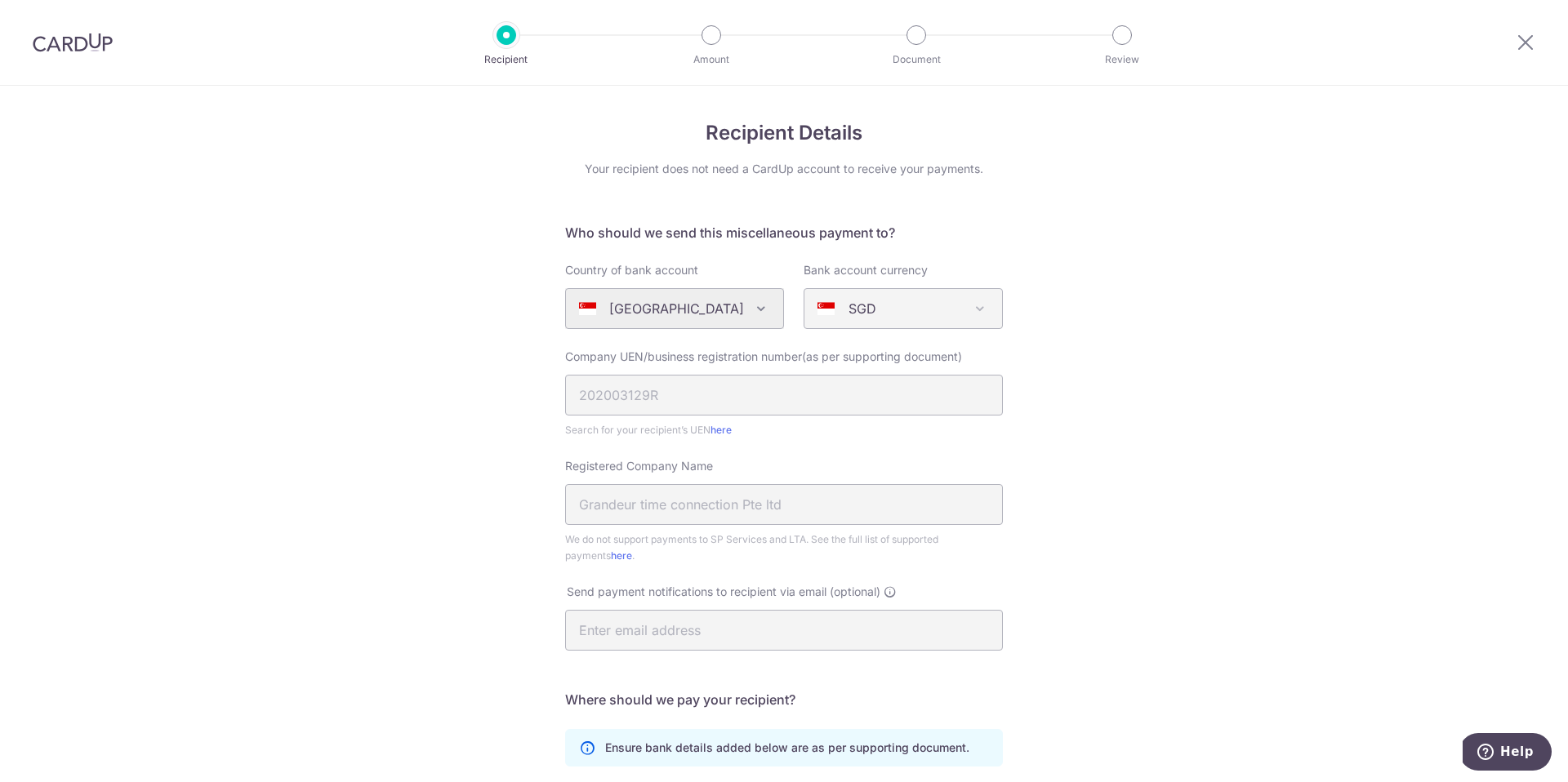
scroll to position [293, 0]
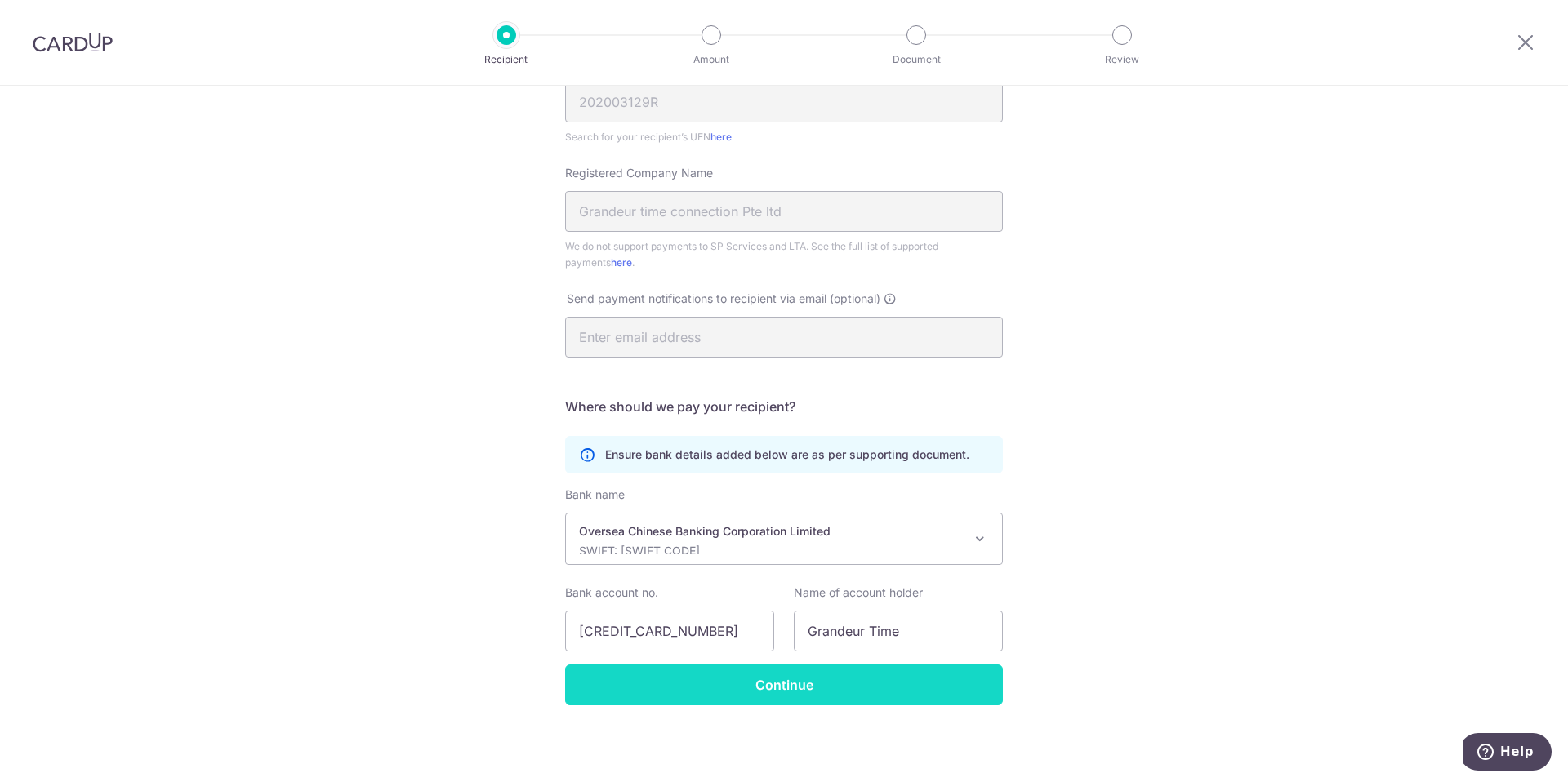
click at [607, 680] on input "Continue" at bounding box center [784, 685] width 437 height 41
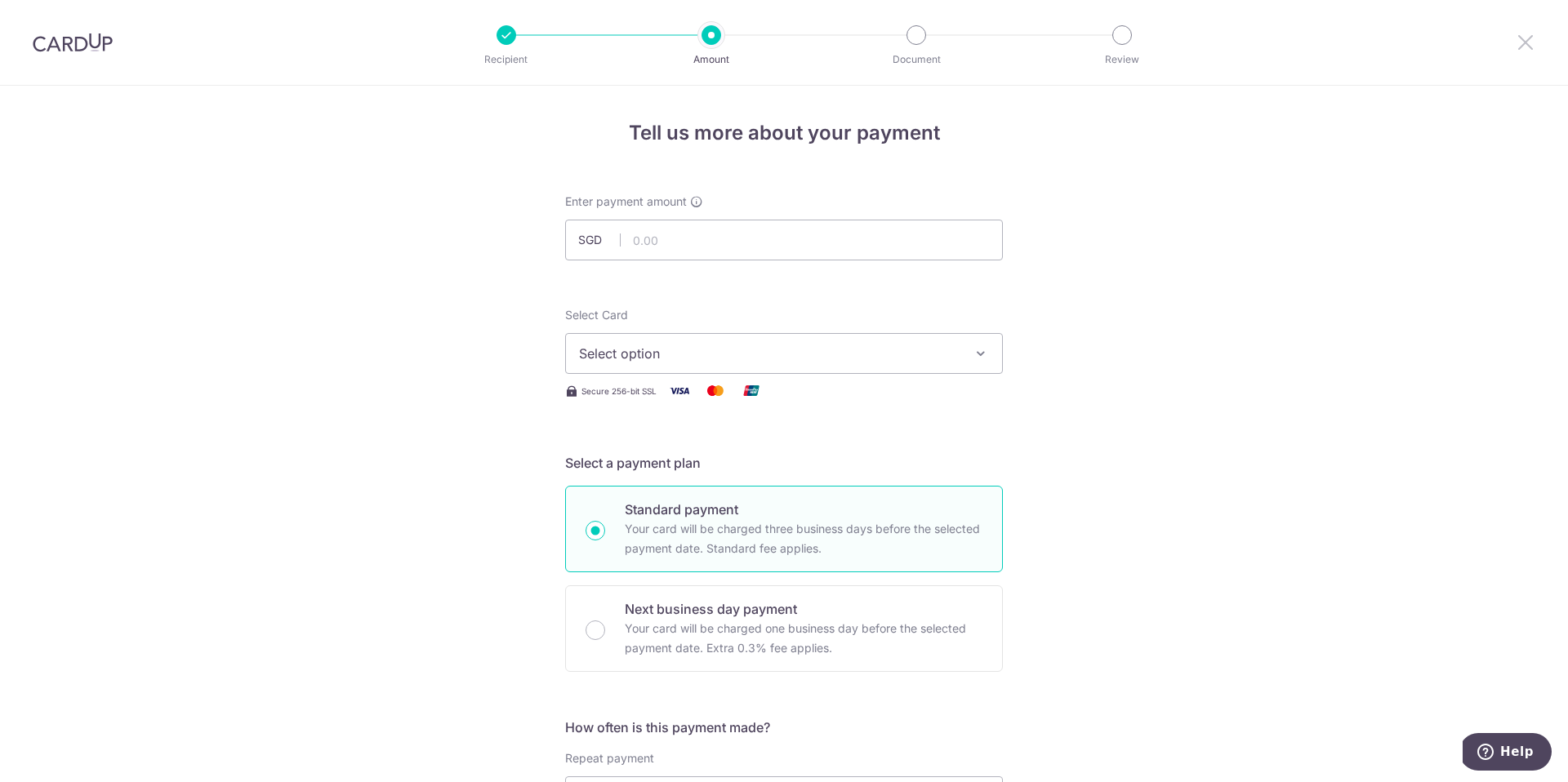
click at [1518, 51] on icon at bounding box center [1525, 42] width 19 height 20
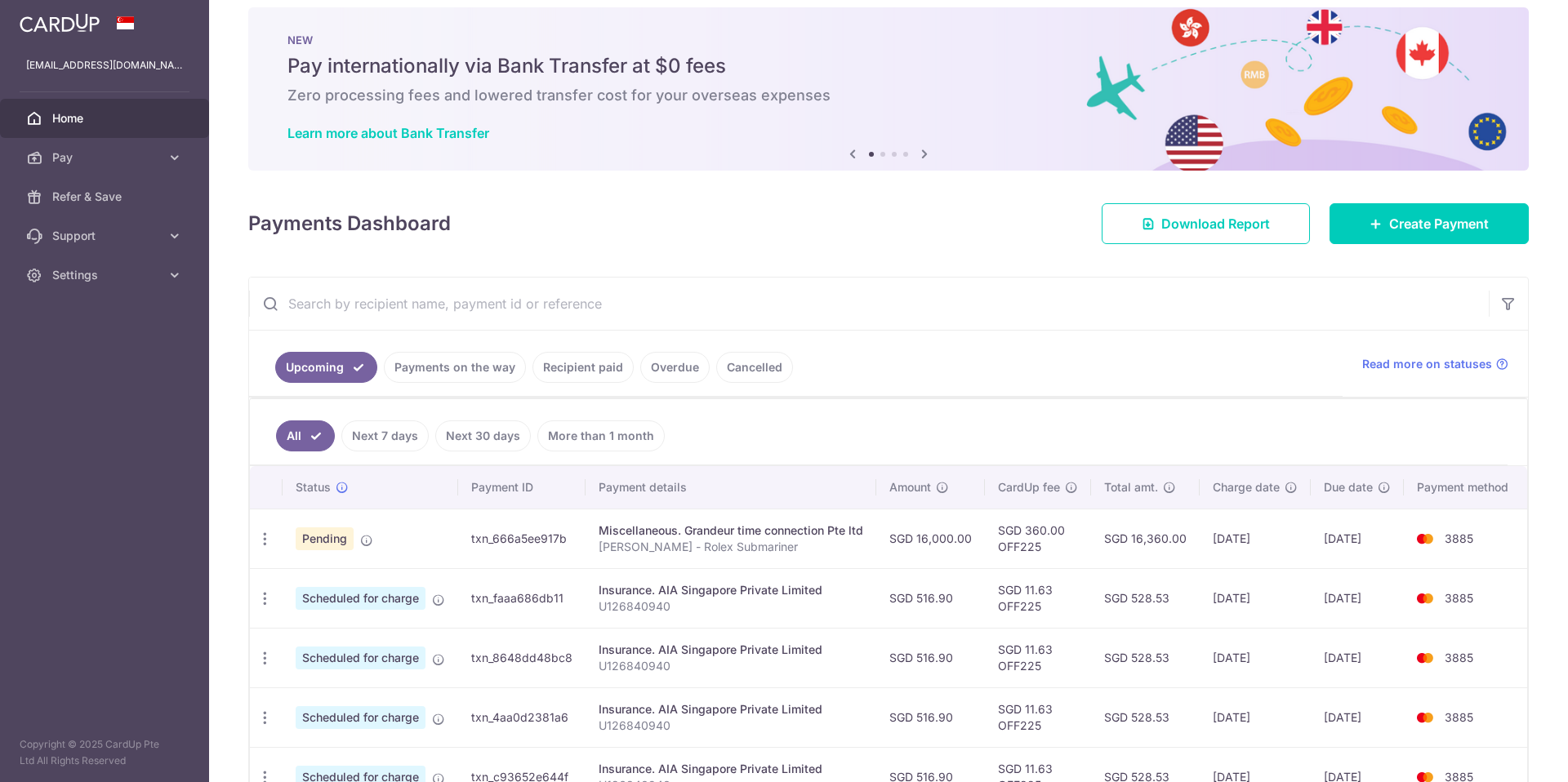
scroll to position [21, 0]
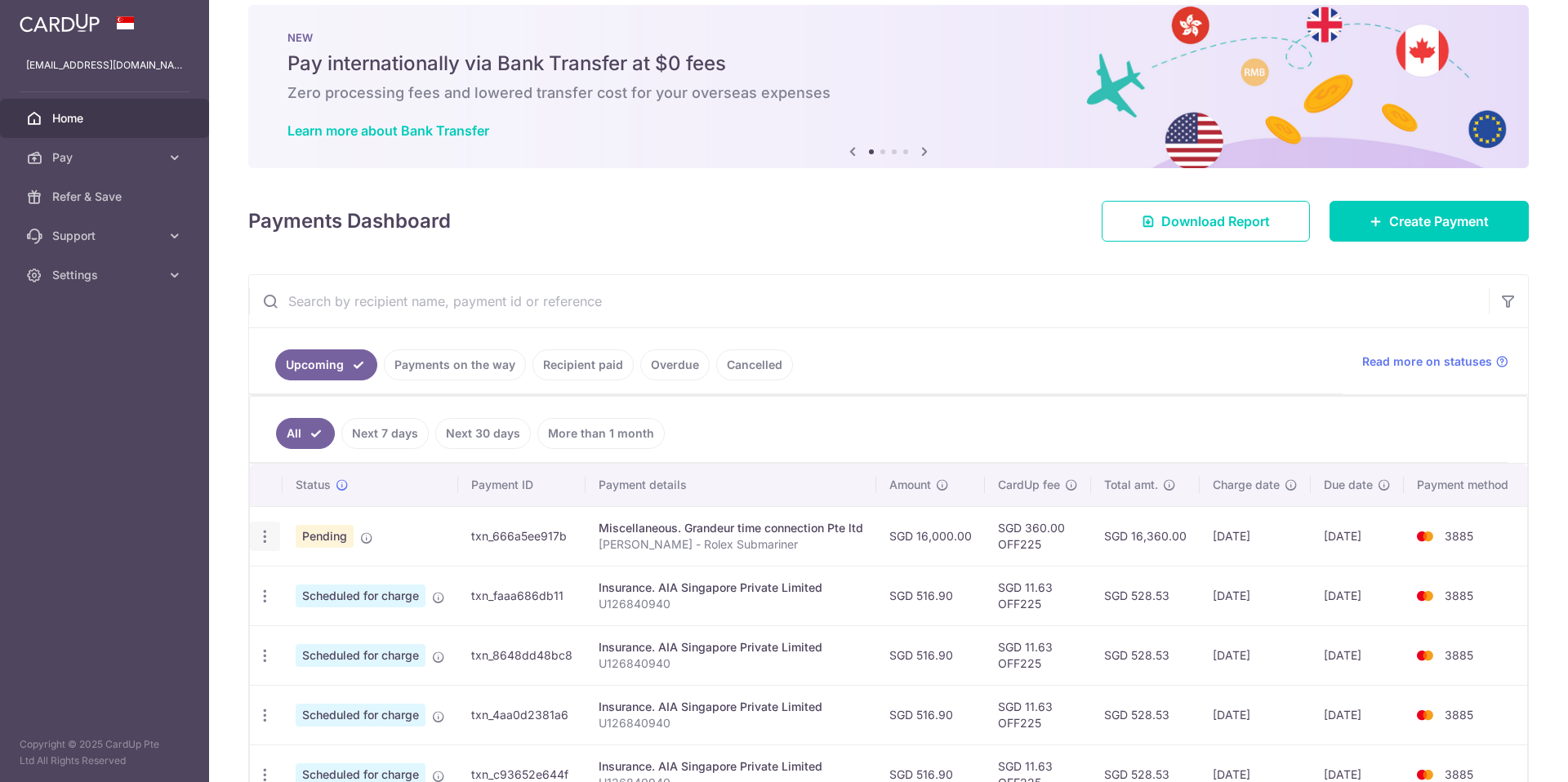
click at [274, 545] on div "Update payment Cancel payment" at bounding box center [264, 536] width 30 height 30
click at [257, 535] on icon "button" at bounding box center [264, 537] width 17 height 17
click at [284, 580] on link "Update payment" at bounding box center [336, 581] width 170 height 39
radio input "true"
type input "16,000.00"
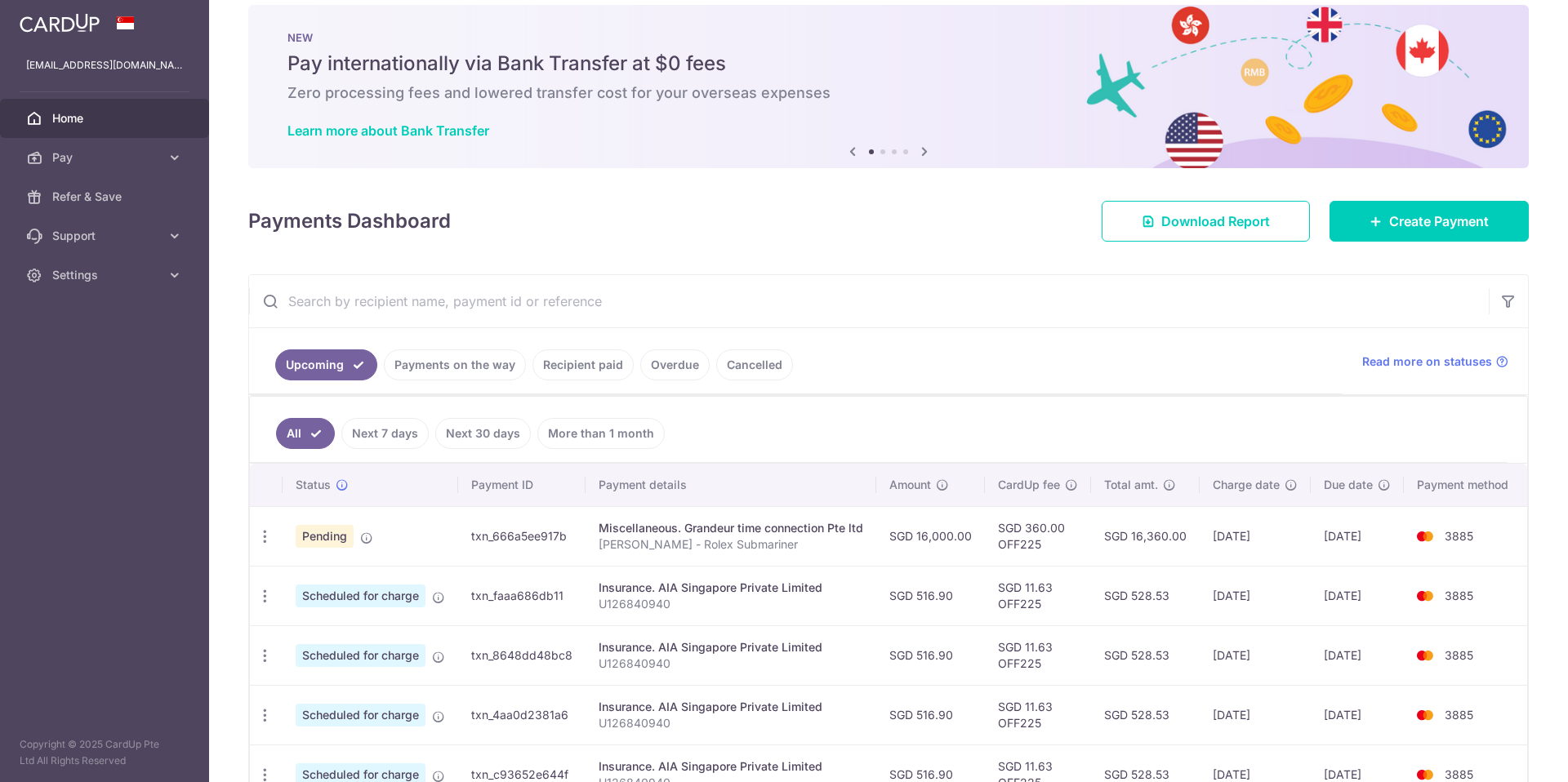
type input "[DATE]"
type input "[PERSON_NAME] - Rolex Submariner"
type input "OFF225"
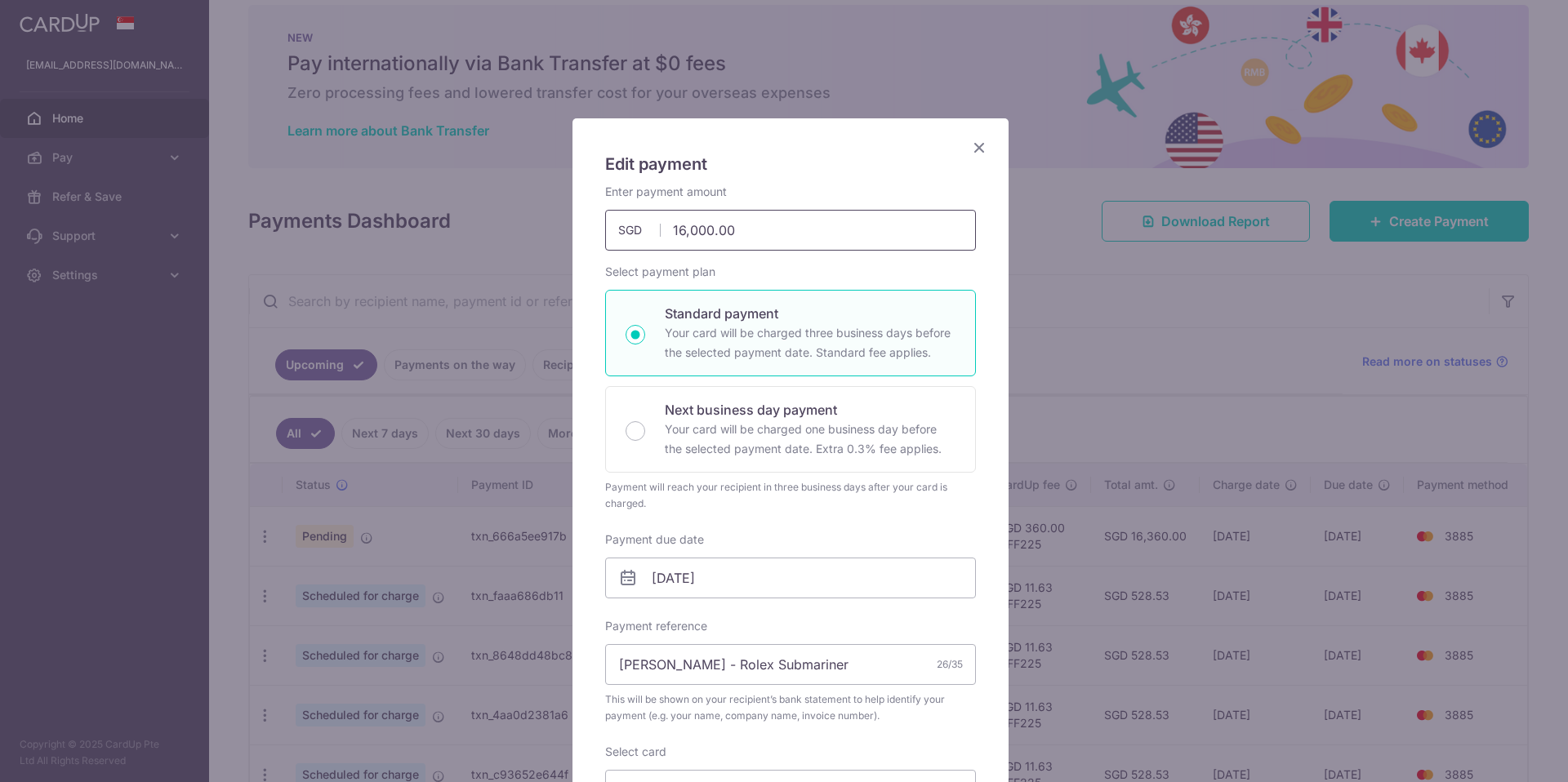
click at [802, 239] on input "16,000.00" at bounding box center [789, 230] width 371 height 41
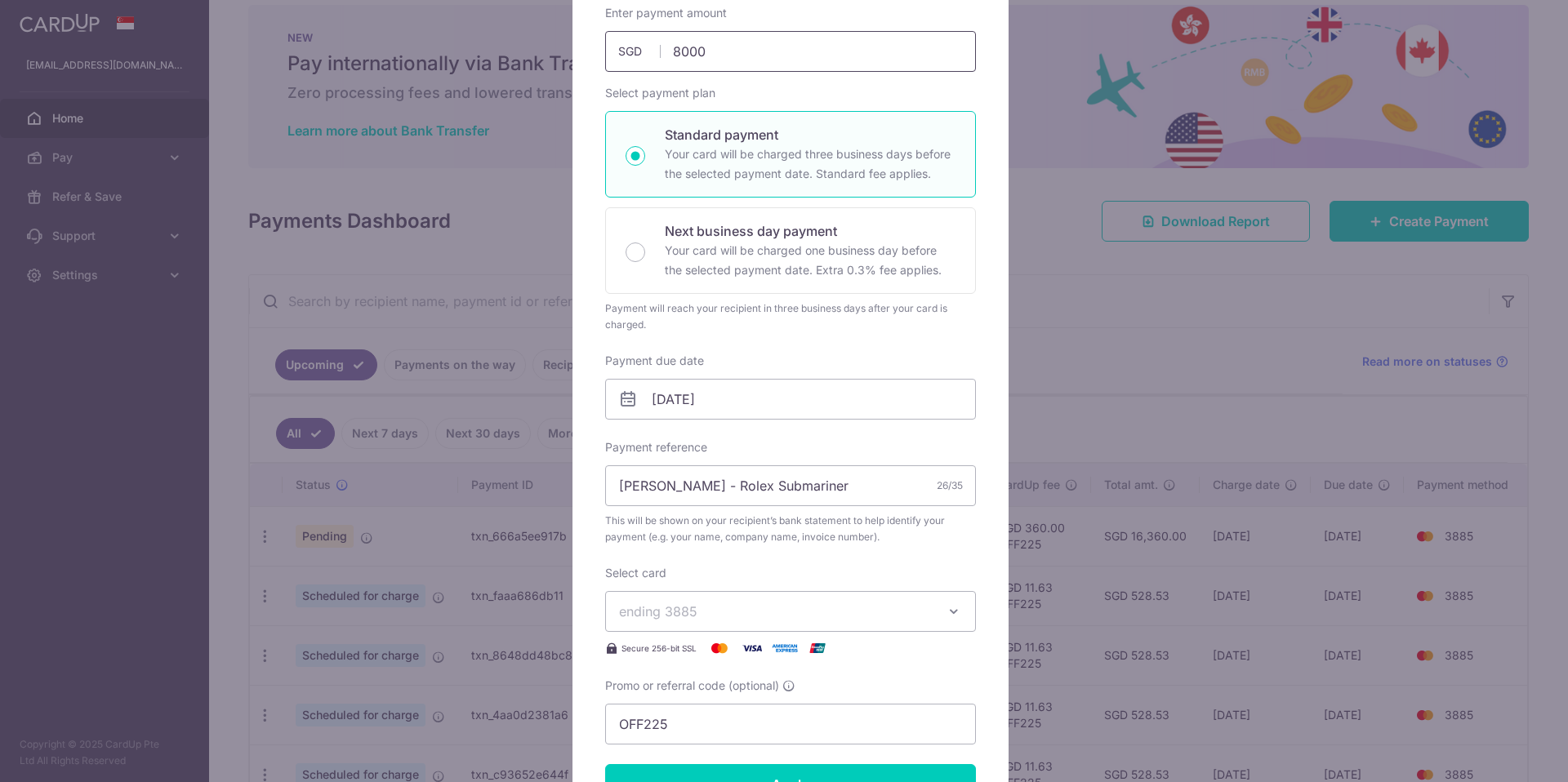
scroll to position [541, 0]
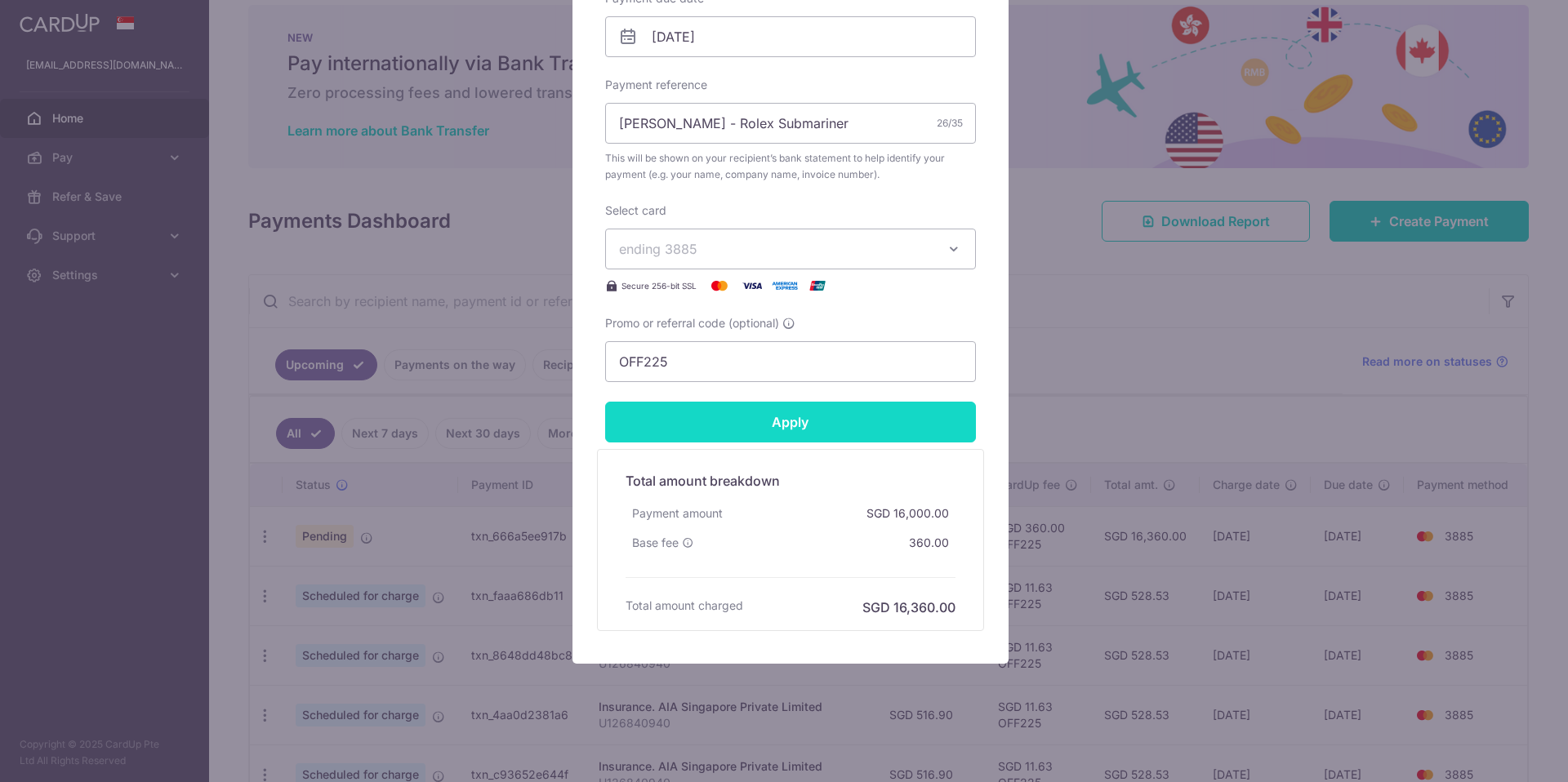
type input "8,000.00"
click at [779, 438] on input "Apply" at bounding box center [789, 422] width 371 height 41
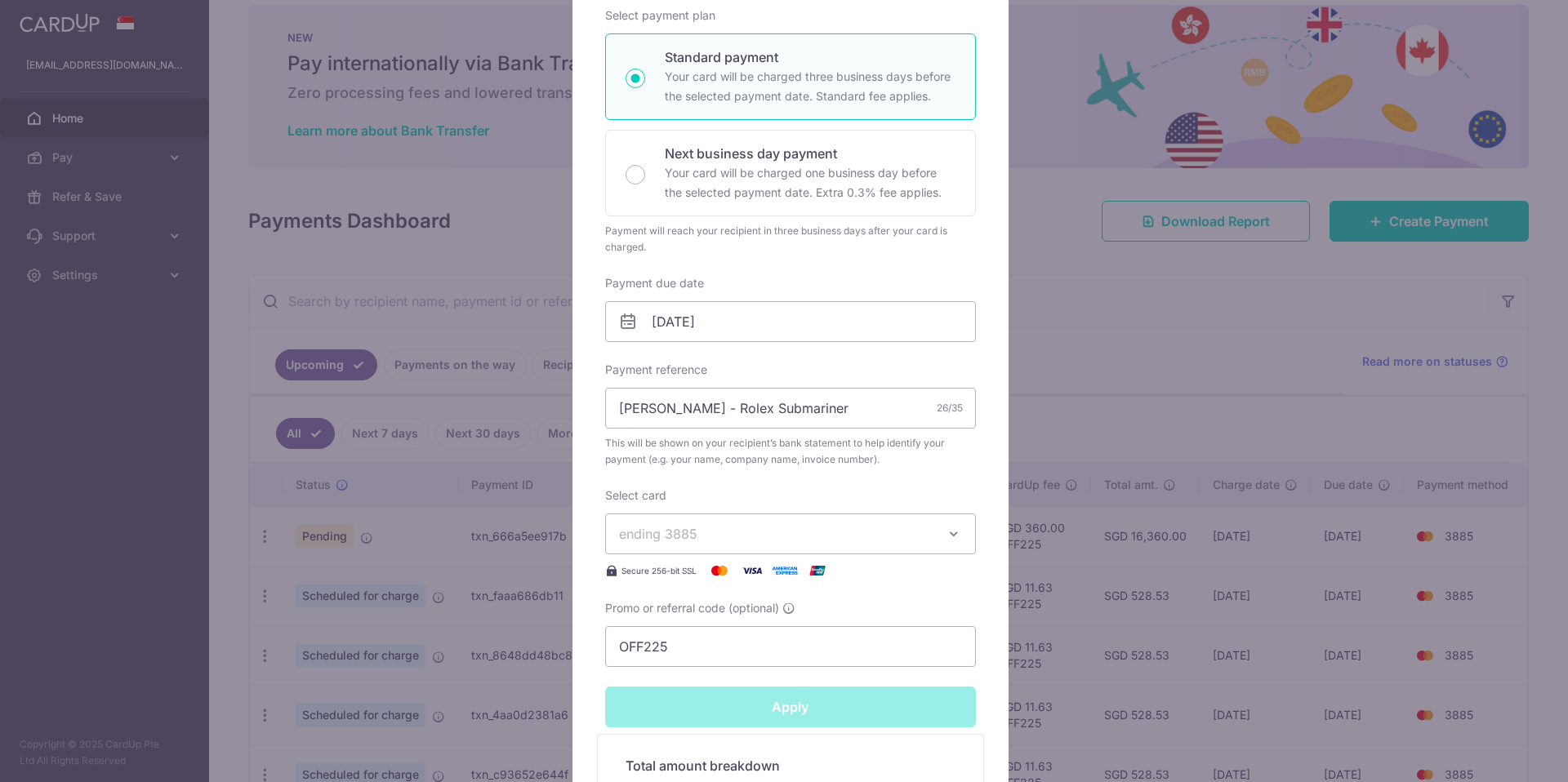
type input "Successfully Applied"
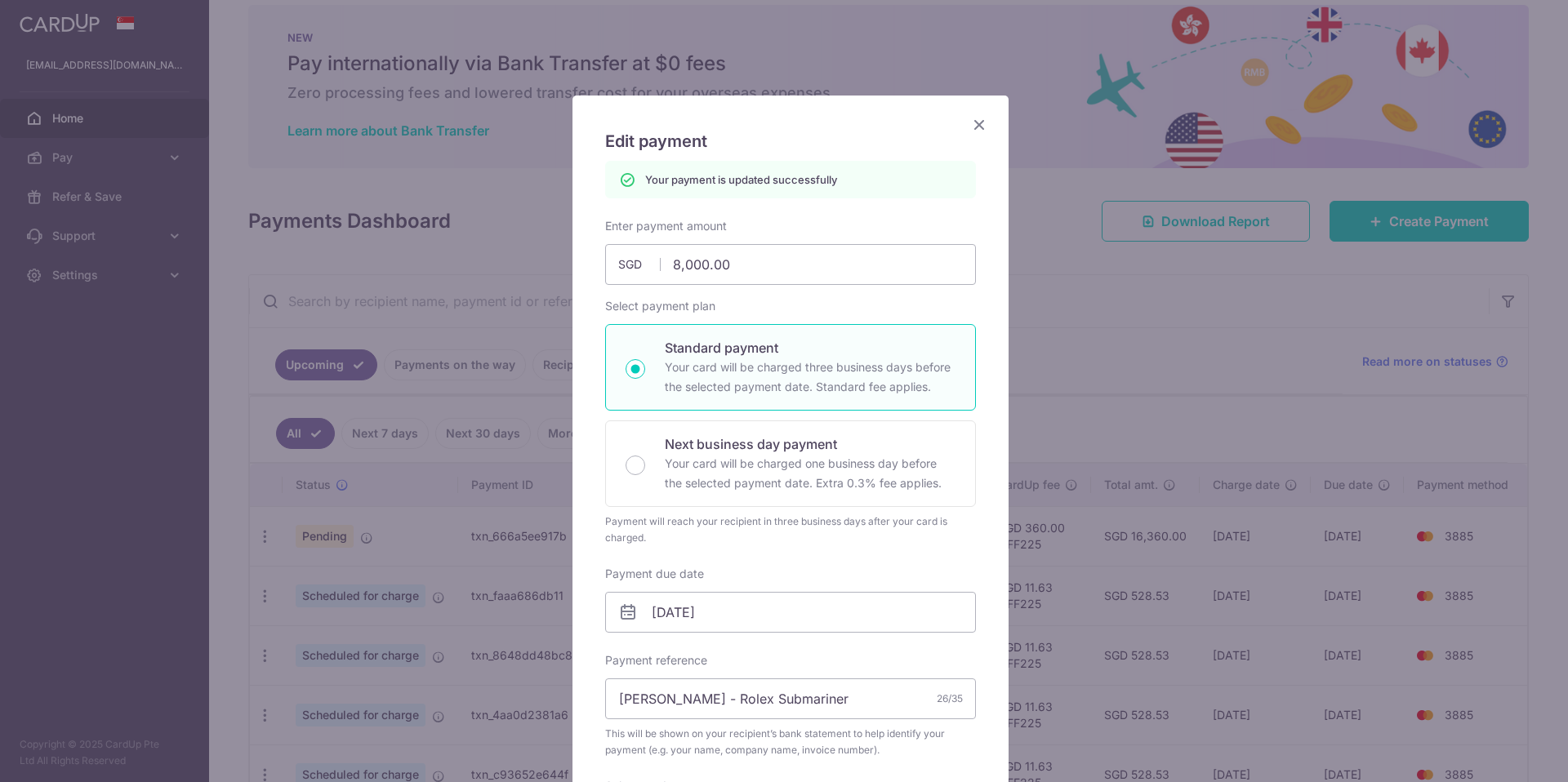
scroll to position [0, 0]
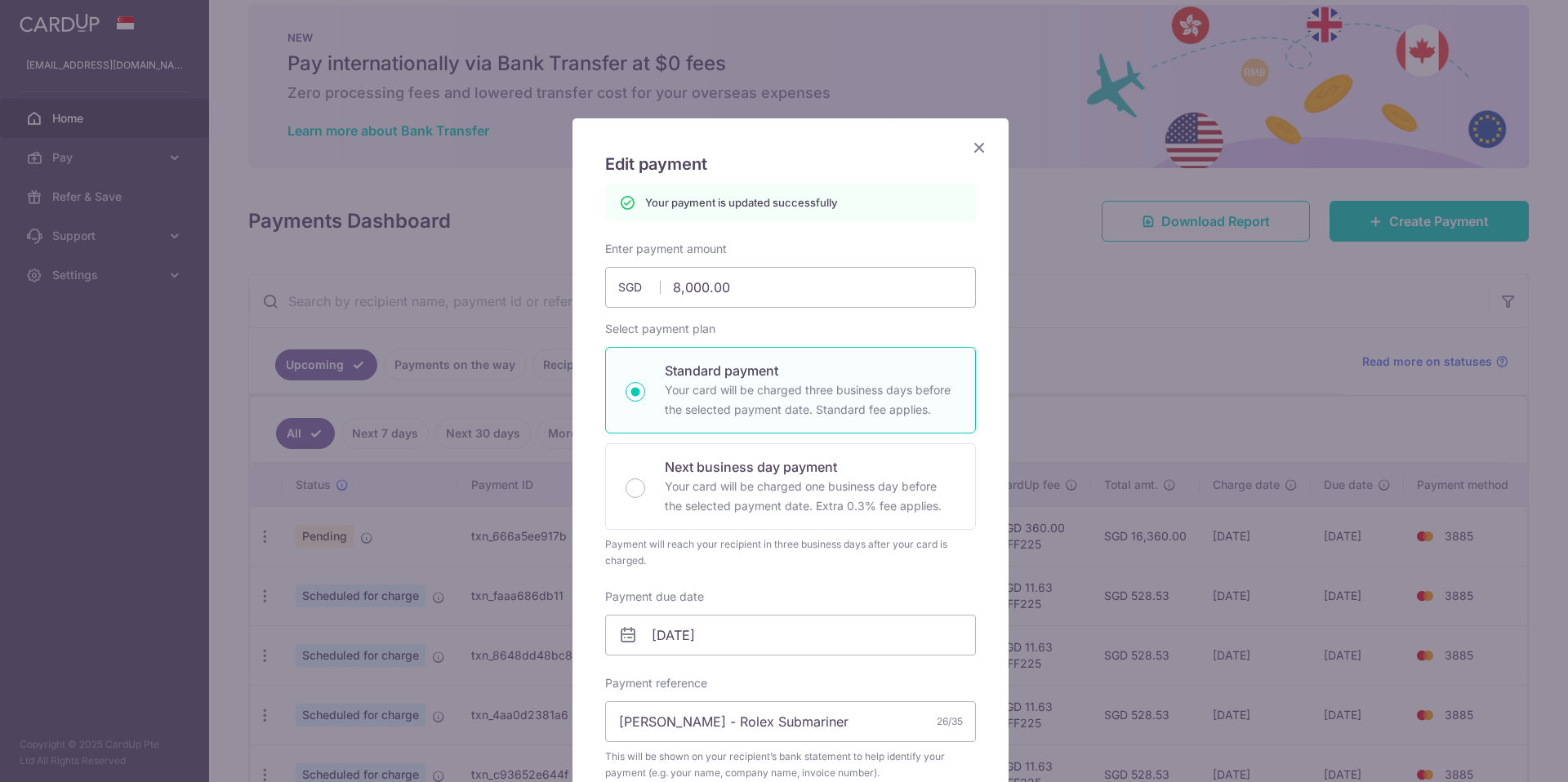
click at [970, 143] on icon "Close" at bounding box center [979, 147] width 19 height 20
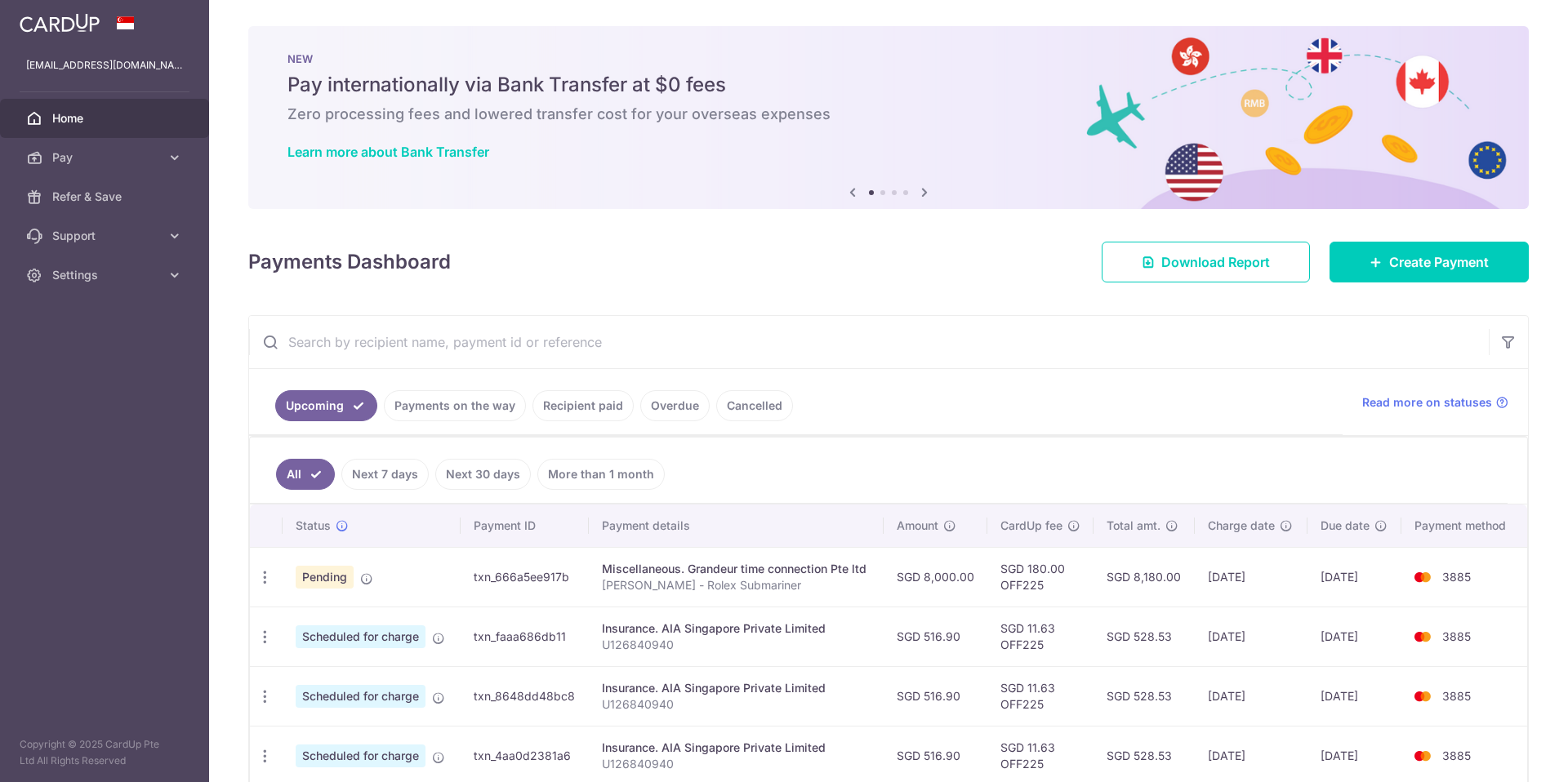
click at [1004, 371] on ul "Upcoming Payments on the way Recipient paid Overdue Cancelled" at bounding box center [795, 402] width 1093 height 66
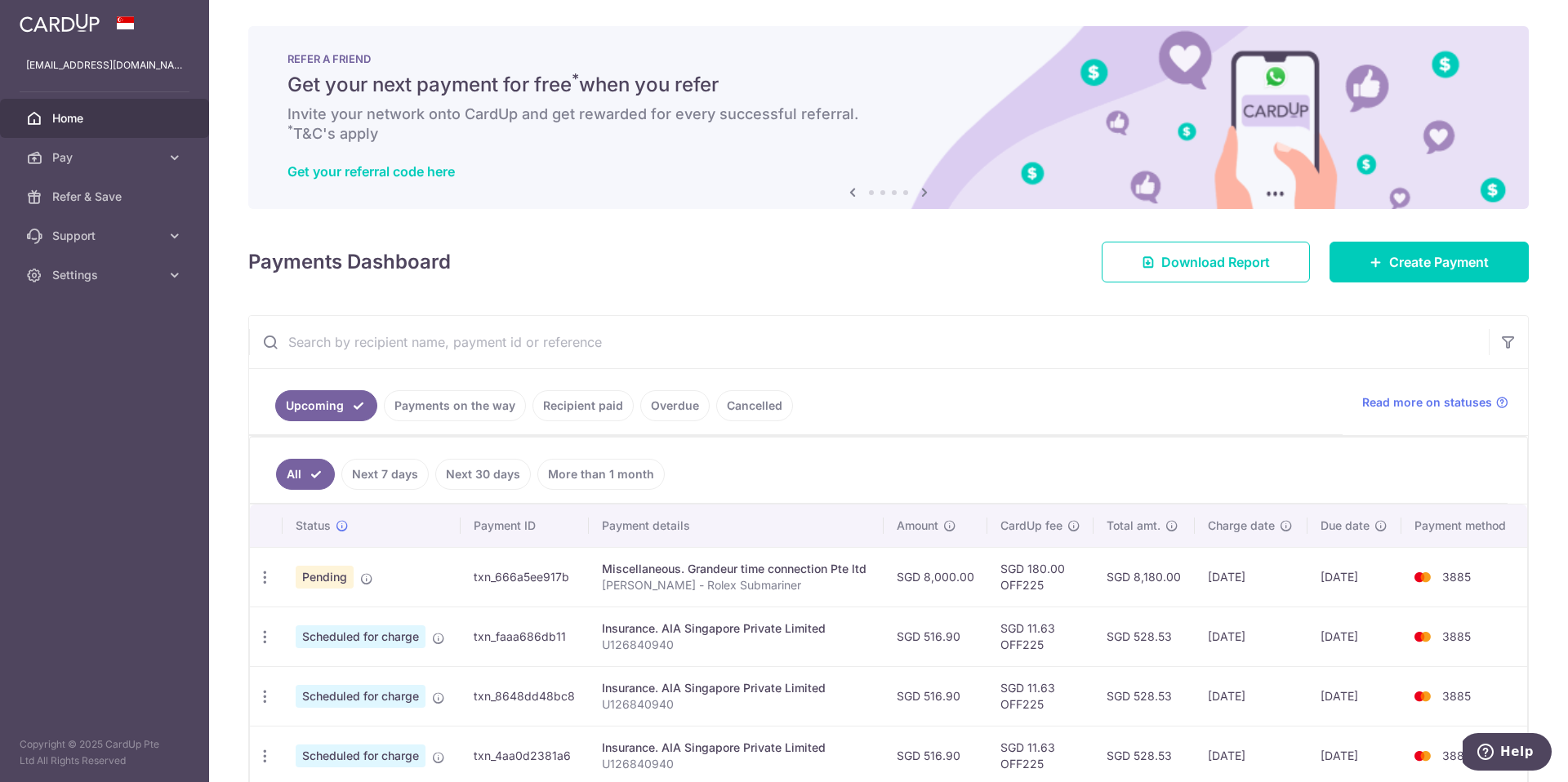
click at [582, 414] on link "Recipient paid" at bounding box center [583, 406] width 102 height 31
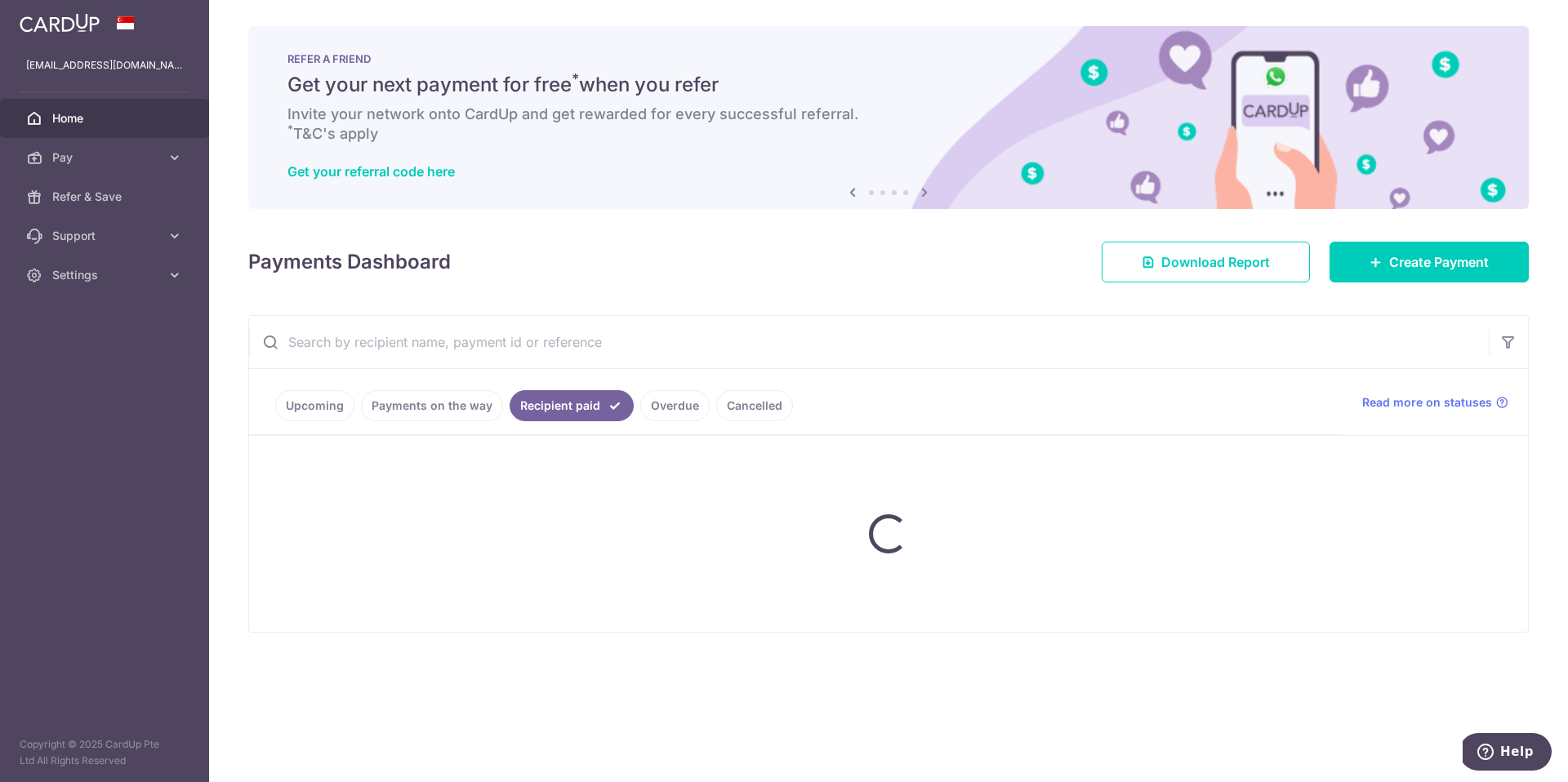
click at [582, 414] on link "Recipient paid" at bounding box center [572, 406] width 124 height 31
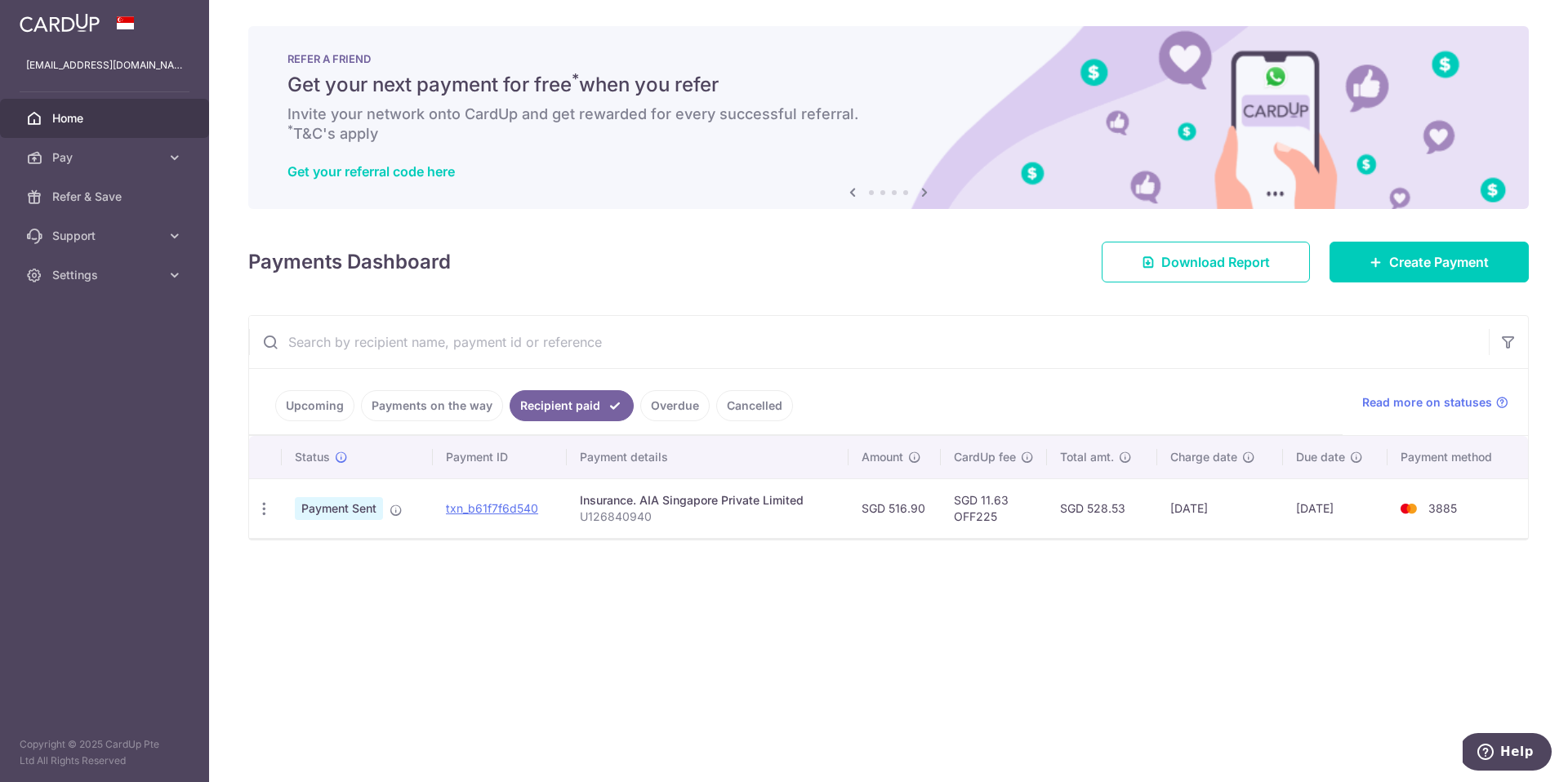
click at [478, 416] on link "Payments on the way" at bounding box center [432, 406] width 142 height 31
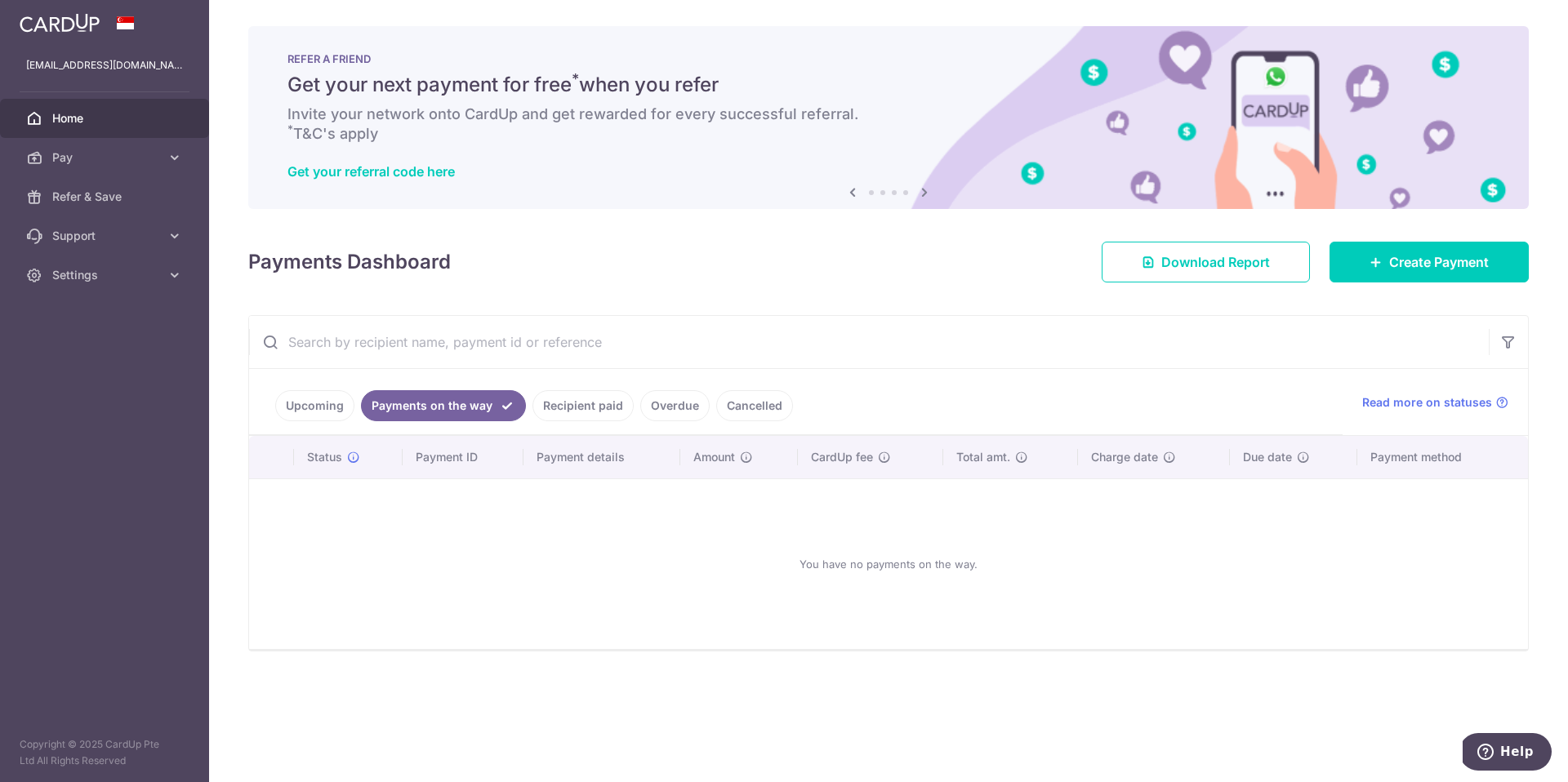
click at [314, 408] on link "Upcoming" at bounding box center [315, 406] width 80 height 31
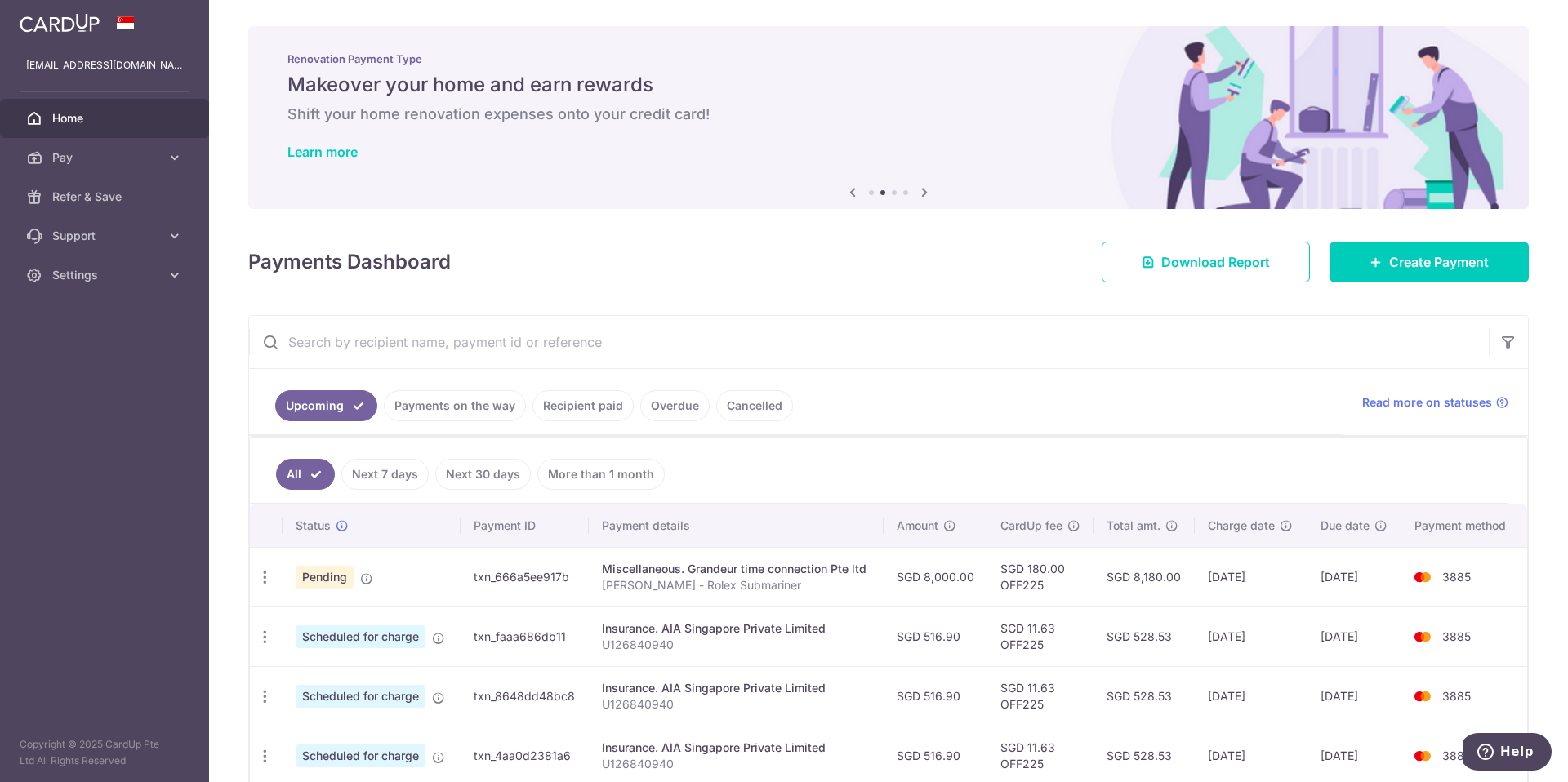
click at [957, 584] on td "SGD 8,000.00" at bounding box center [935, 576] width 103 height 59
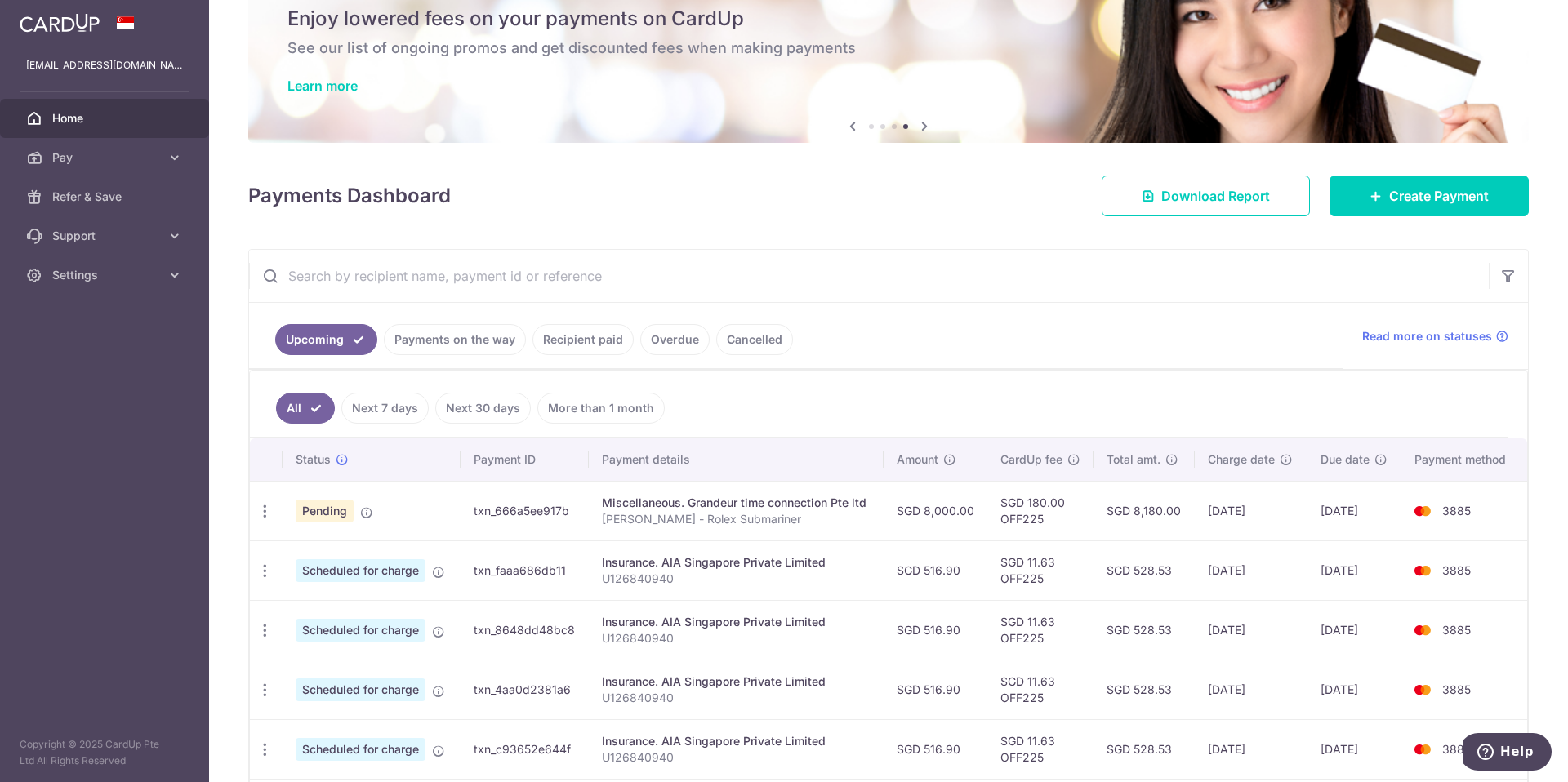
scroll to position [105, 0]
